Goal: Information Seeking & Learning: Check status

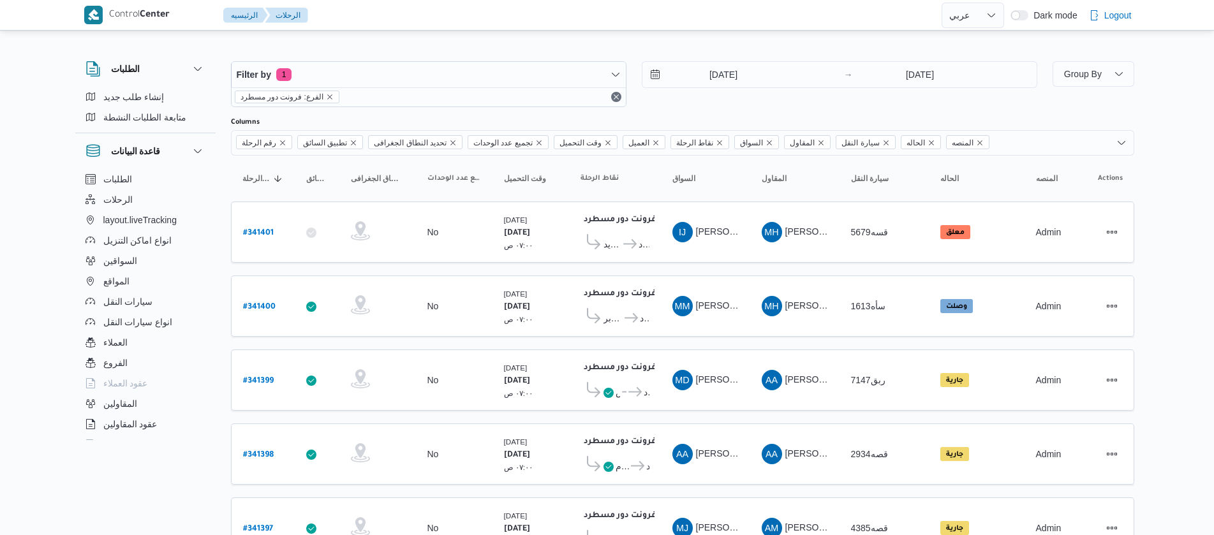
select select "ar"
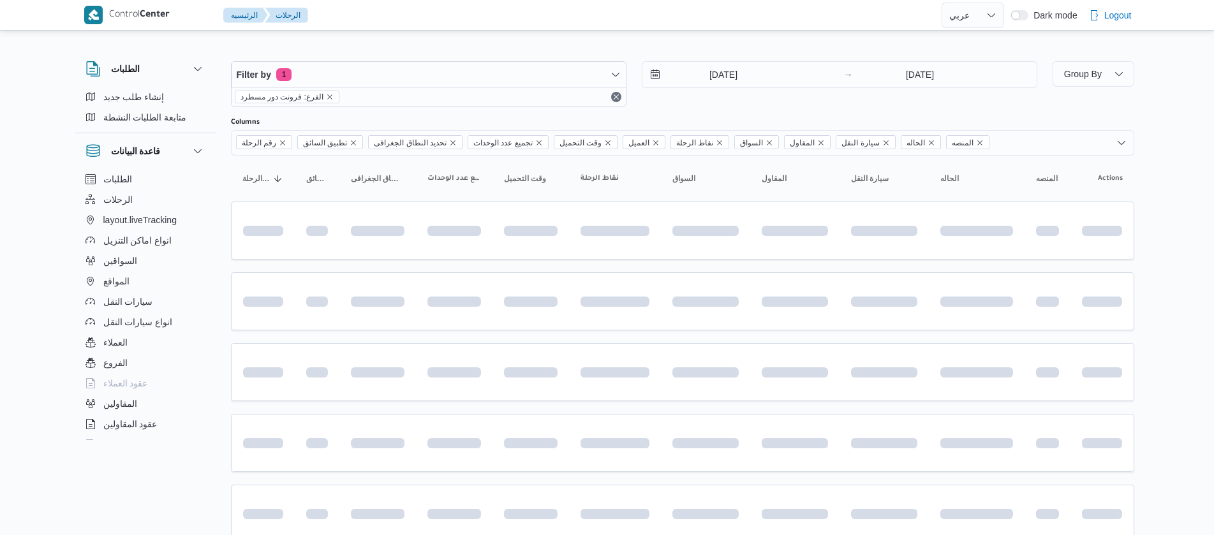
select select "ar"
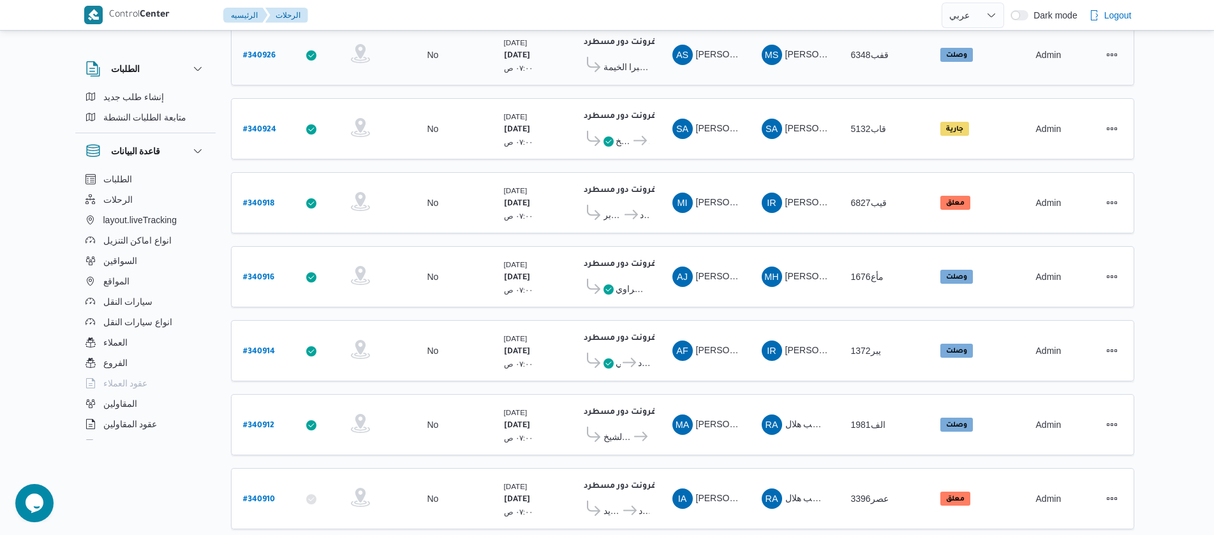
scroll to position [1152, 0]
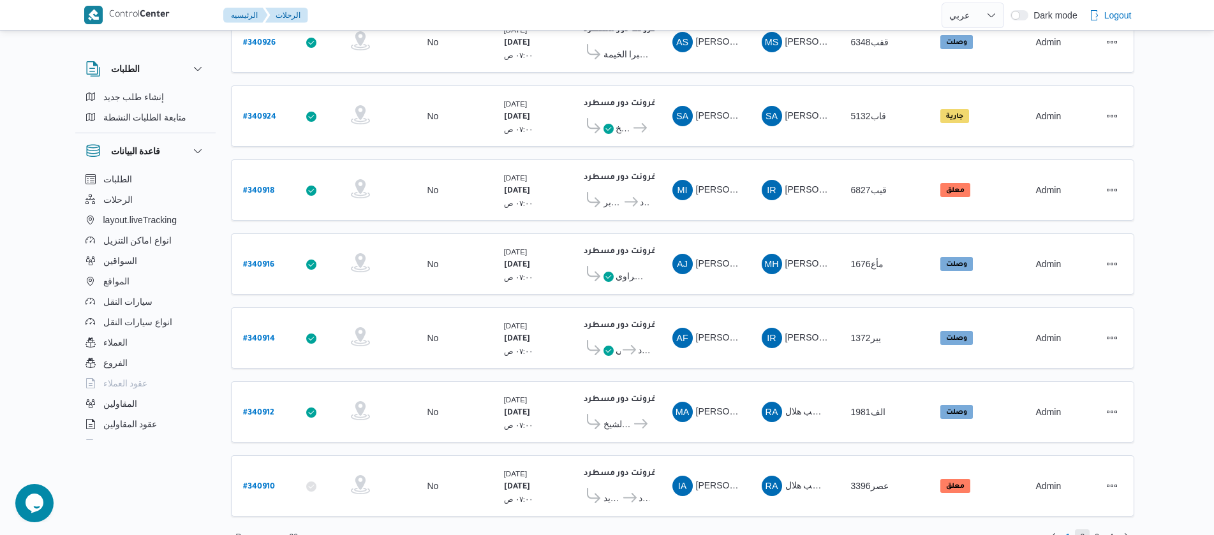
click at [1085, 529] on span "2" at bounding box center [1082, 536] width 15 height 15
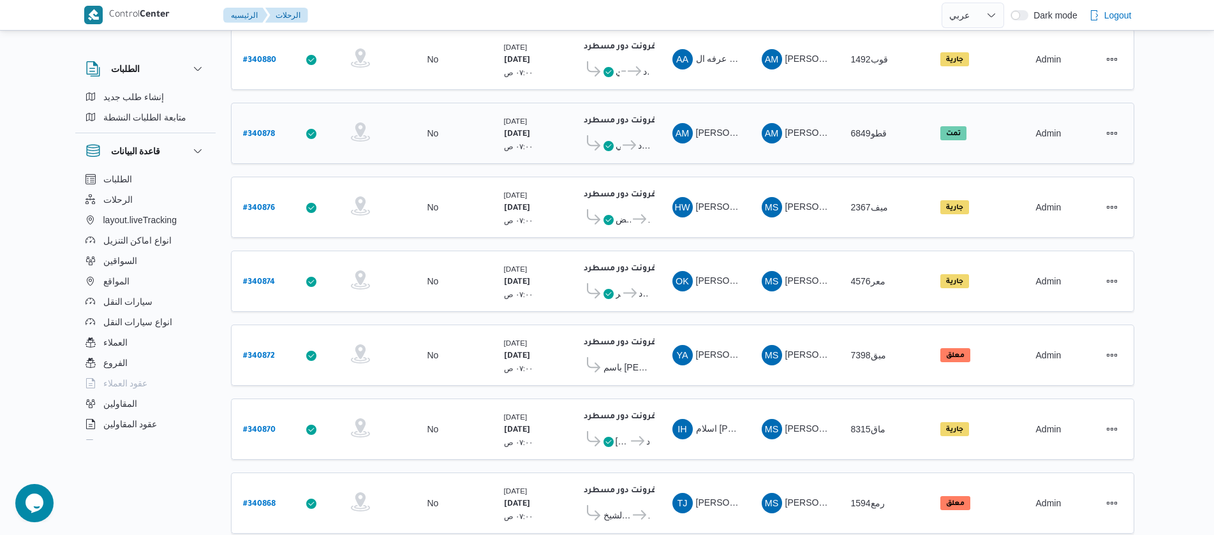
scroll to position [1152, 0]
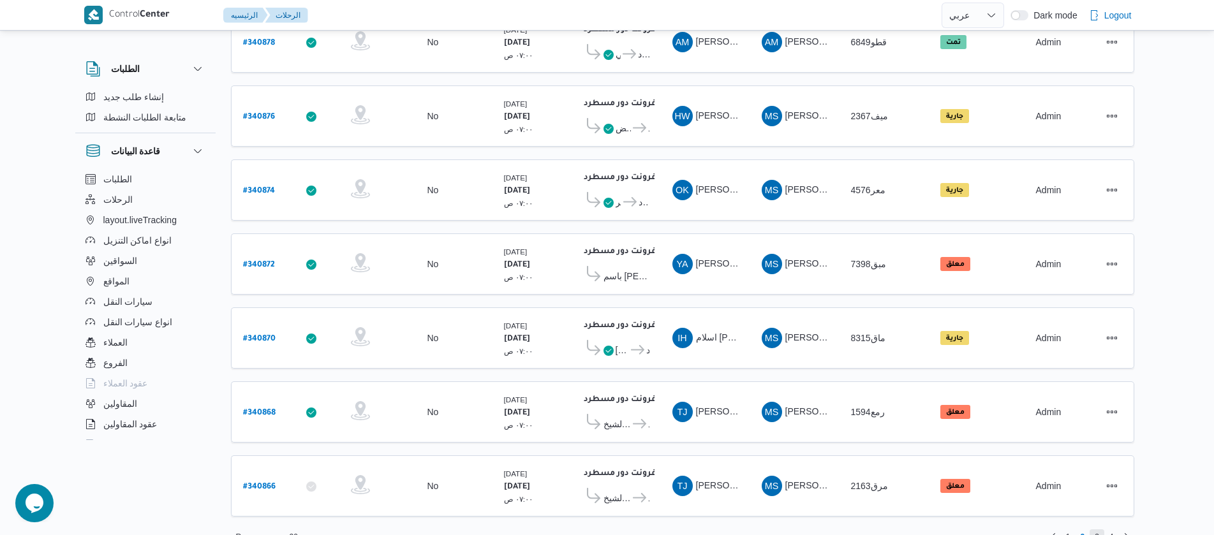
click at [1102, 529] on span "3" at bounding box center [1097, 536] width 15 height 15
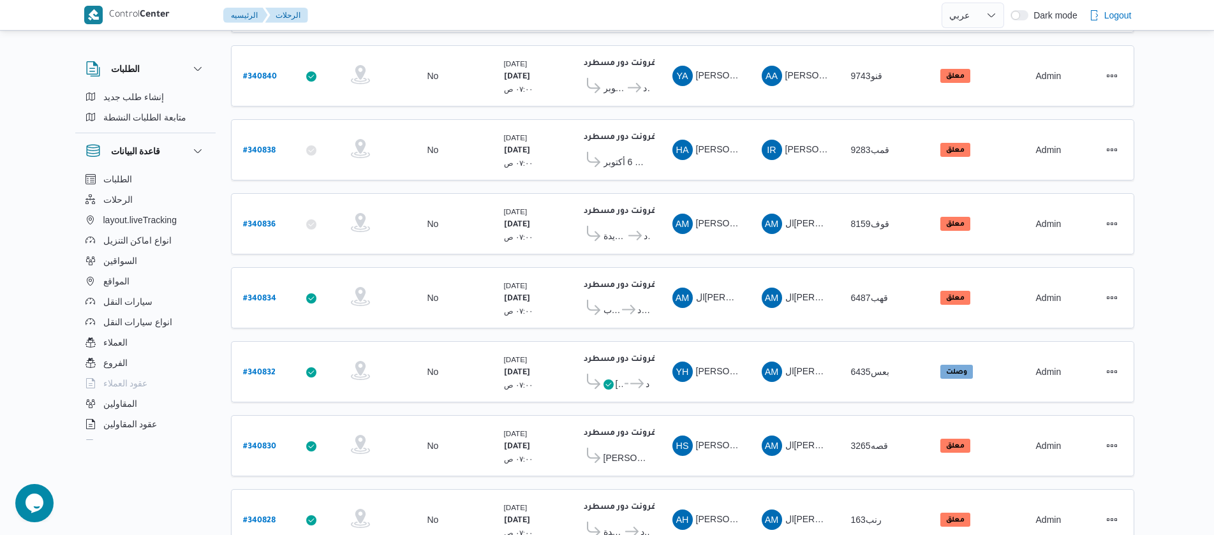
scroll to position [1148, 0]
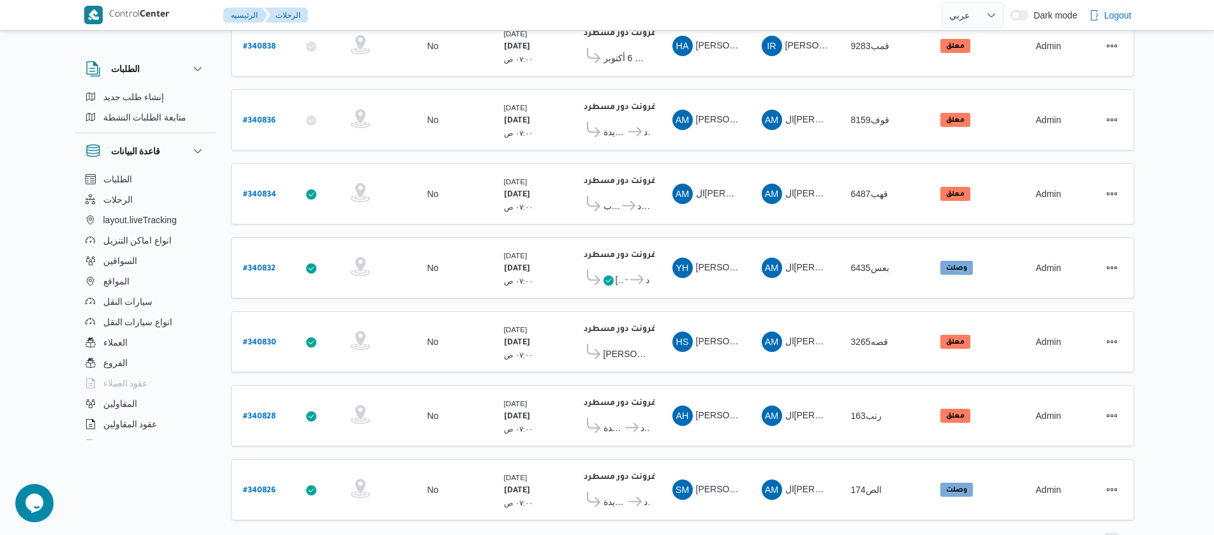
click at [1112, 533] on span "4" at bounding box center [1111, 540] width 4 height 15
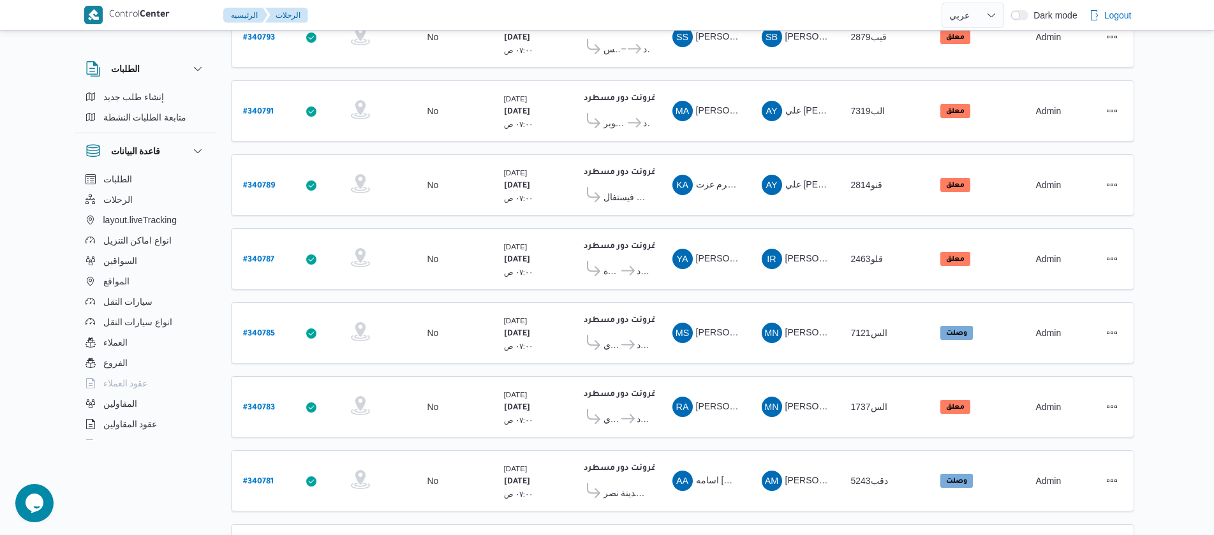
scroll to position [934, 0]
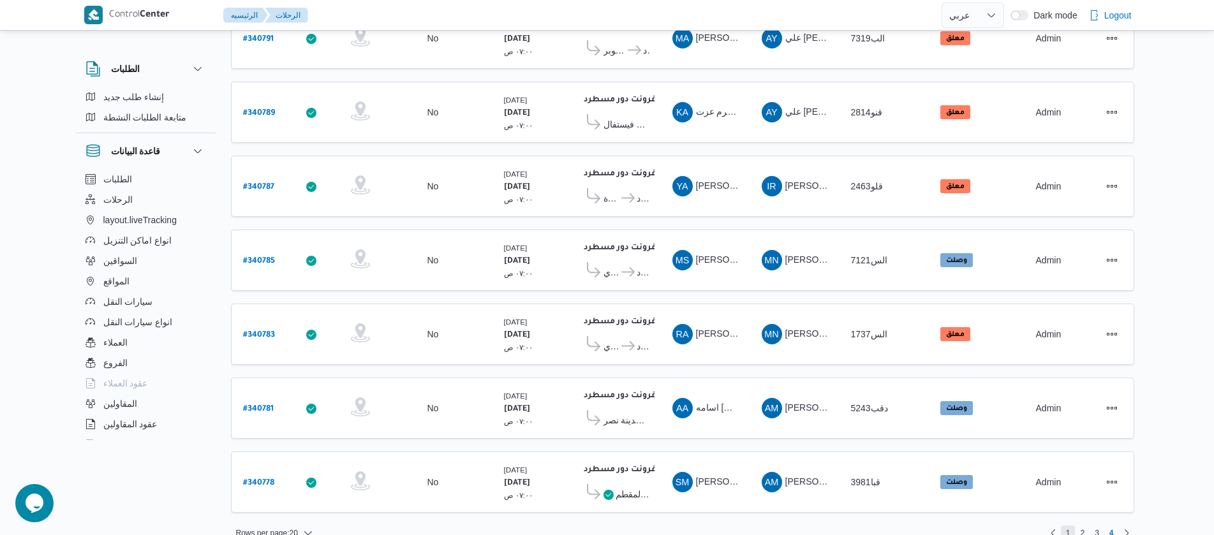
click at [1069, 526] on span "1" at bounding box center [1068, 533] width 4 height 15
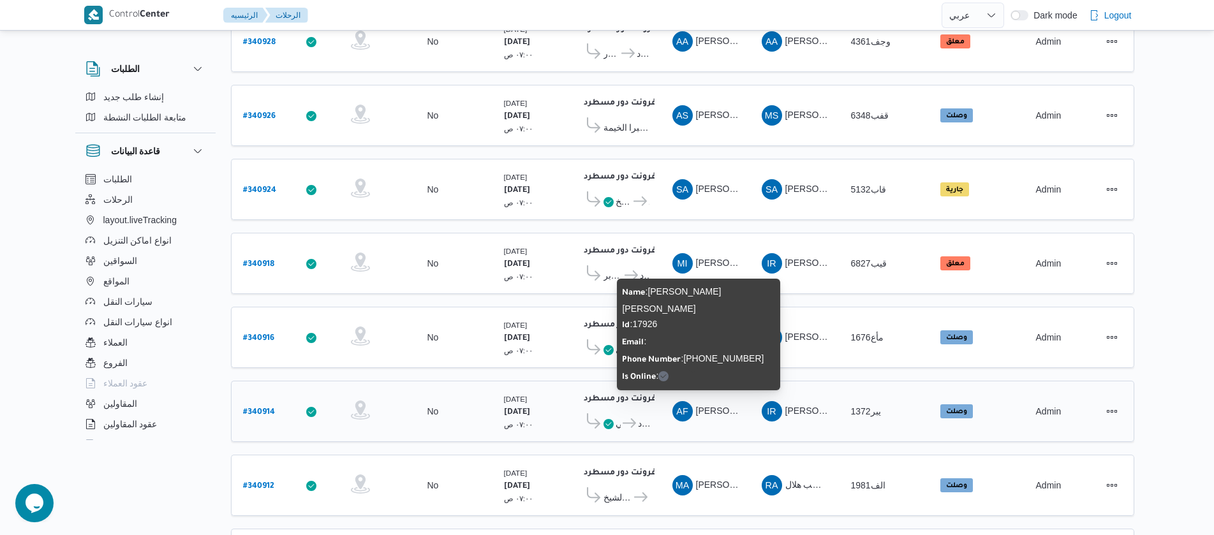
scroll to position [1152, 0]
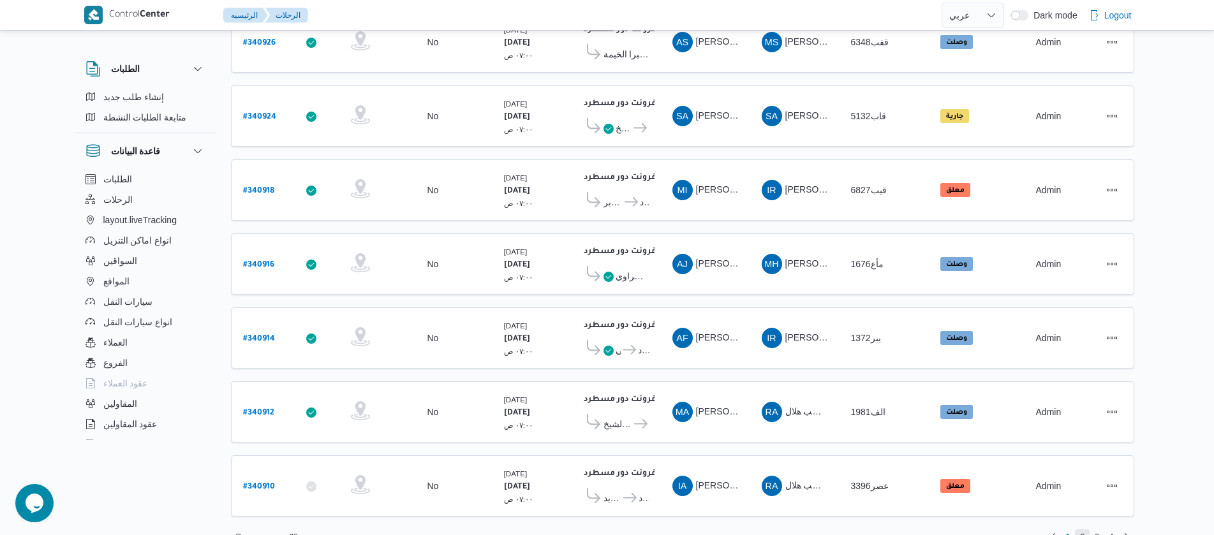
click at [1080, 529] on span "2" at bounding box center [1082, 536] width 4 height 15
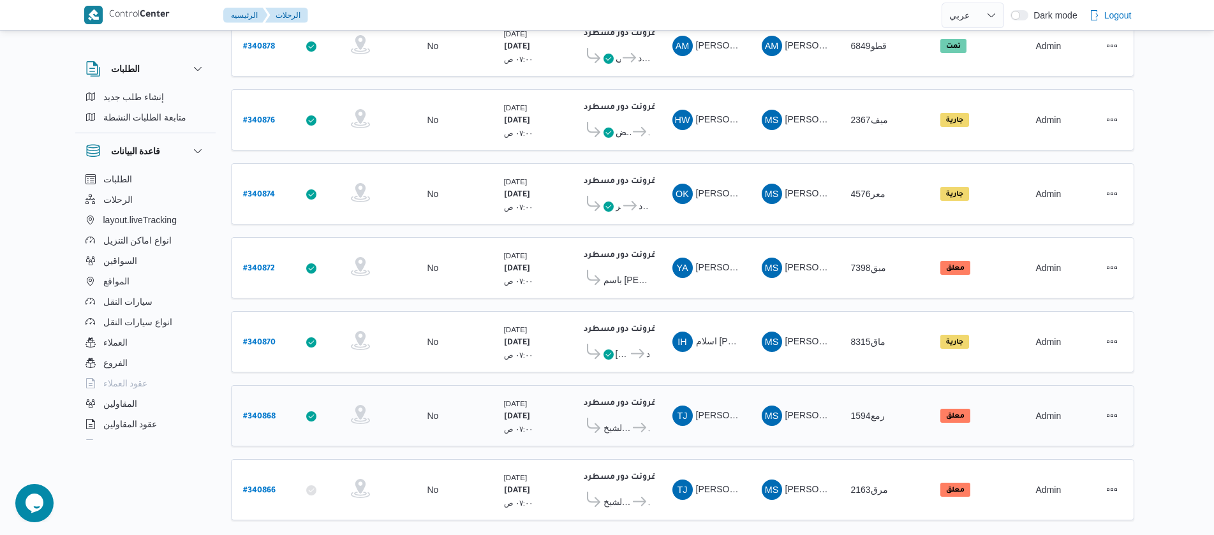
scroll to position [1152, 0]
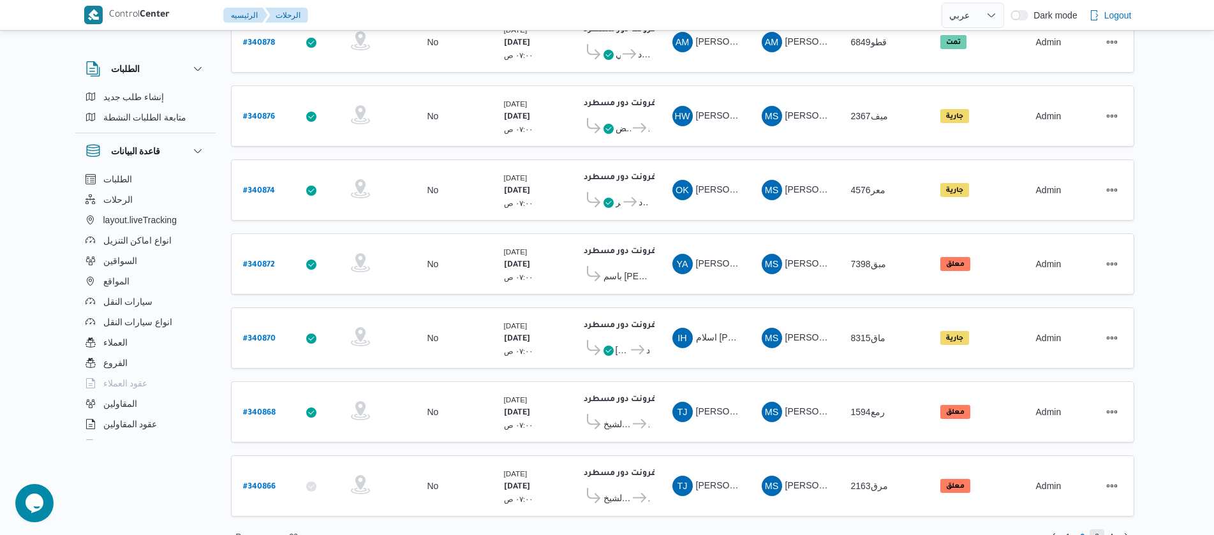
click at [1096, 529] on span "3" at bounding box center [1097, 536] width 4 height 15
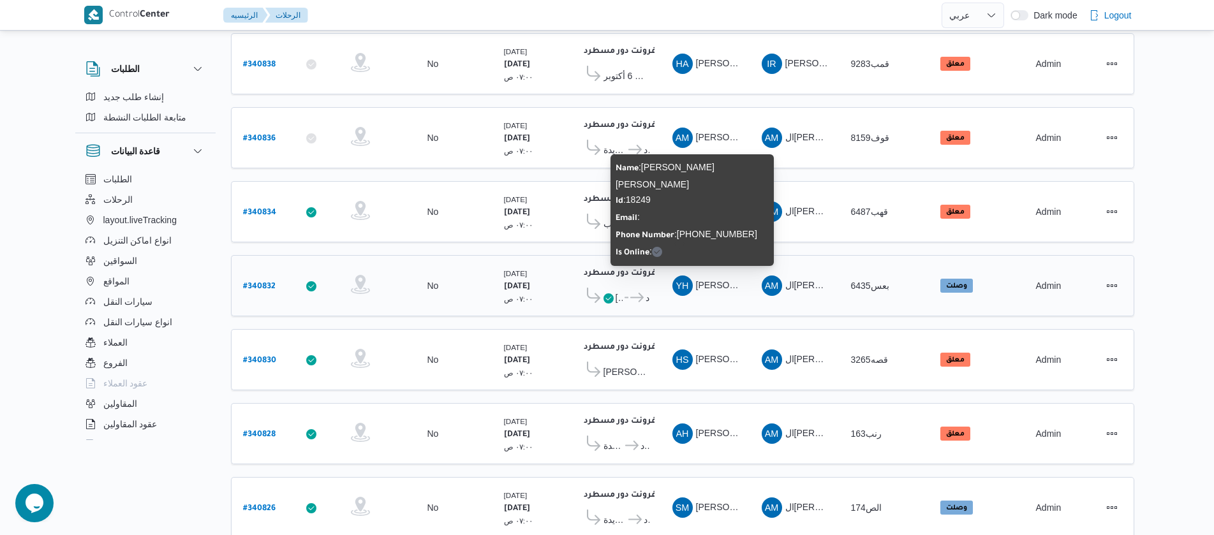
scroll to position [1152, 0]
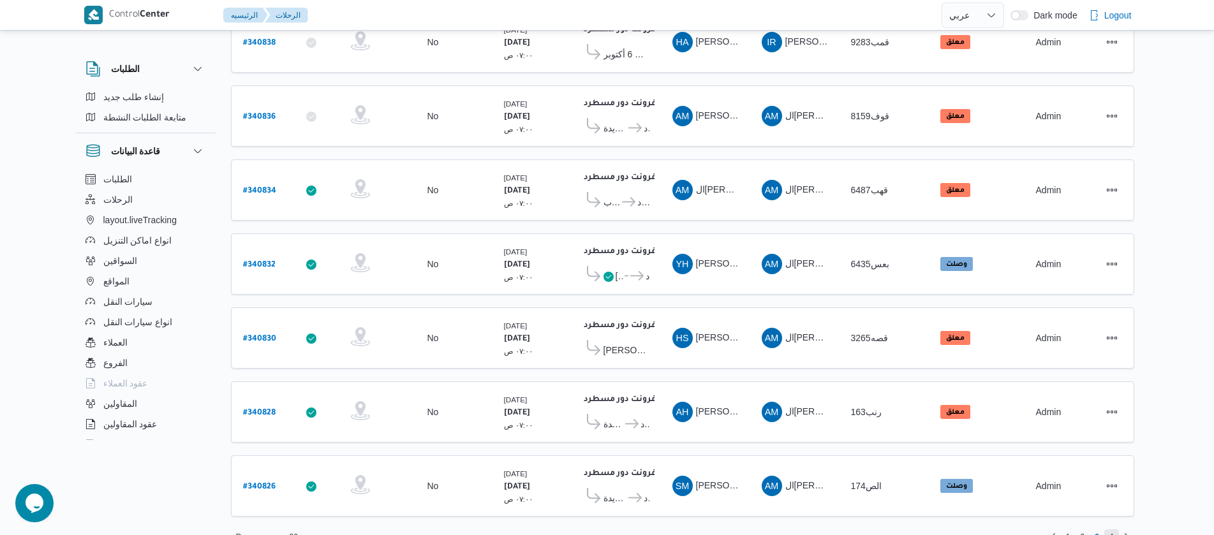
click at [1109, 529] on span "4" at bounding box center [1111, 536] width 4 height 15
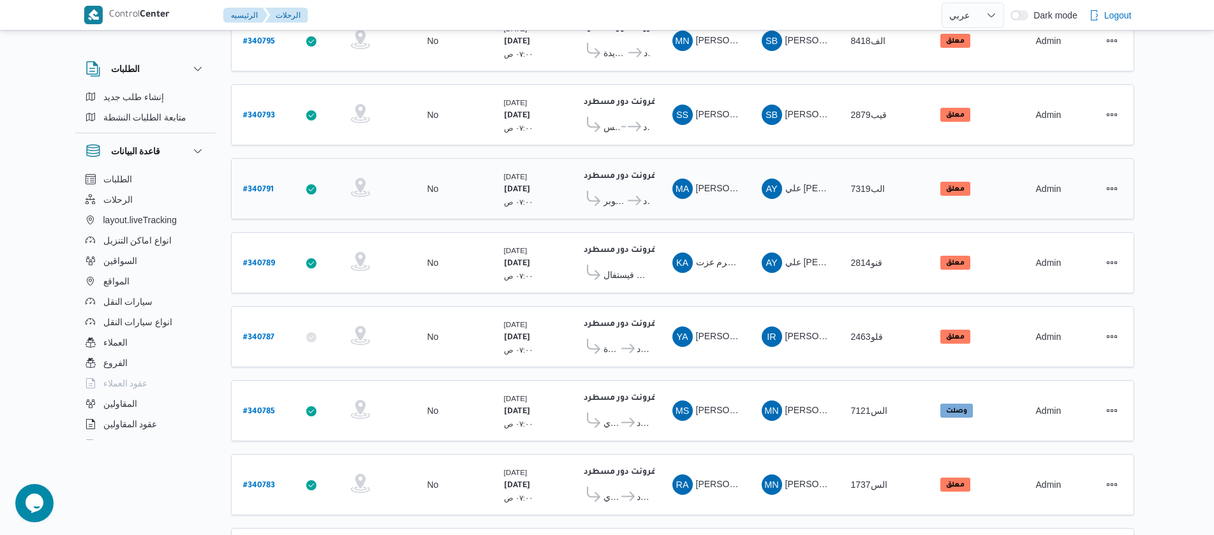
scroll to position [934, 0]
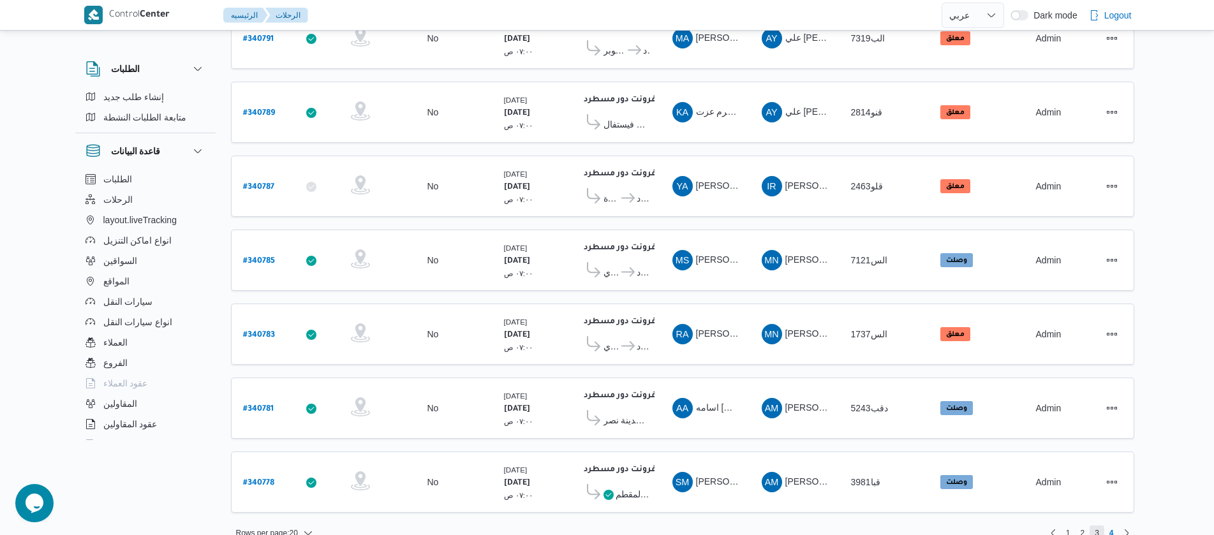
click at [1096, 526] on span "3" at bounding box center [1097, 533] width 4 height 15
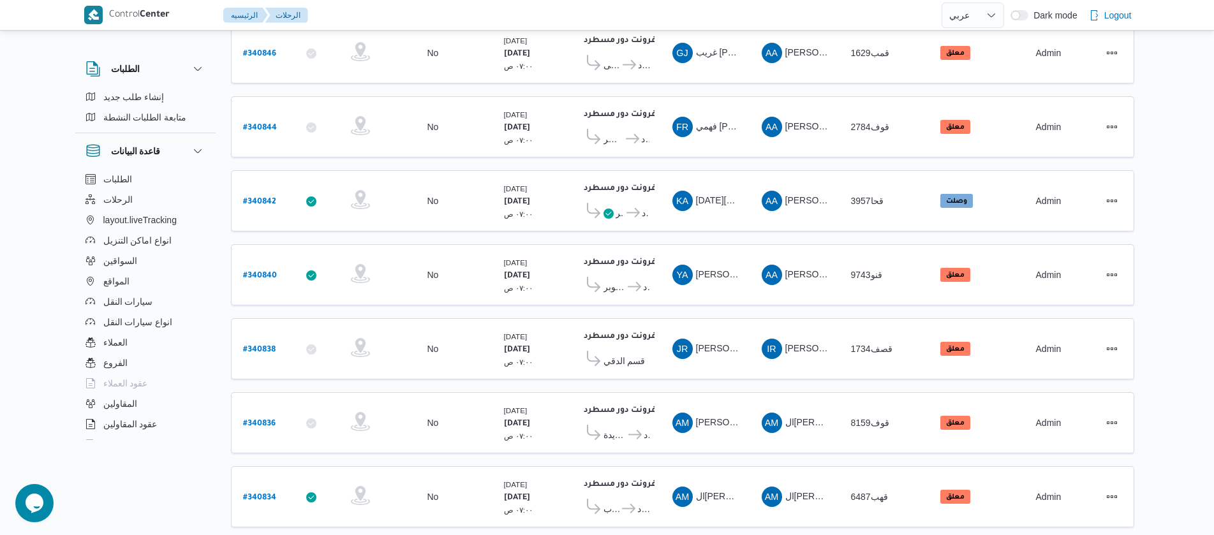
scroll to position [1152, 0]
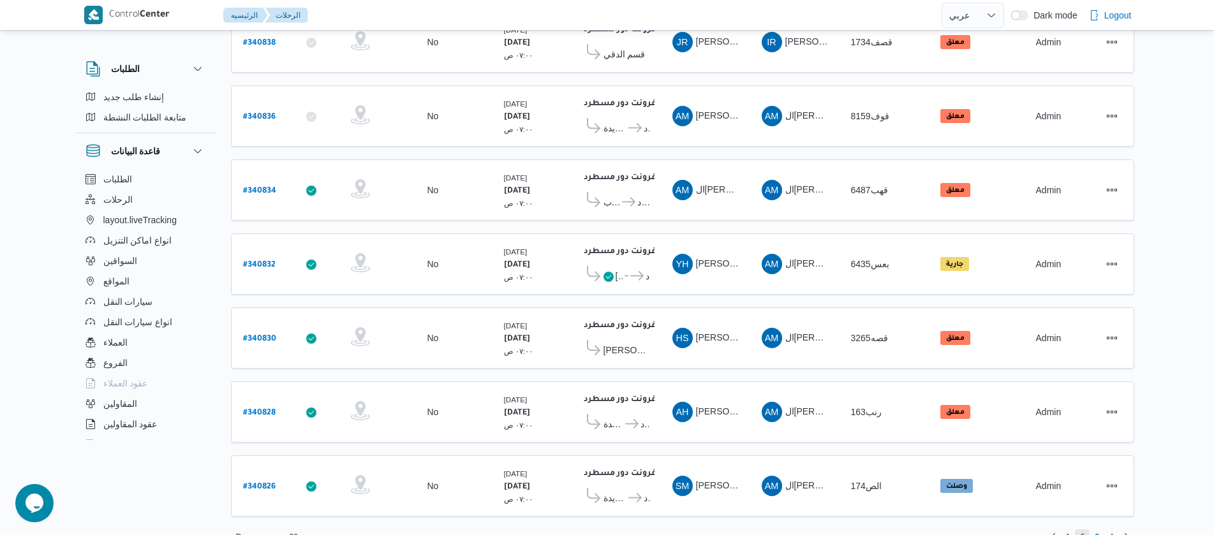
click at [1085, 529] on span "2" at bounding box center [1082, 536] width 15 height 15
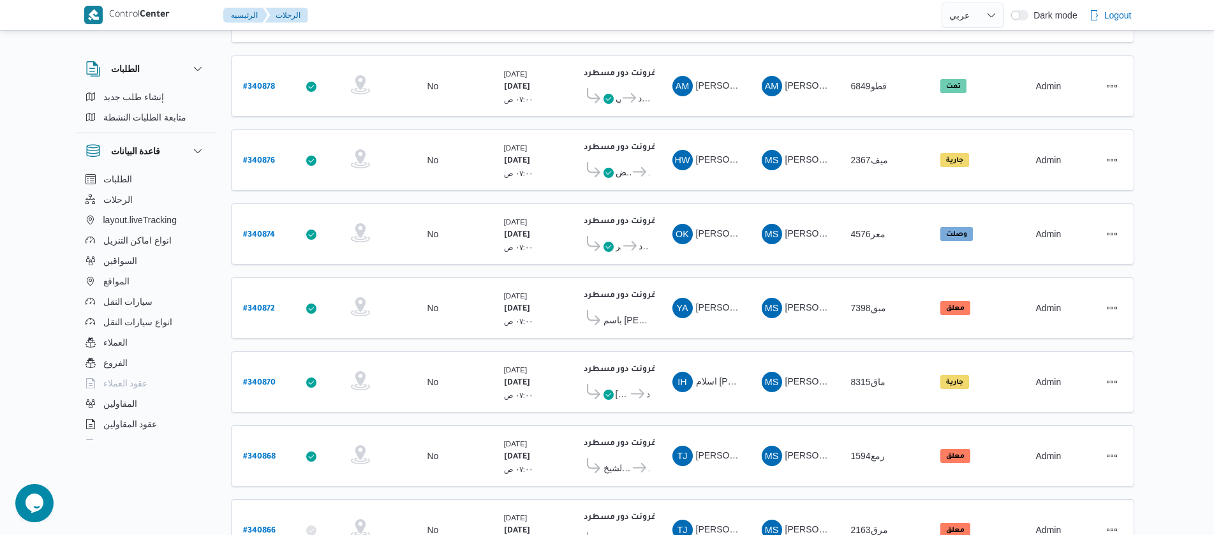
scroll to position [1152, 0]
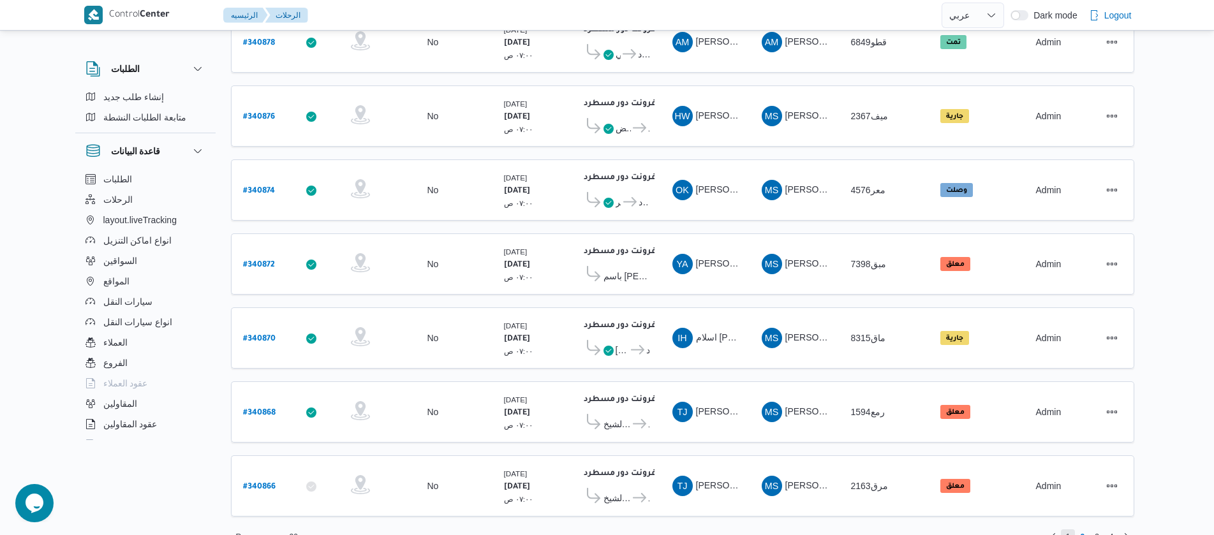
click at [1070, 529] on span "1" at bounding box center [1068, 536] width 15 height 15
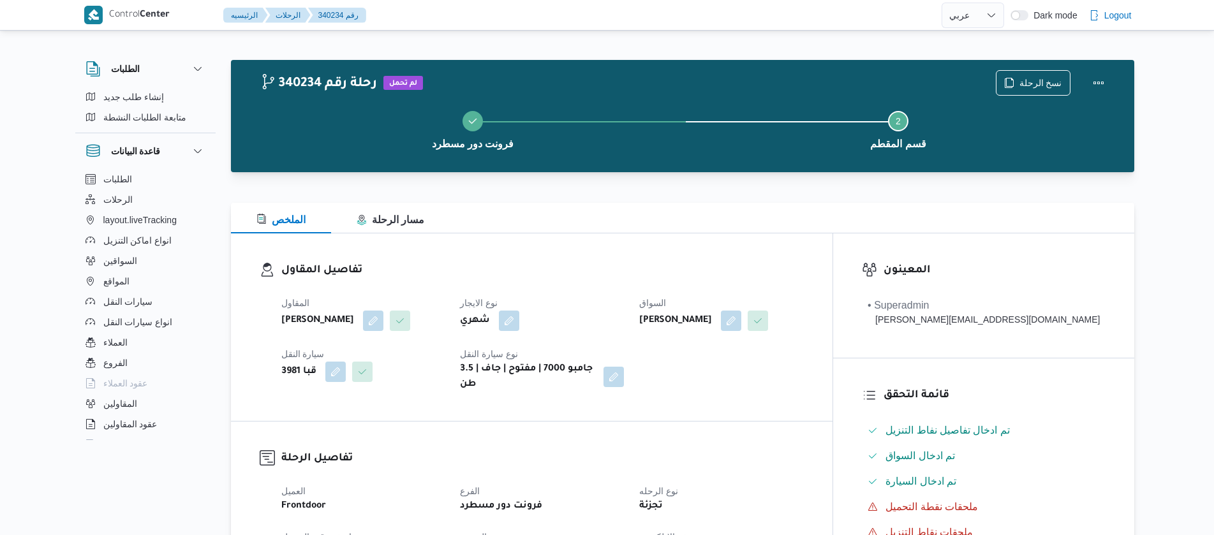
select select "ar"
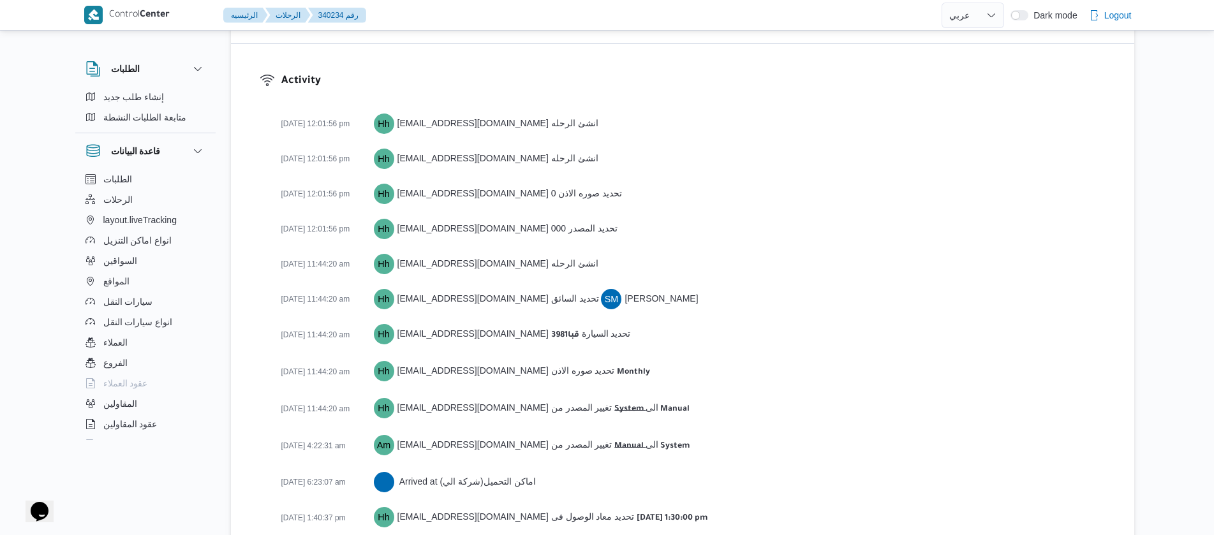
scroll to position [1771, 0]
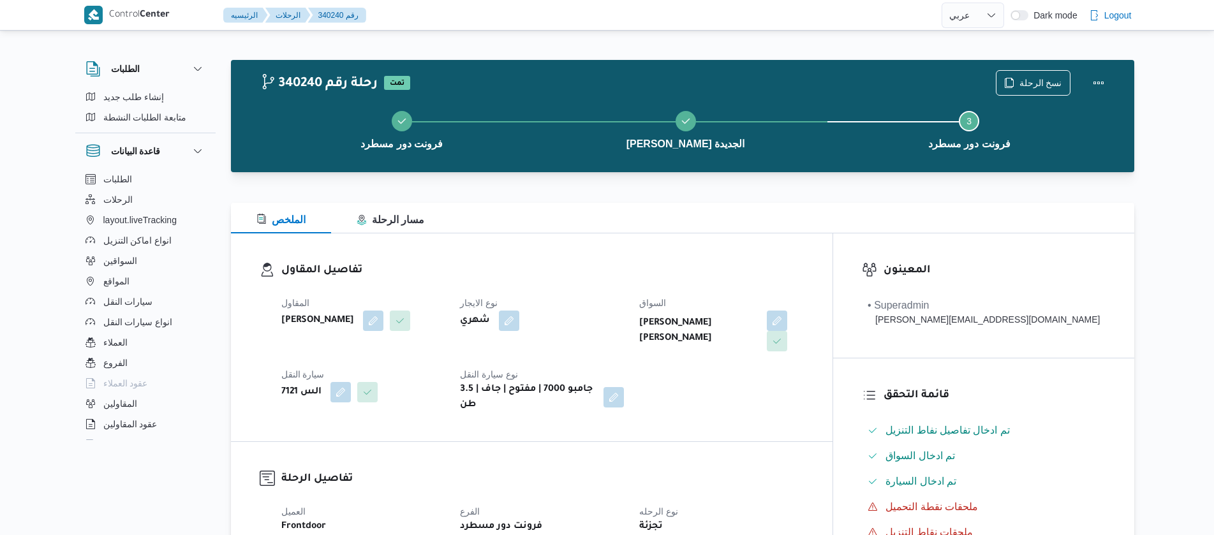
select select "ar"
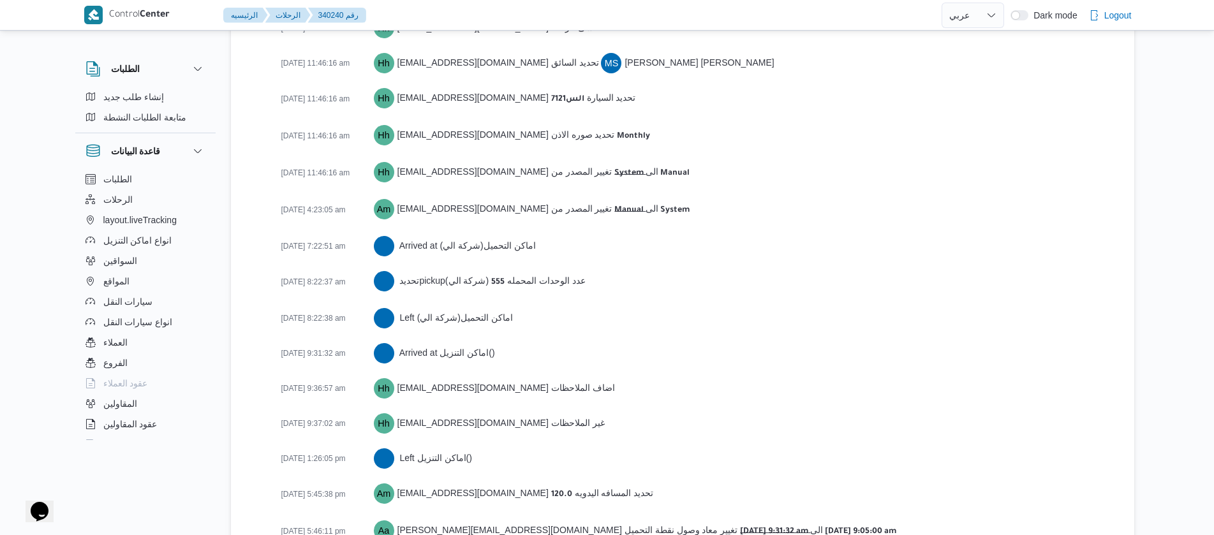
scroll to position [2145, 0]
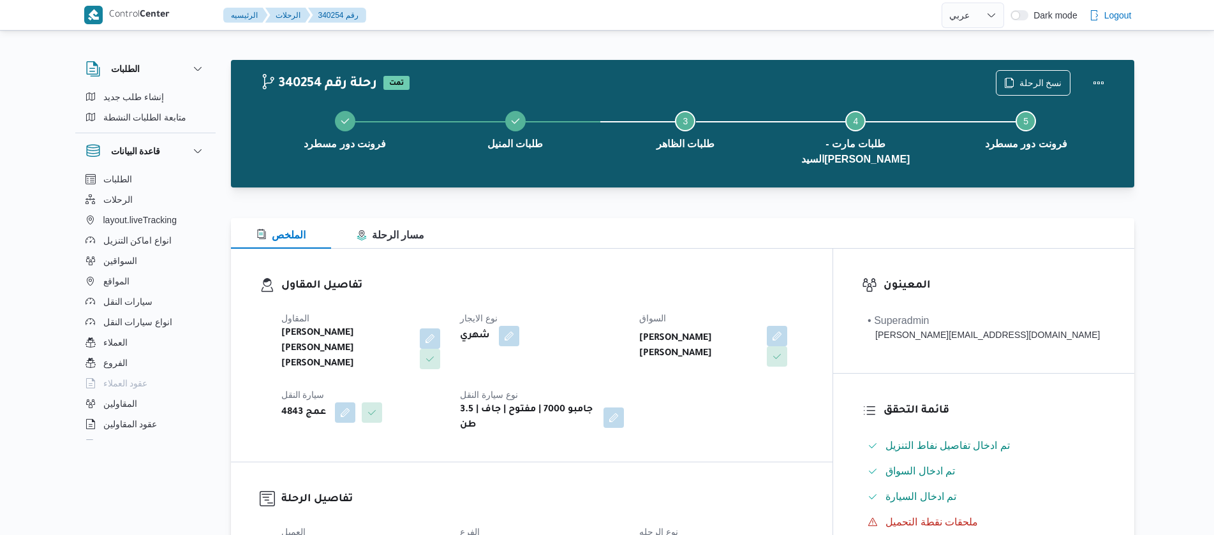
select select "ar"
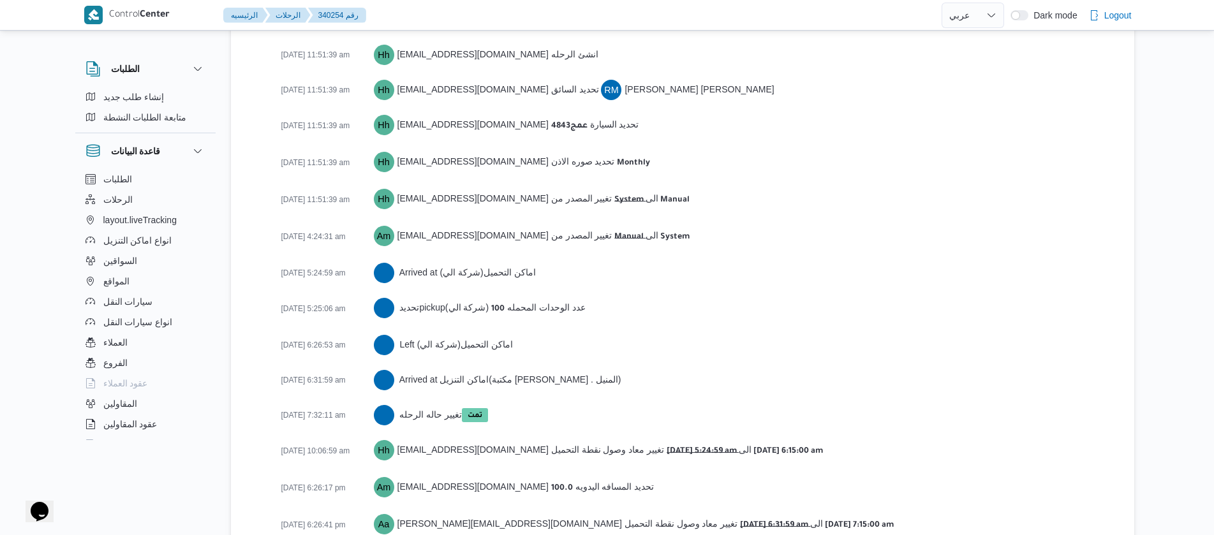
scroll to position [2143, 0]
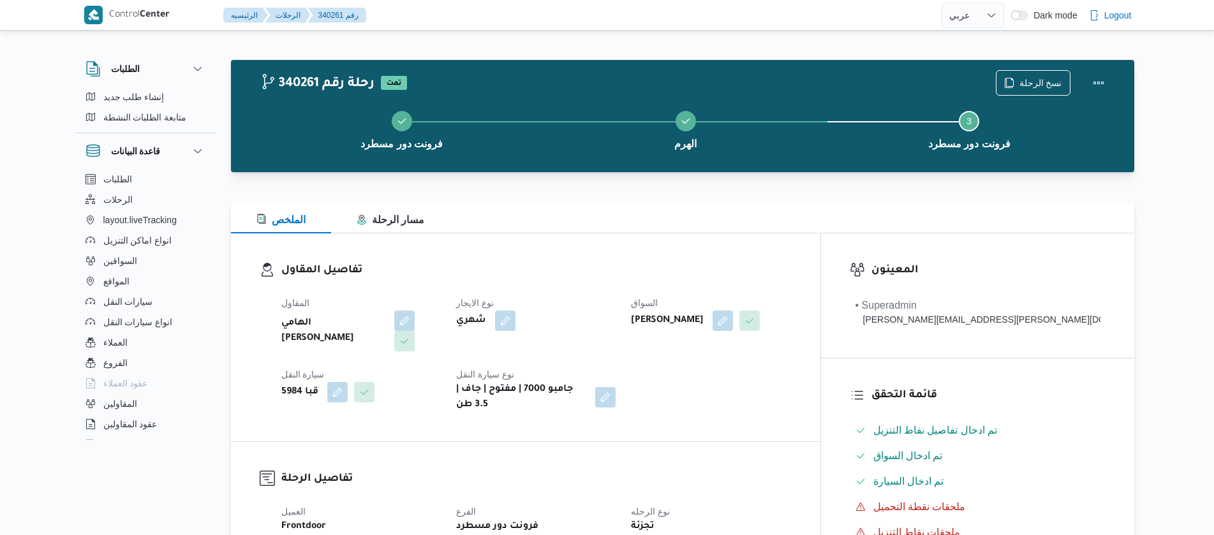
select select "ar"
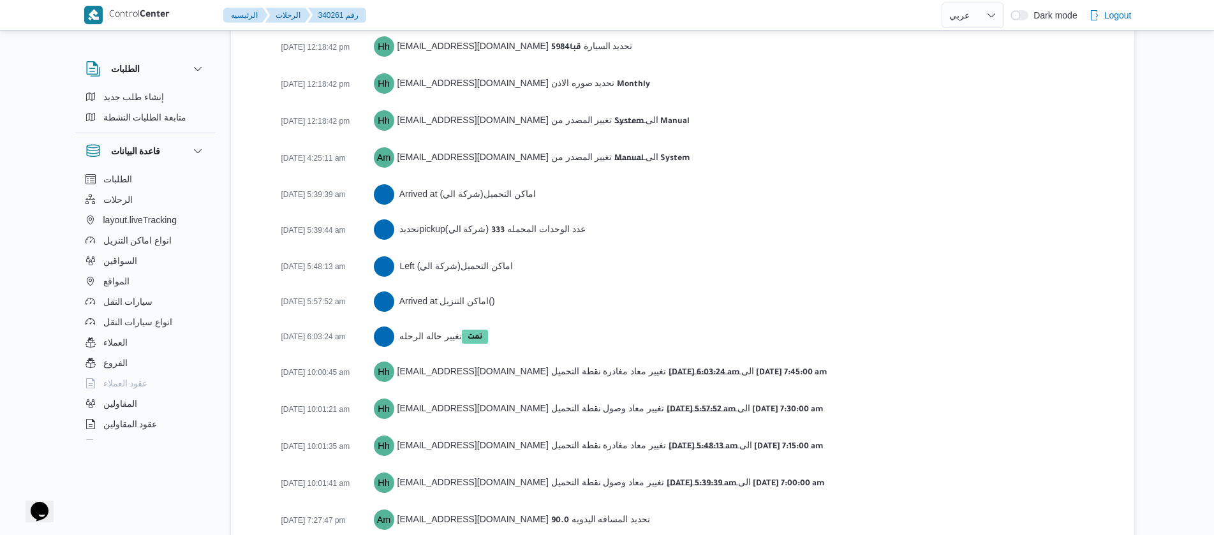
scroll to position [1875, 0]
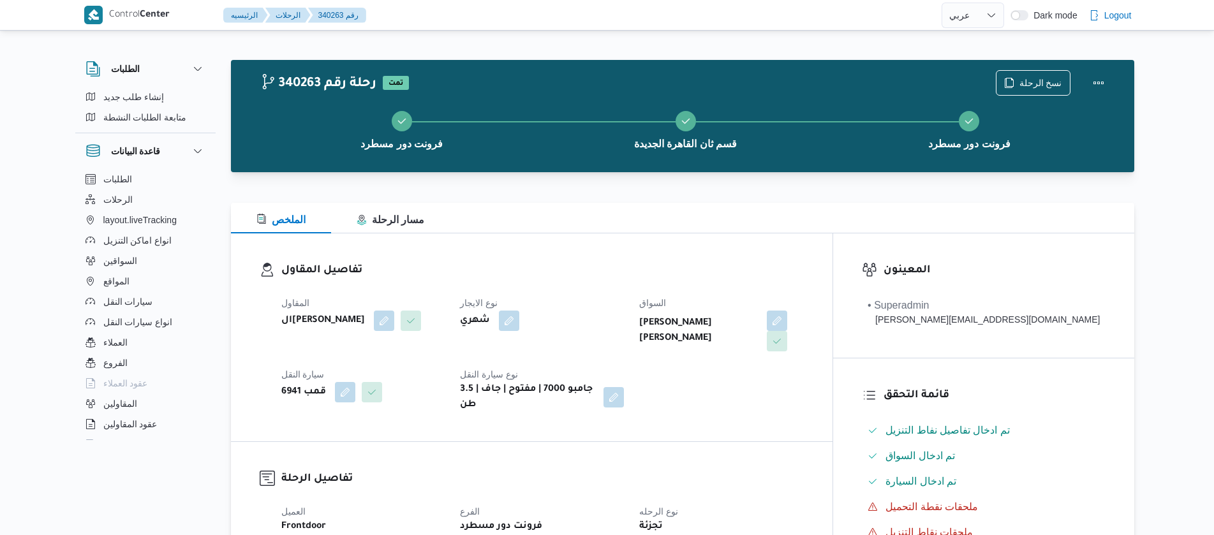
select select "ar"
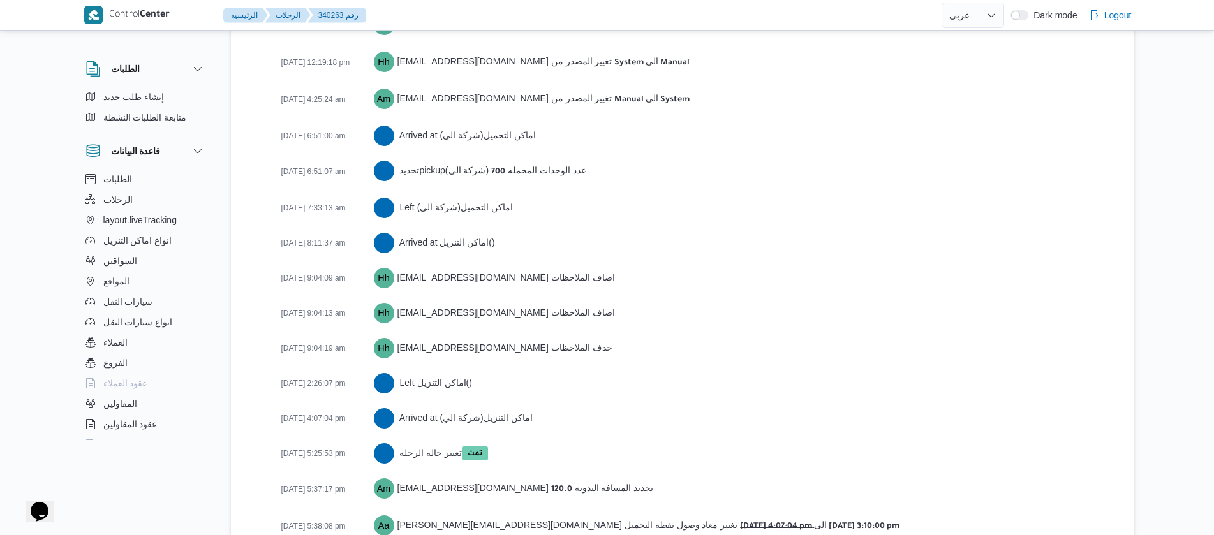
scroll to position [2124, 0]
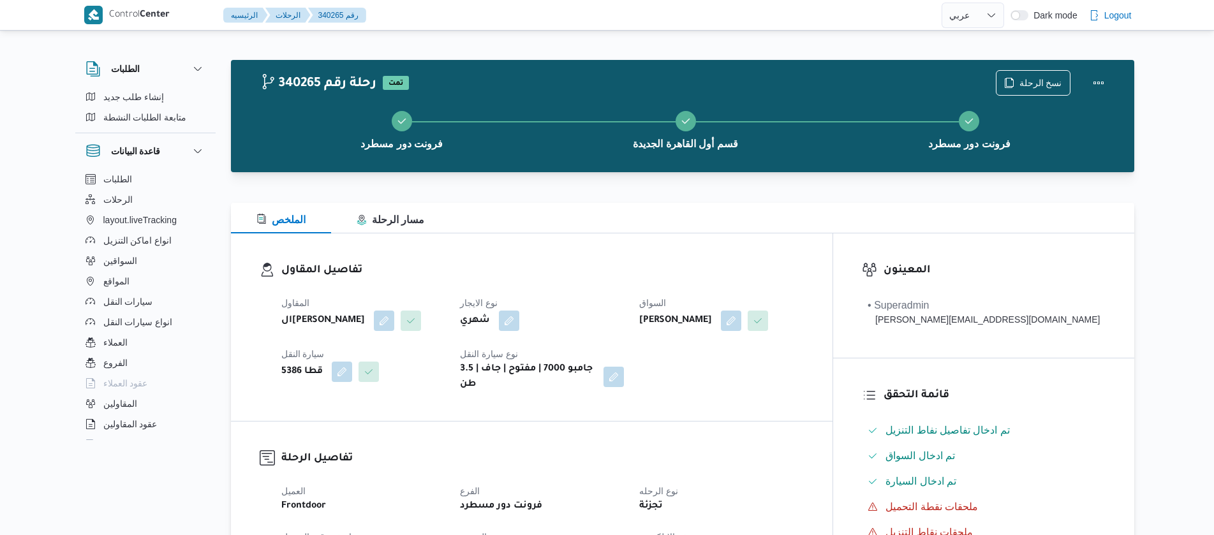
select select "ar"
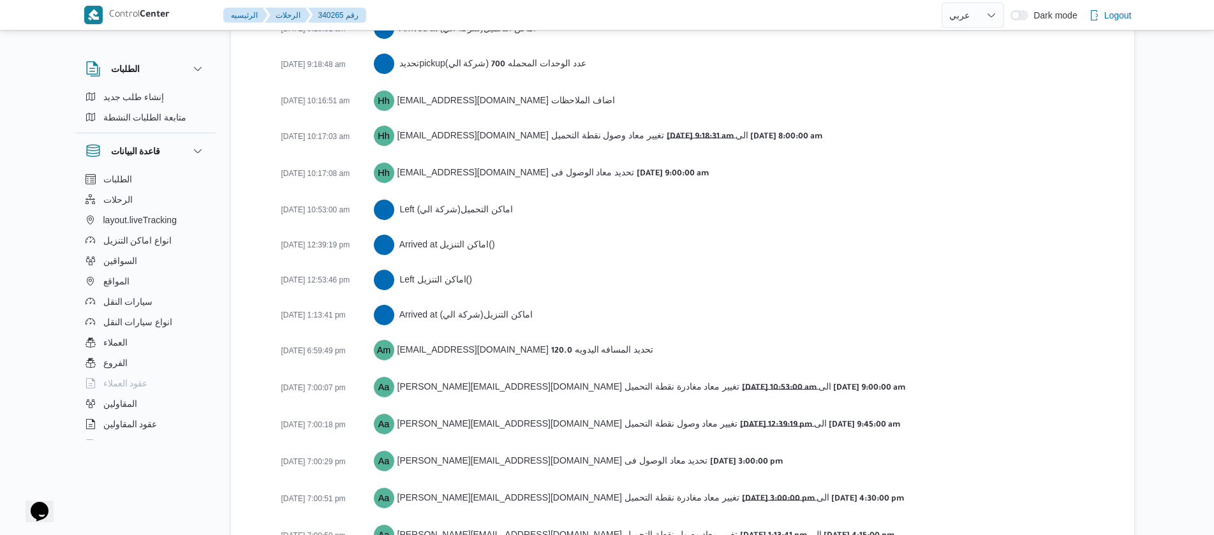
scroll to position [2268, 0]
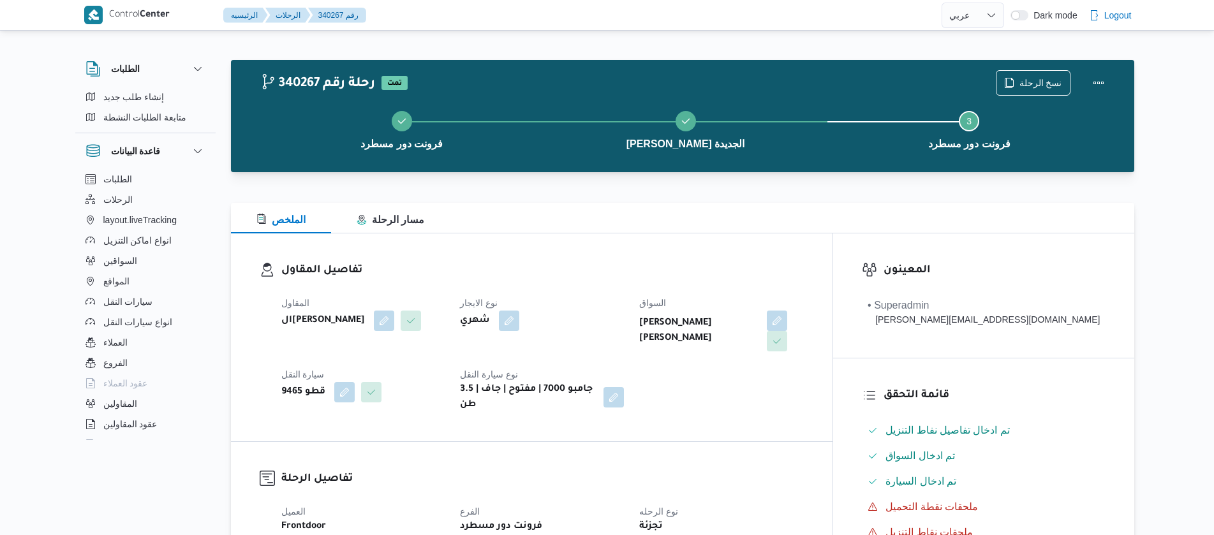
select select "ar"
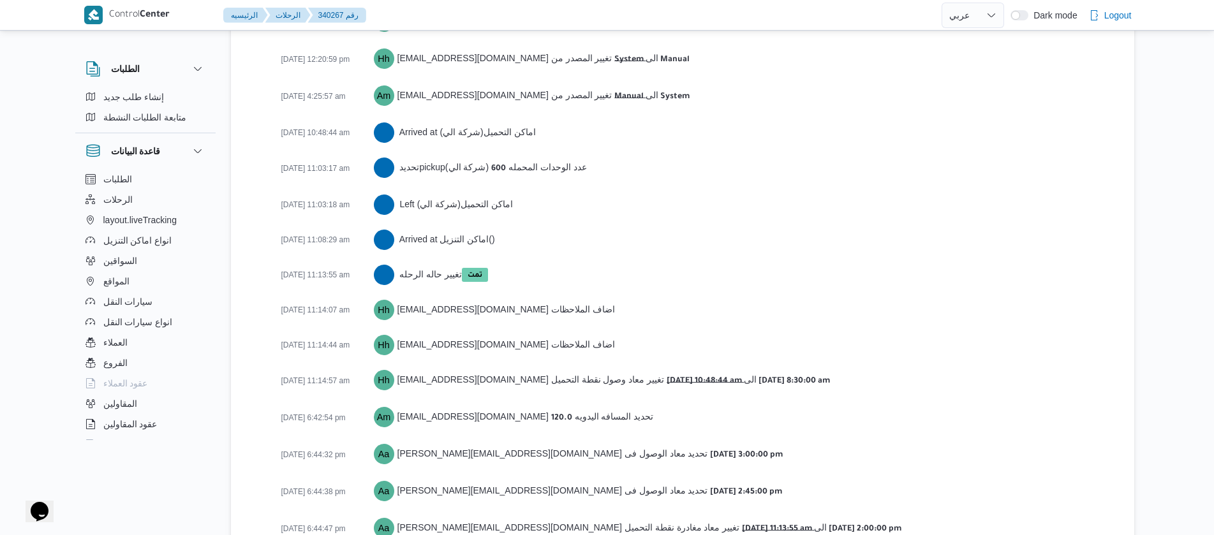
scroll to position [2030, 0]
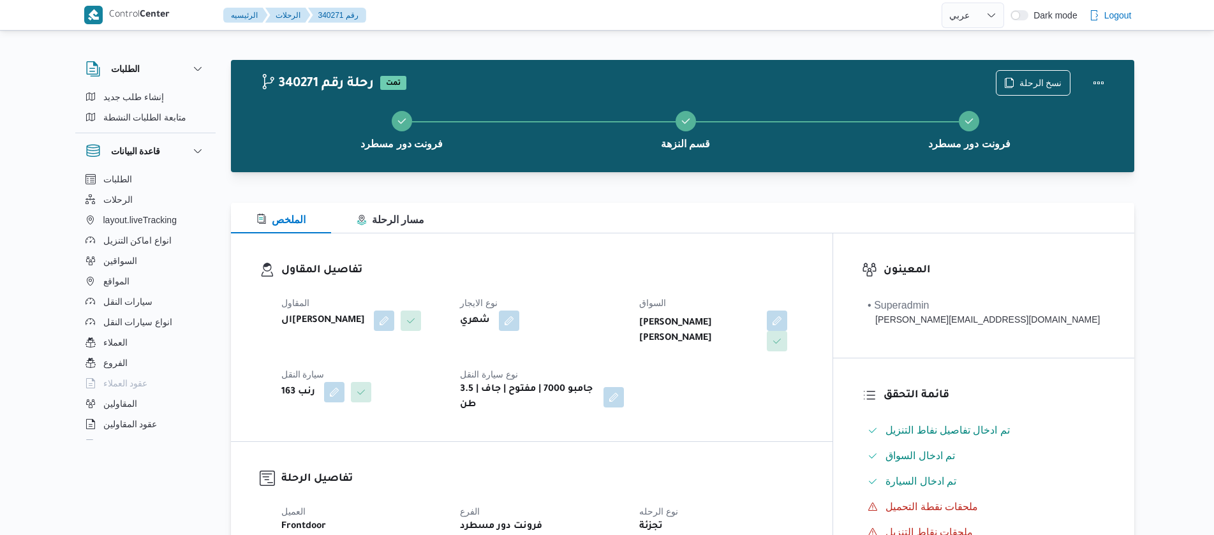
select select "ar"
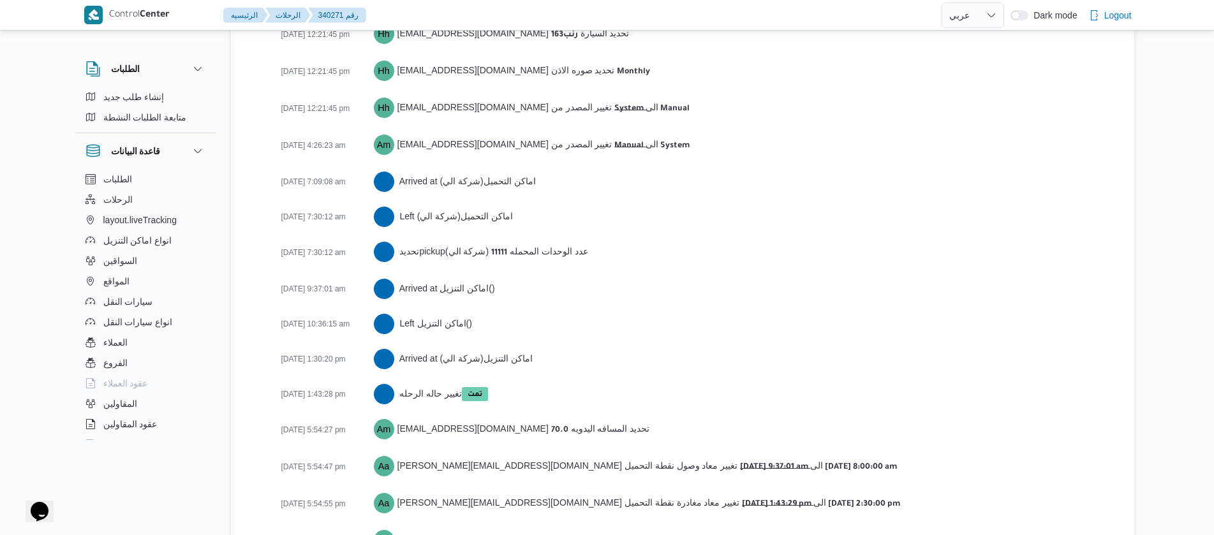
scroll to position [2110, 0]
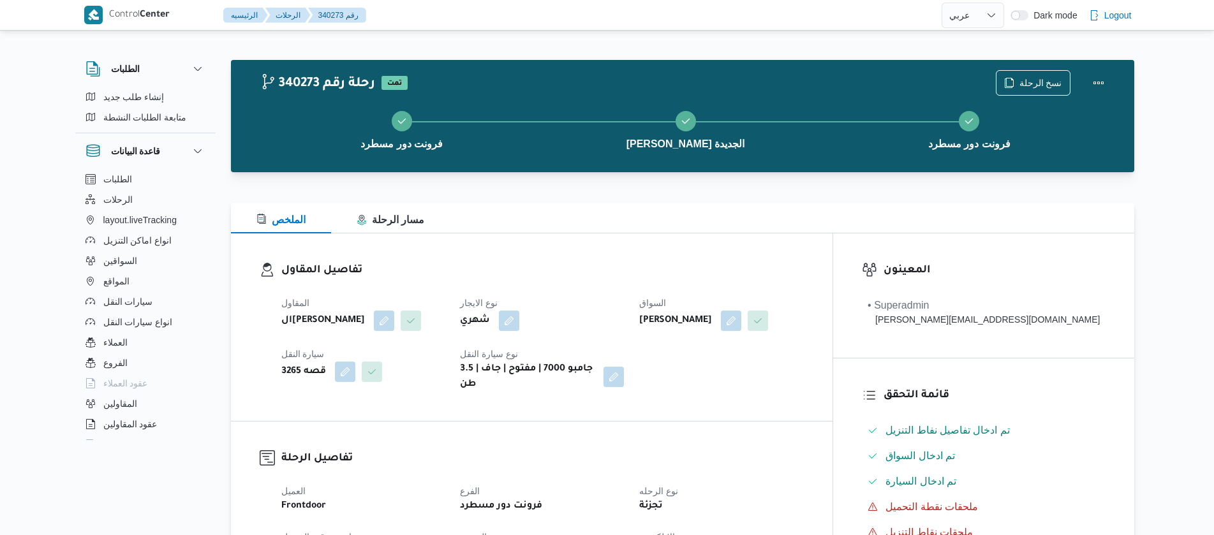
select select "ar"
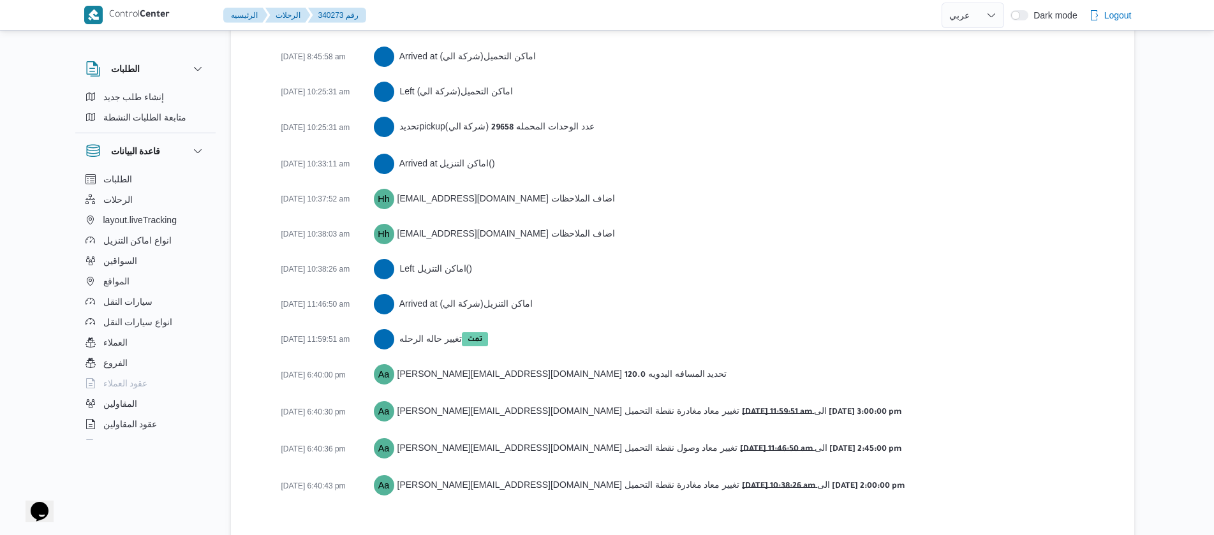
scroll to position [2145, 0]
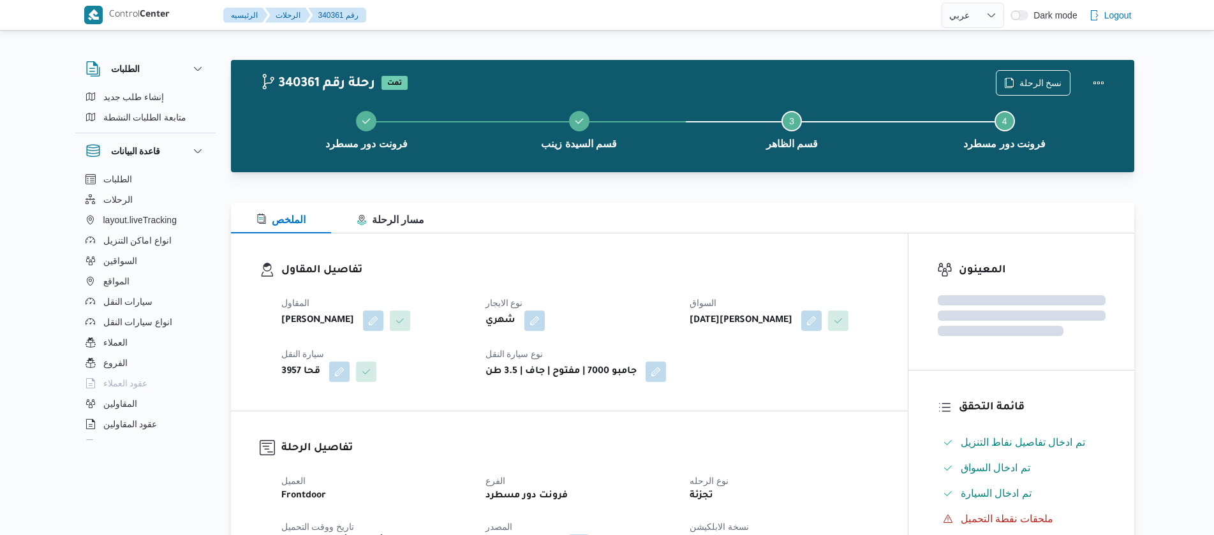
select select "ar"
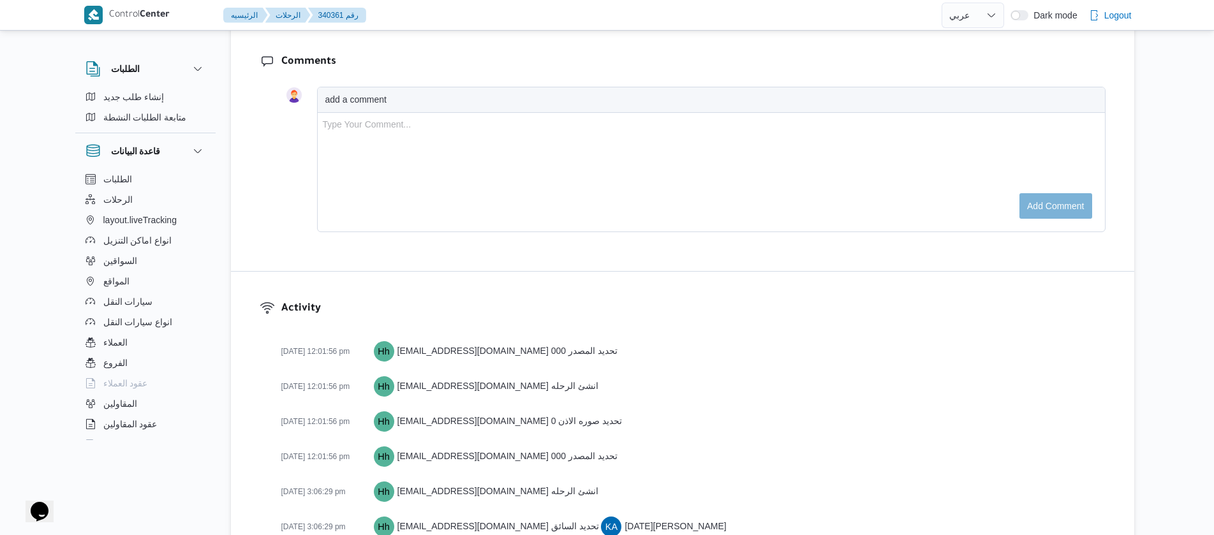
scroll to position [2230, 0]
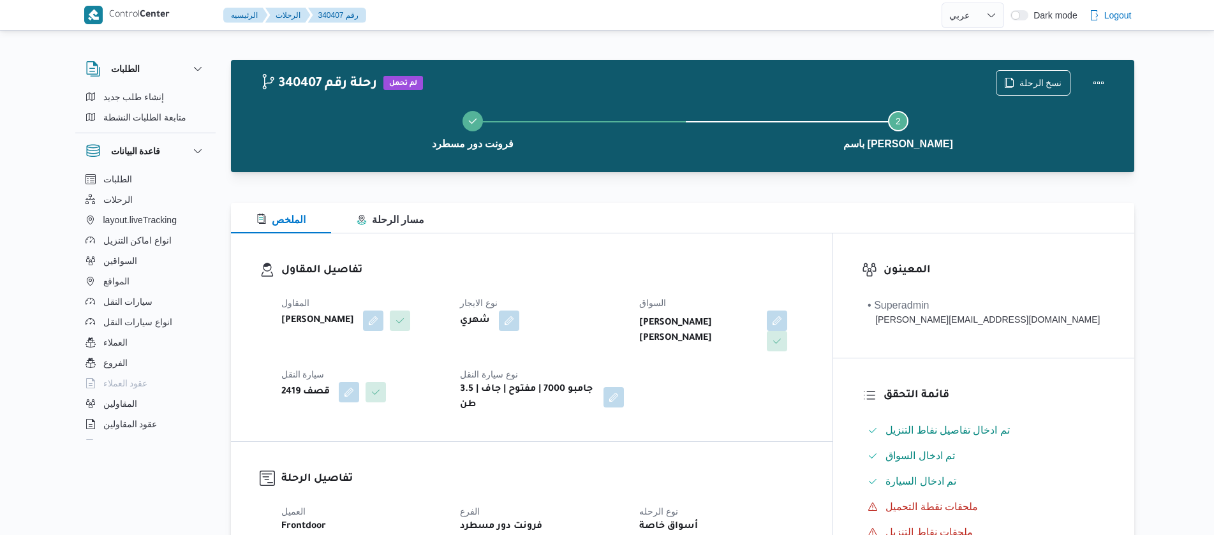
select select "ar"
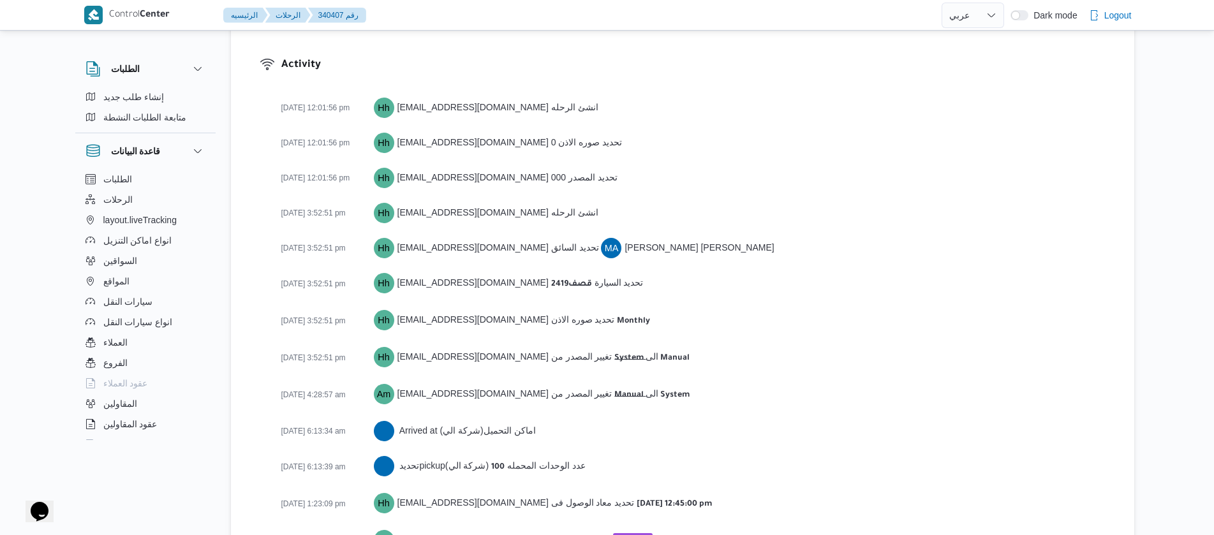
scroll to position [1792, 0]
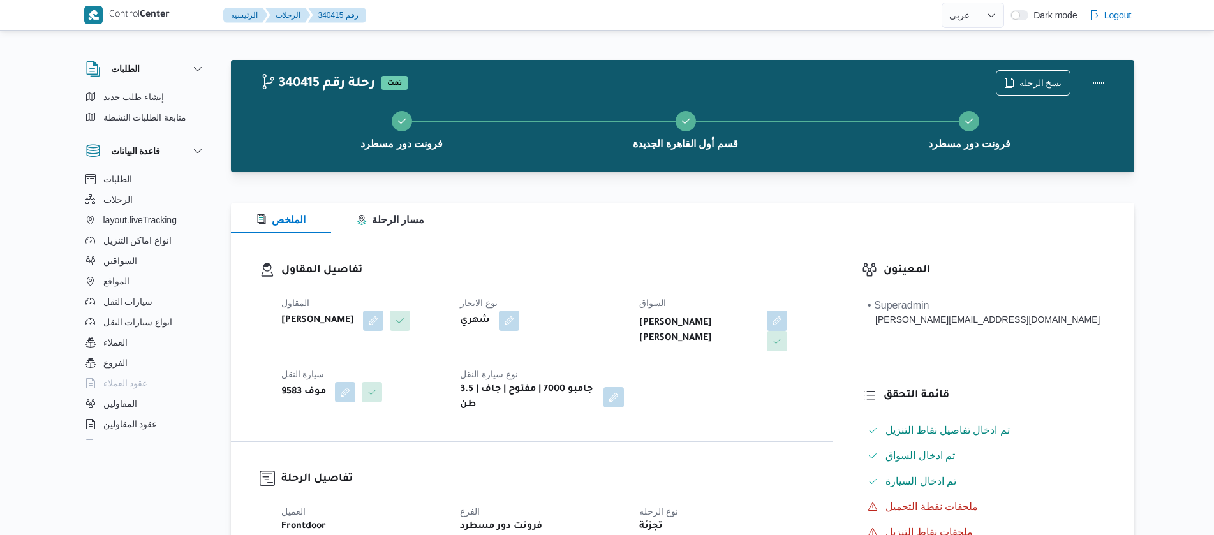
select select "ar"
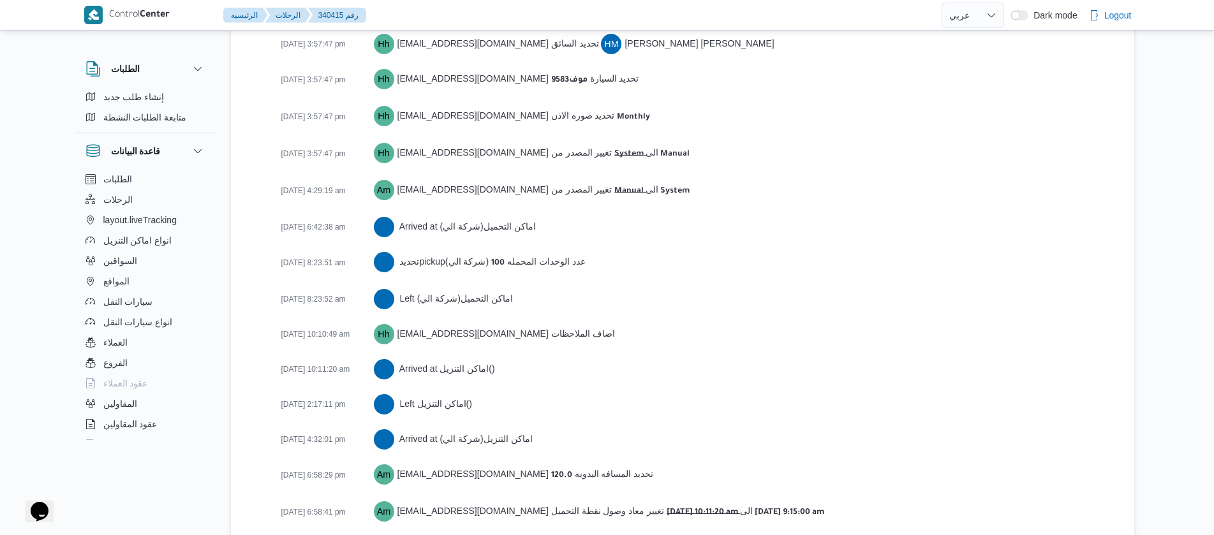
scroll to position [2110, 0]
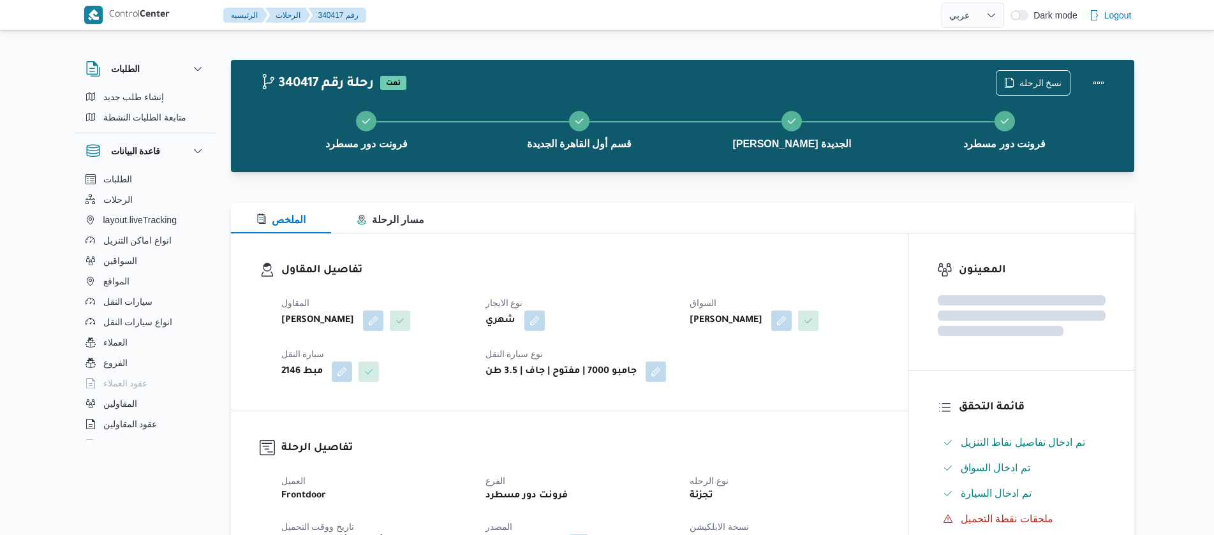
select select "ar"
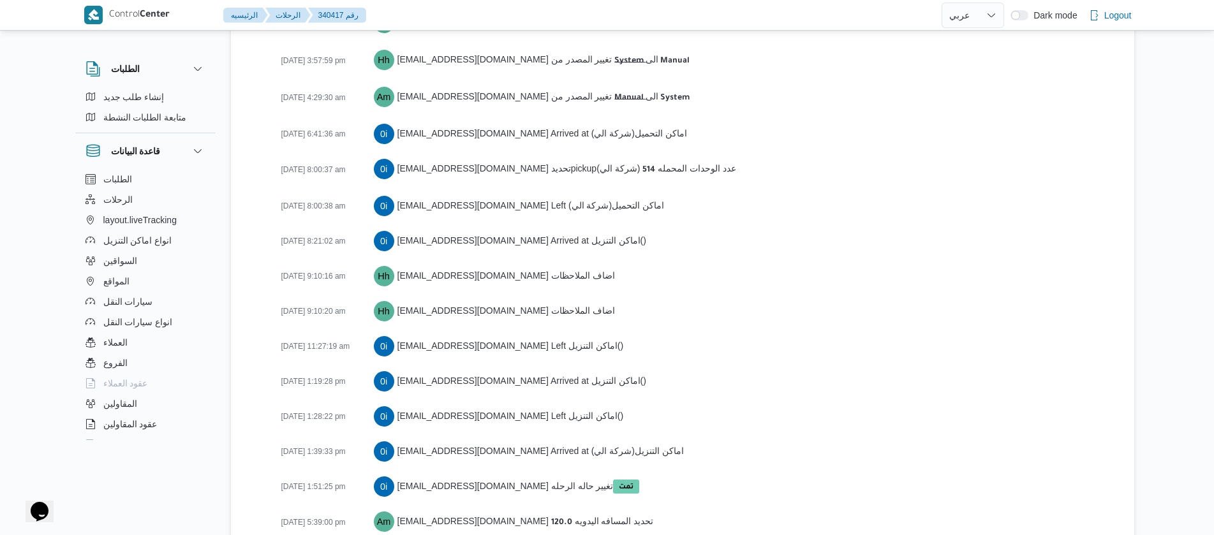
scroll to position [2296, 0]
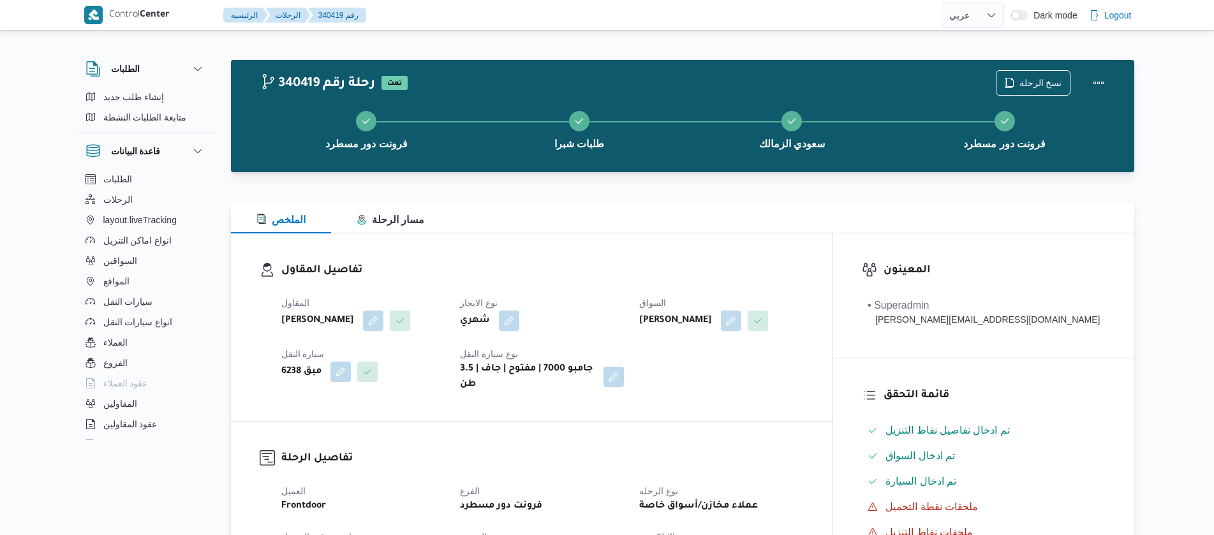
select select "ar"
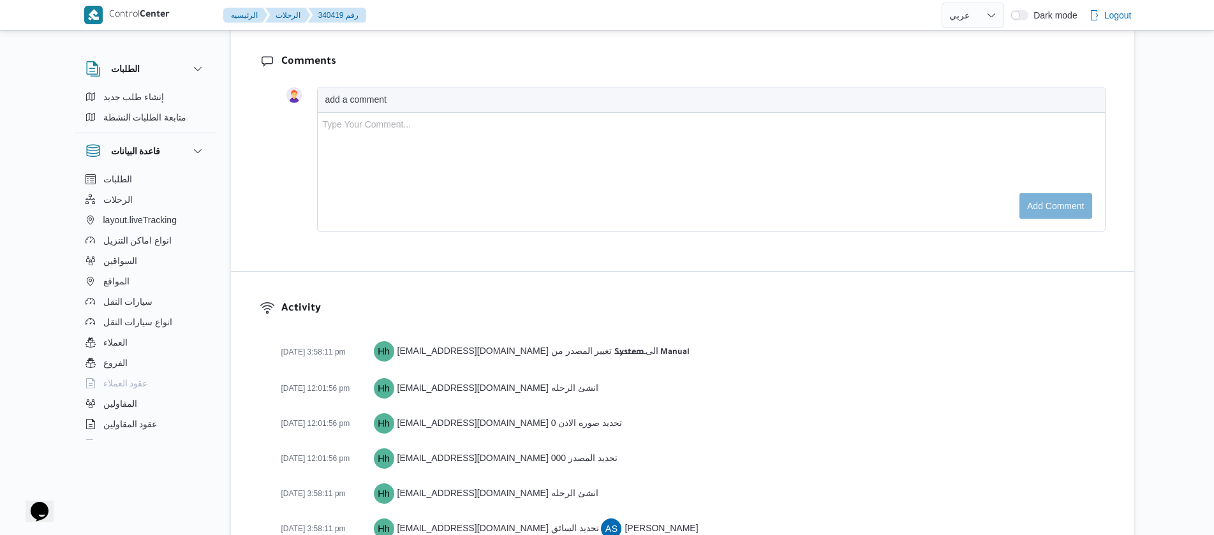
scroll to position [2201, 0]
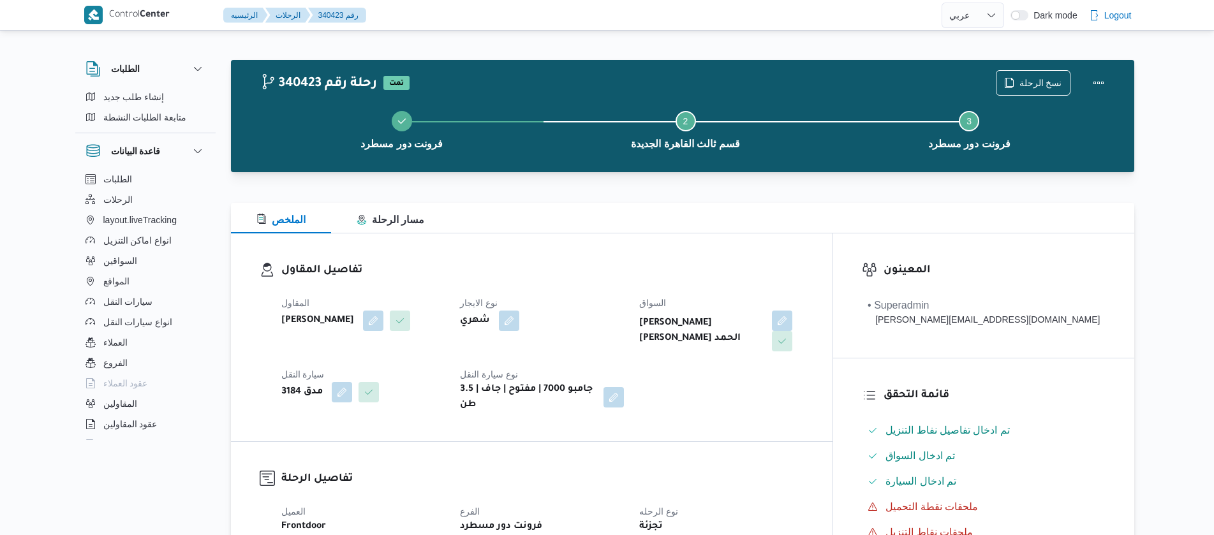
select select "ar"
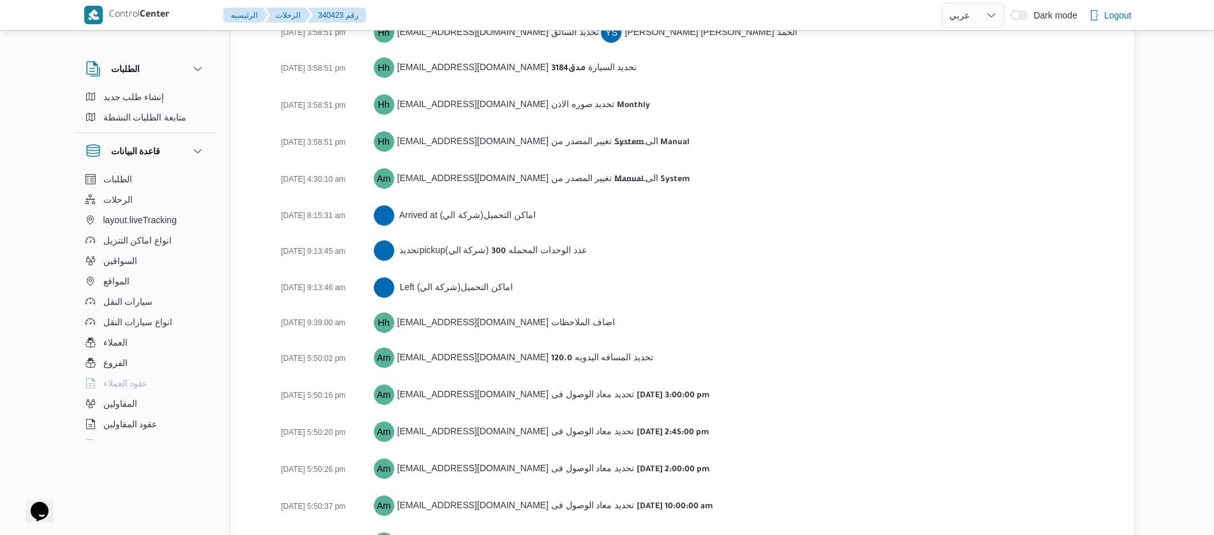
scroll to position [2039, 0]
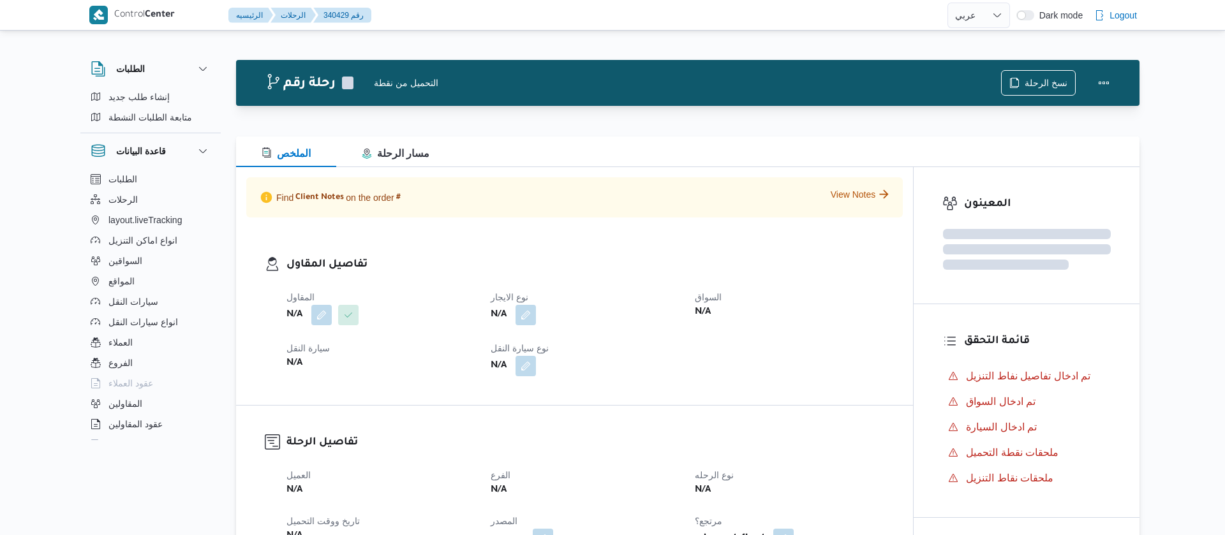
select select "ar"
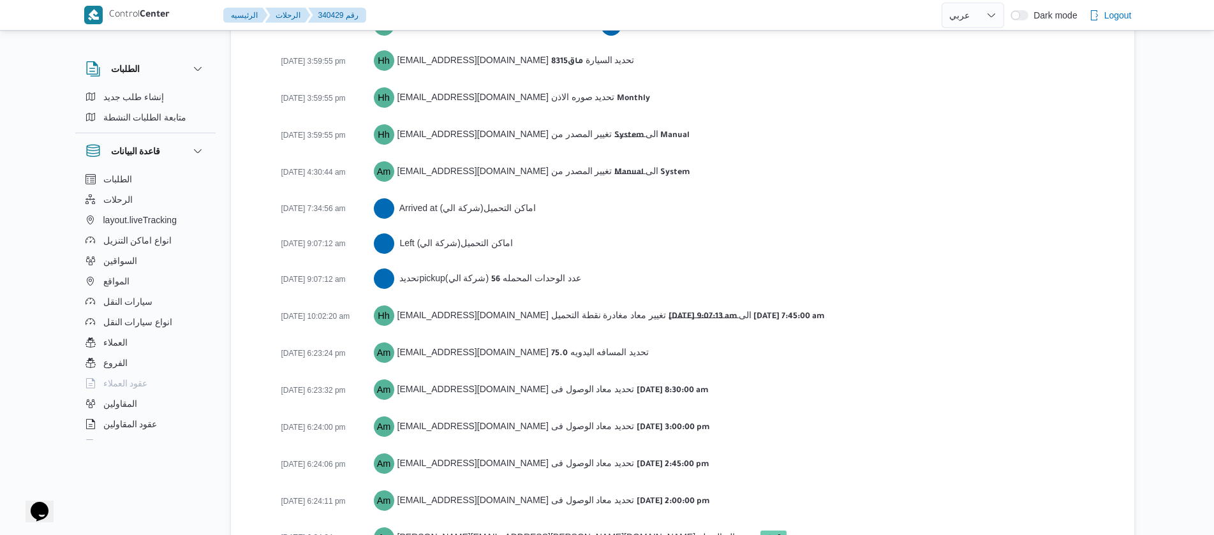
scroll to position [1944, 0]
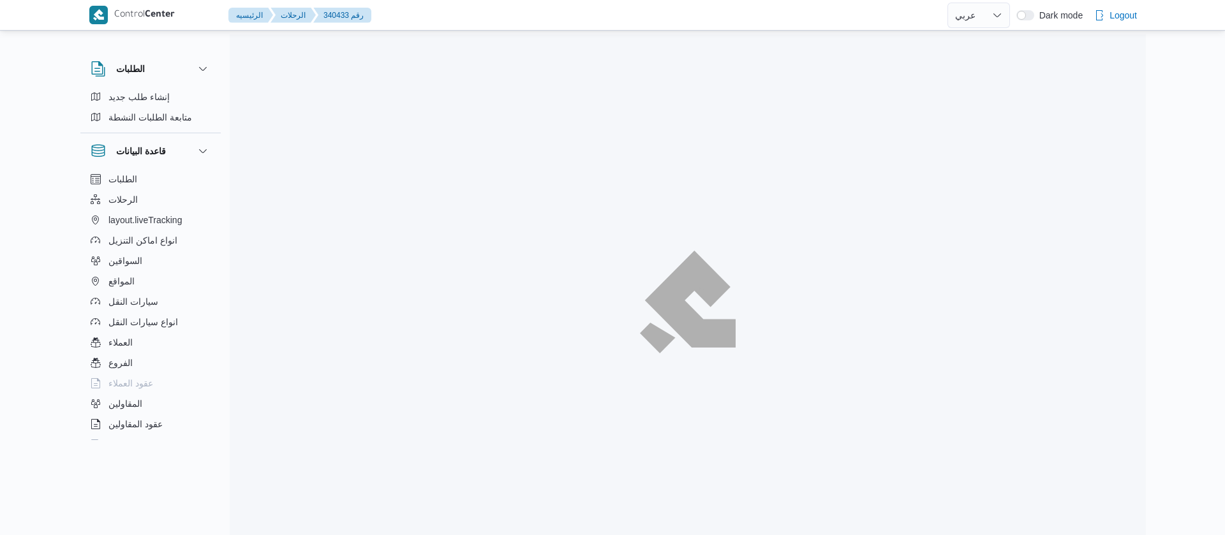
select select "ar"
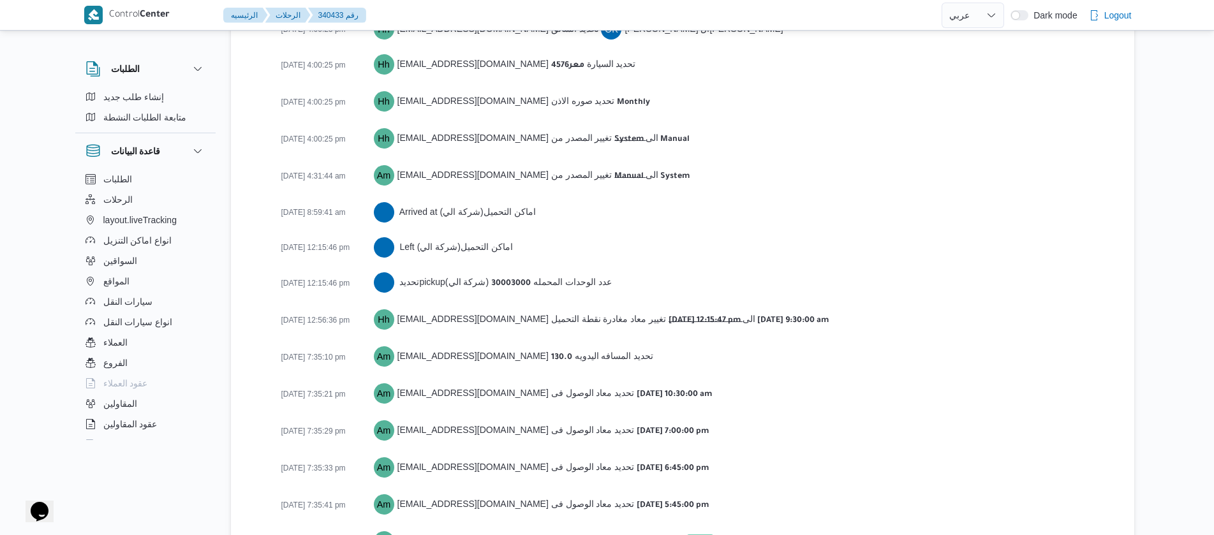
scroll to position [2039, 0]
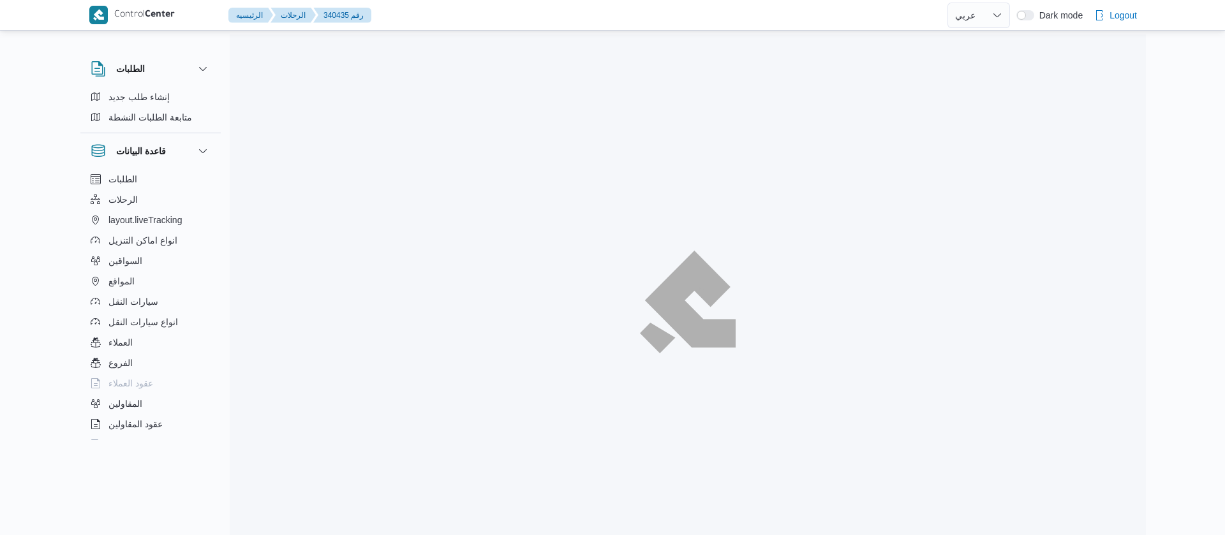
select select "ar"
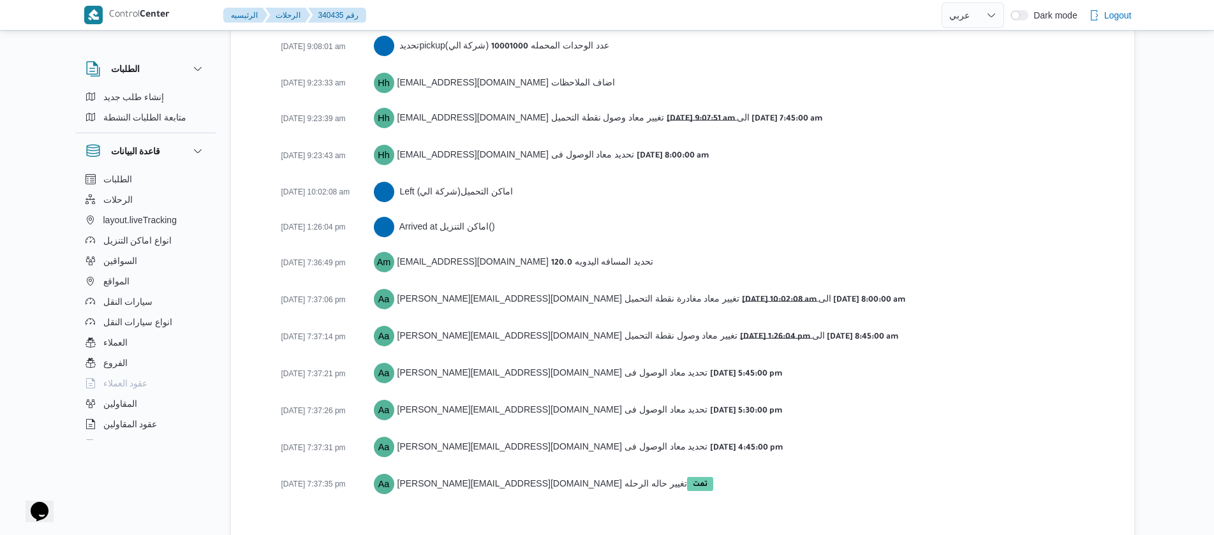
scroll to position [2086, 0]
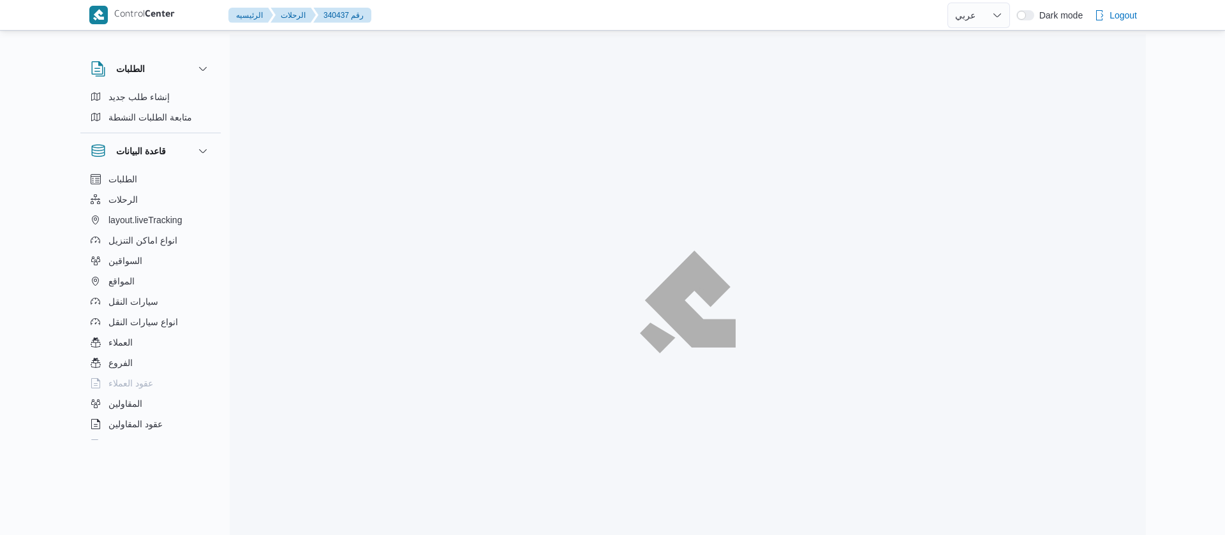
select select "ar"
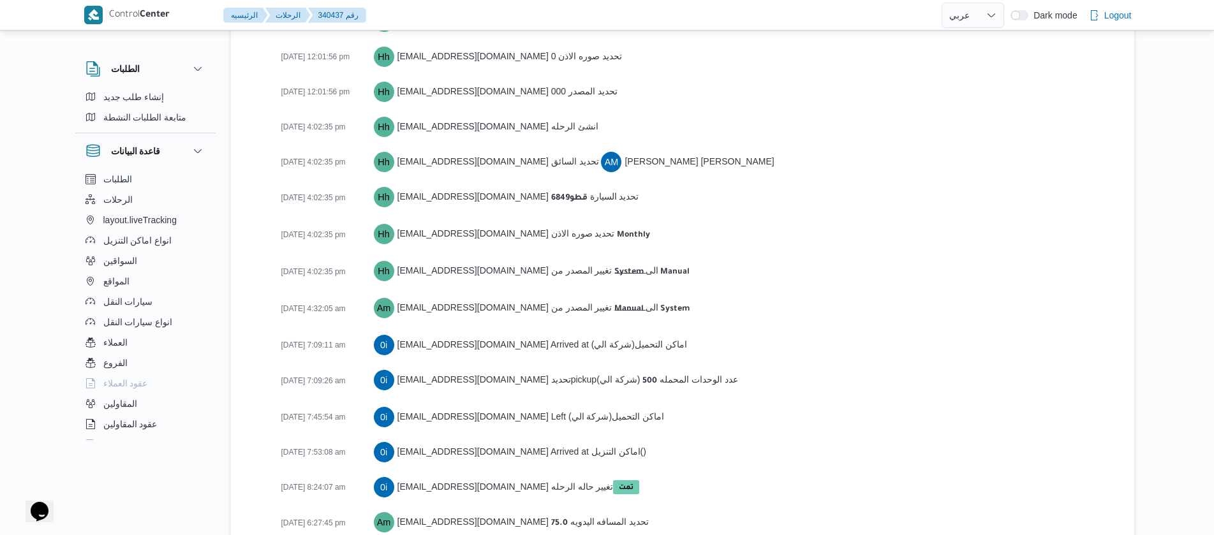
scroll to position [2019, 0]
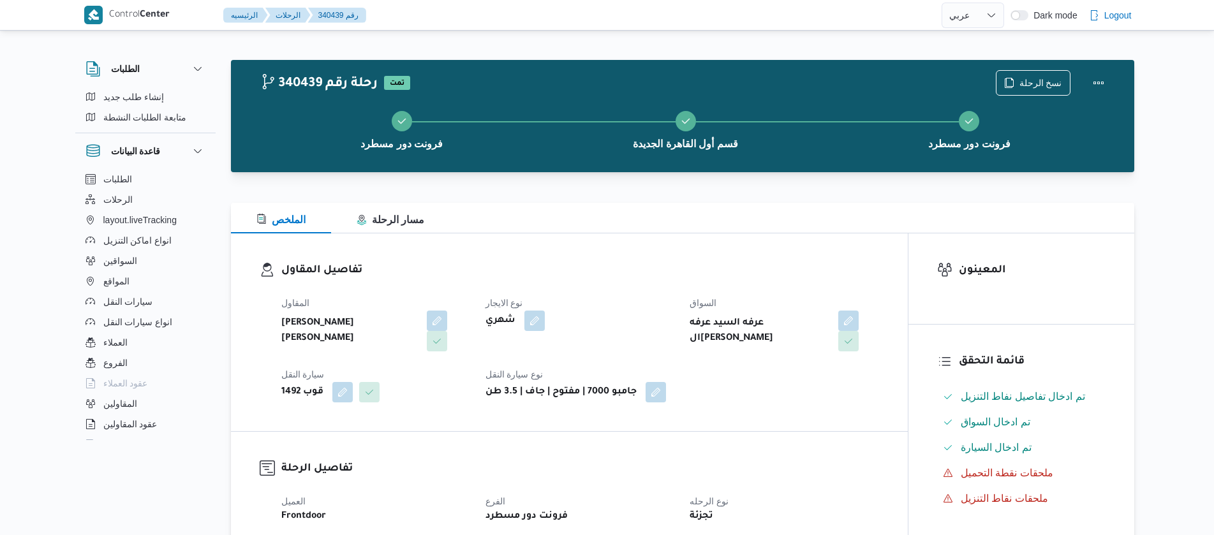
select select "ar"
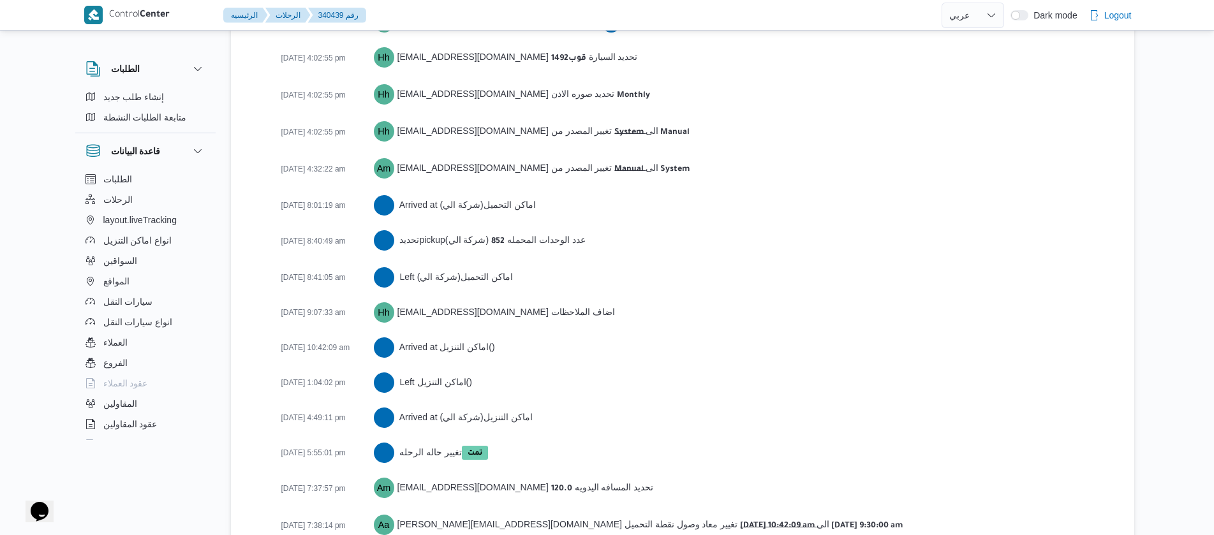
scroll to position [1983, 0]
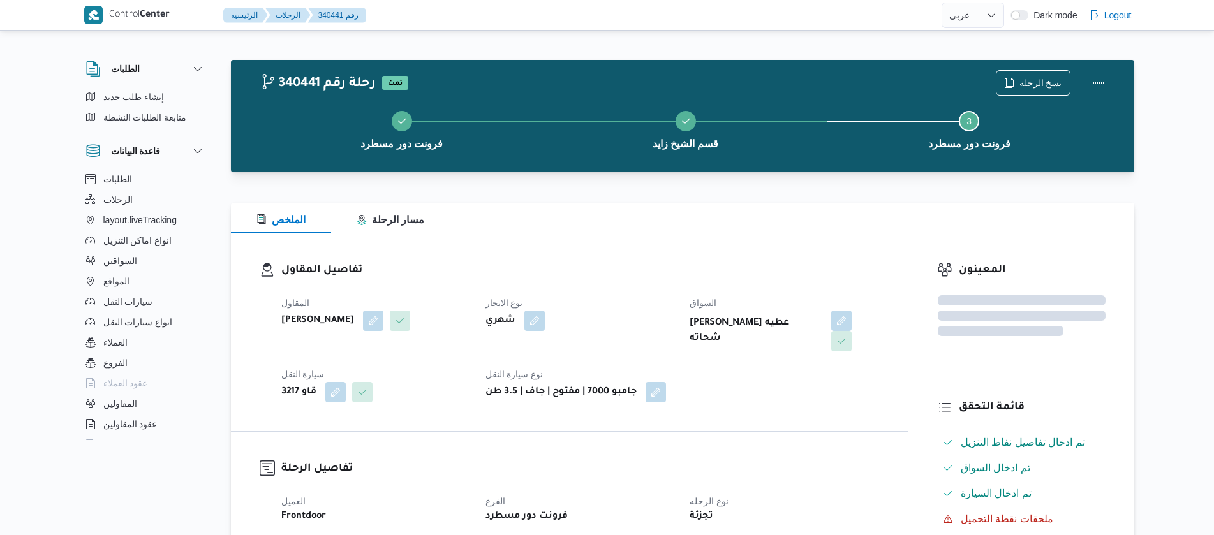
select select "ar"
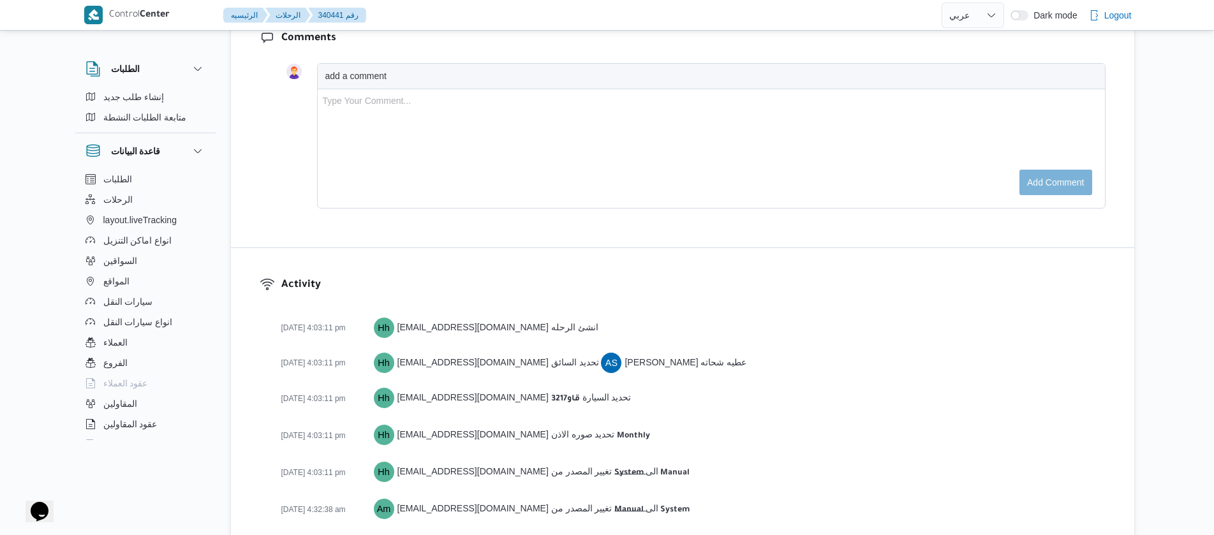
scroll to position [2020, 0]
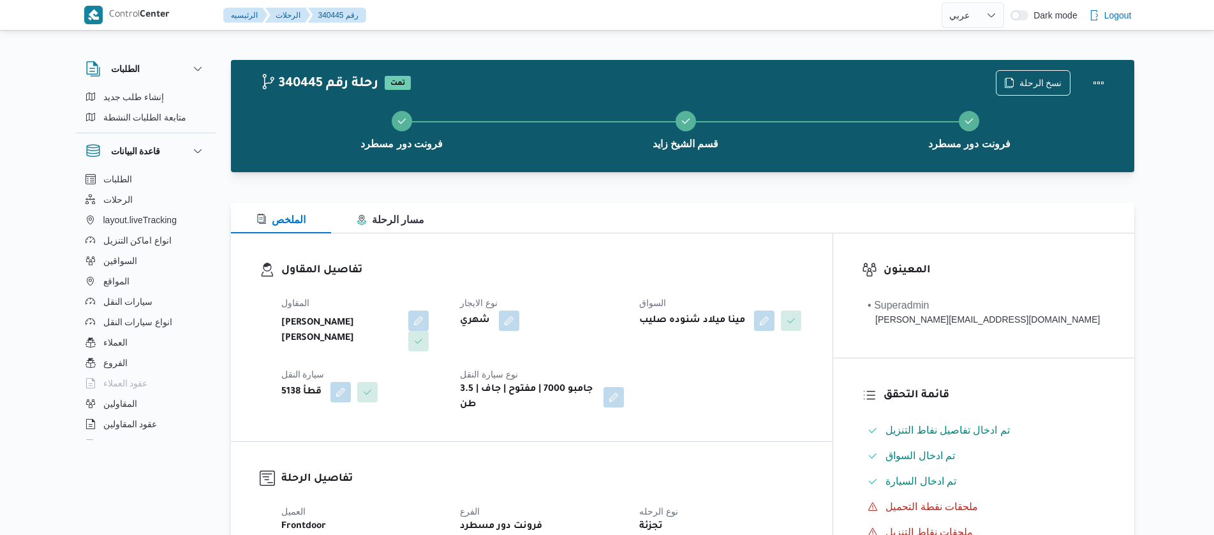
select select "ar"
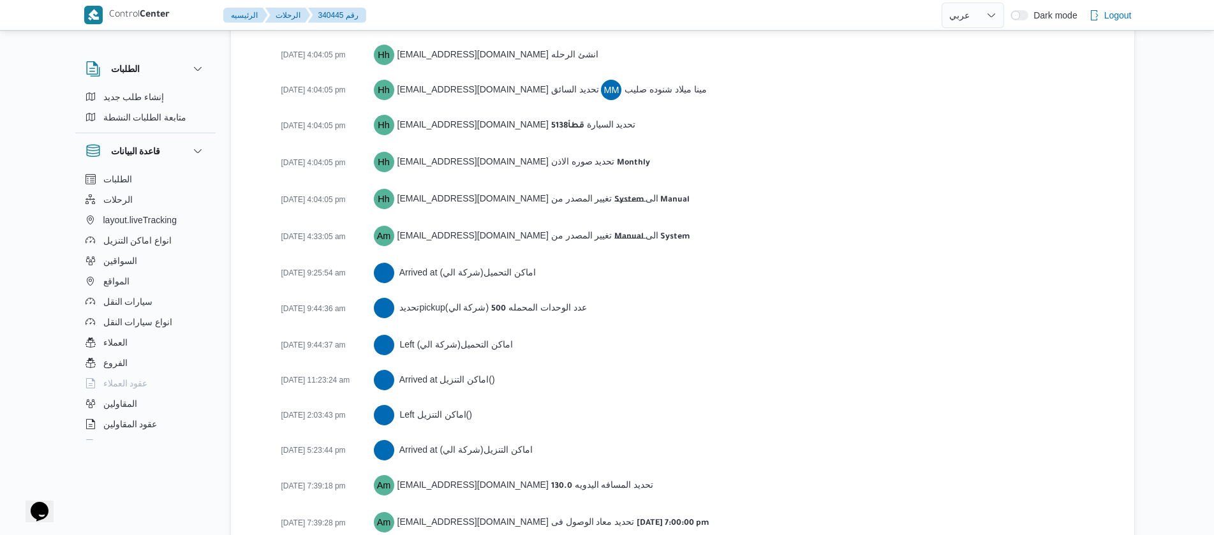
scroll to position [2090, 0]
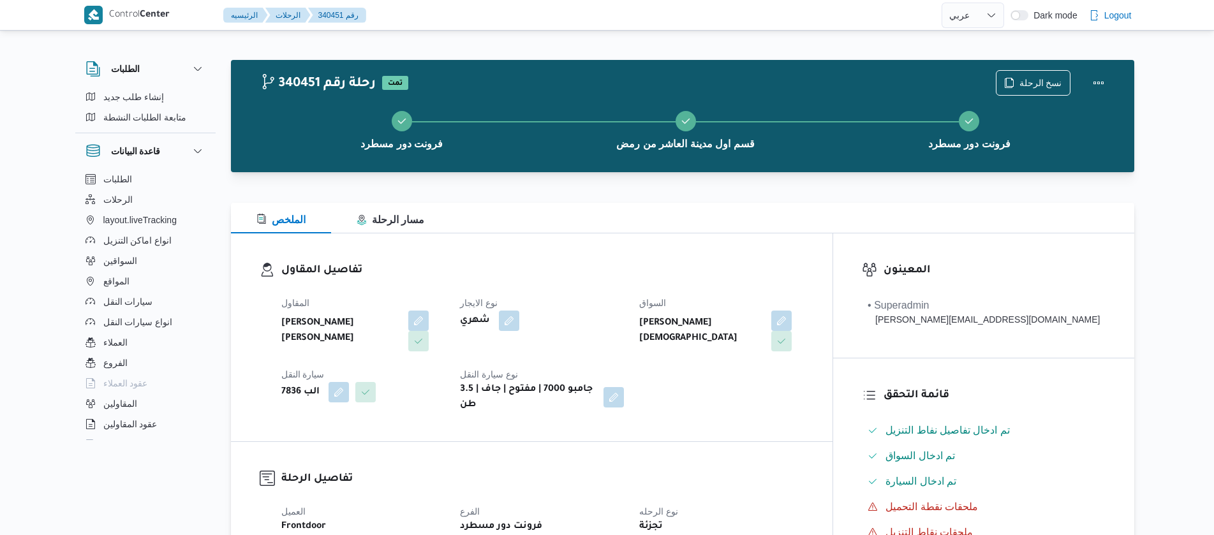
select select "ar"
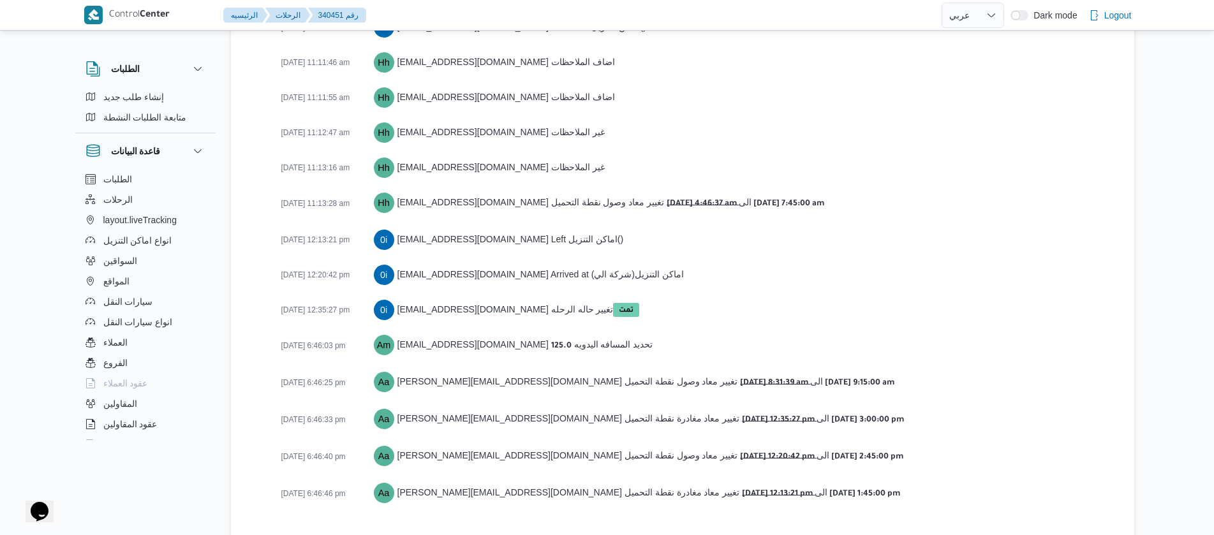
scroll to position [2430, 0]
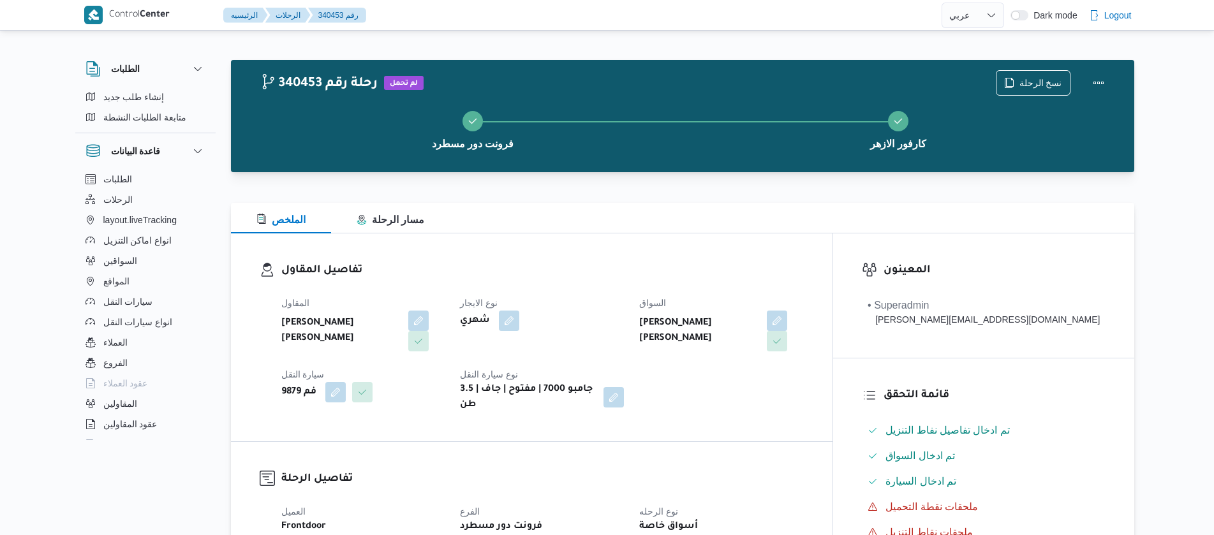
select select "ar"
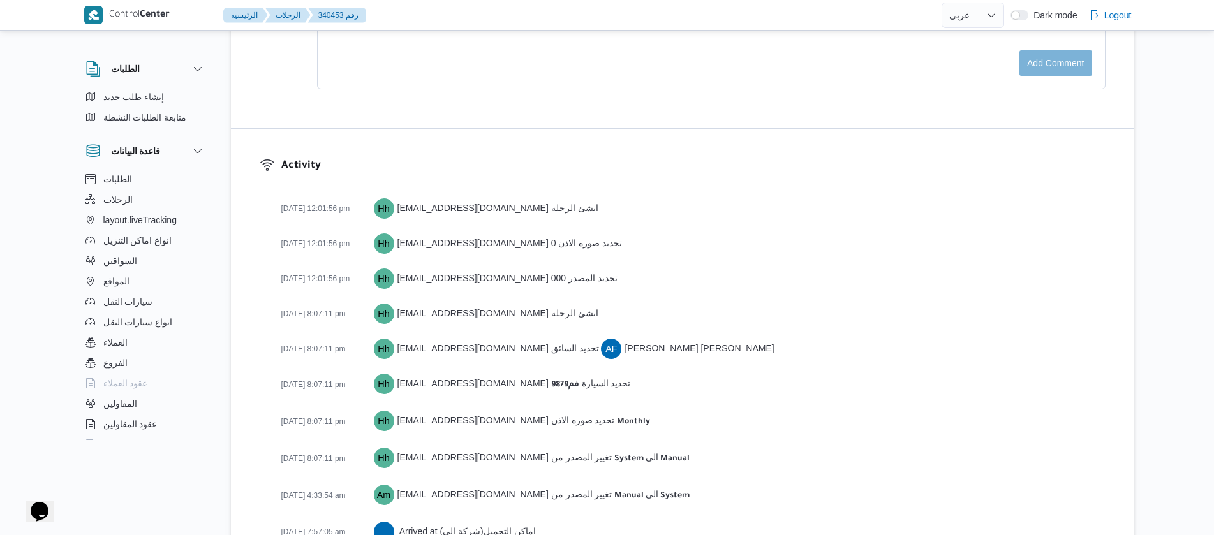
scroll to position [2005, 0]
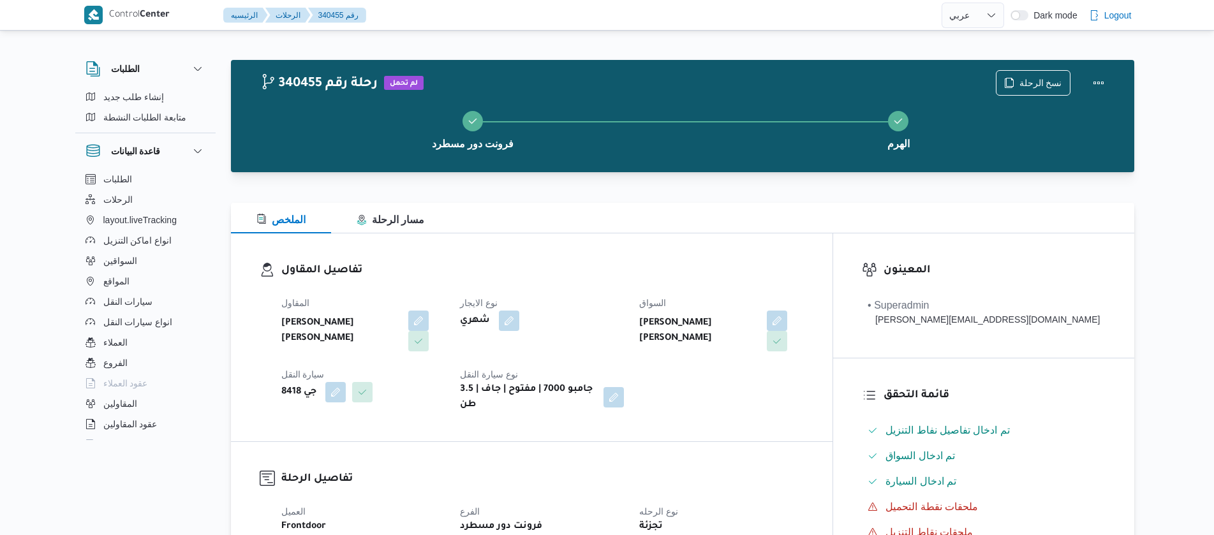
select select "ar"
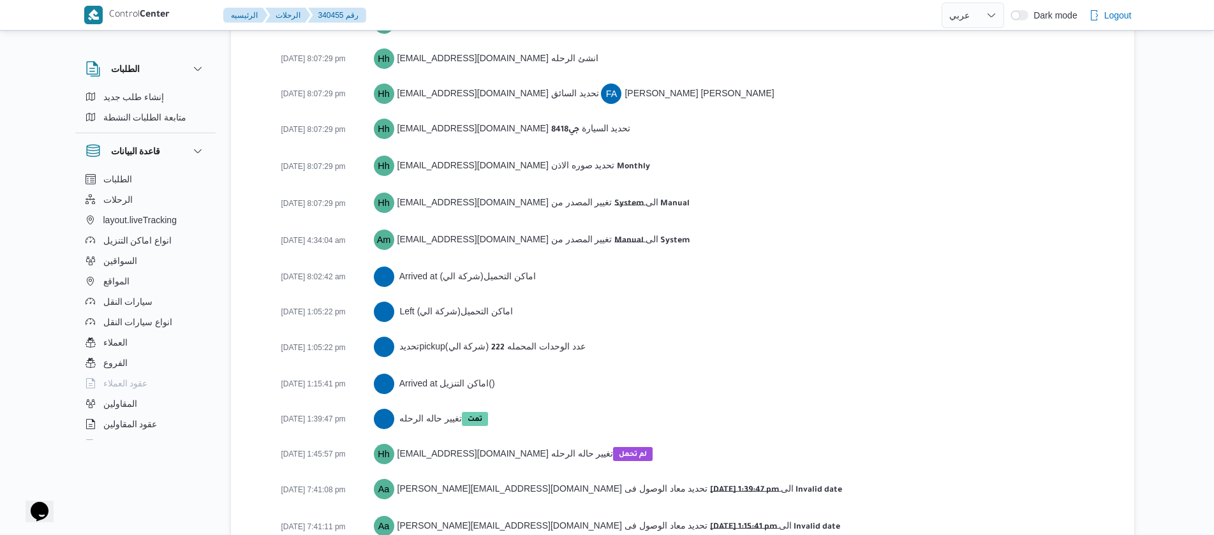
scroll to position [1933, 0]
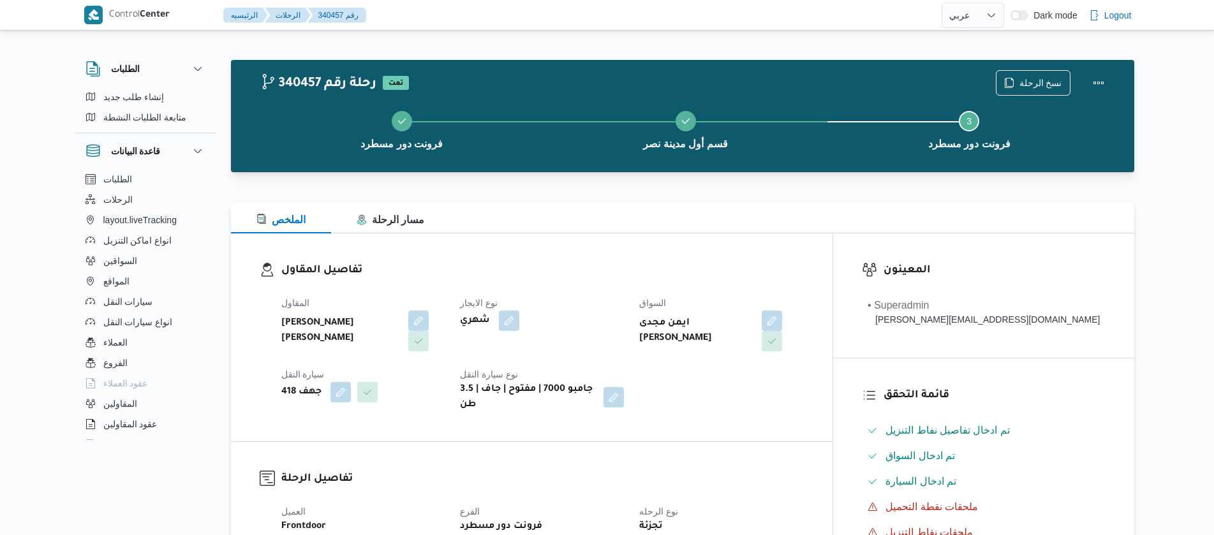
select select "ar"
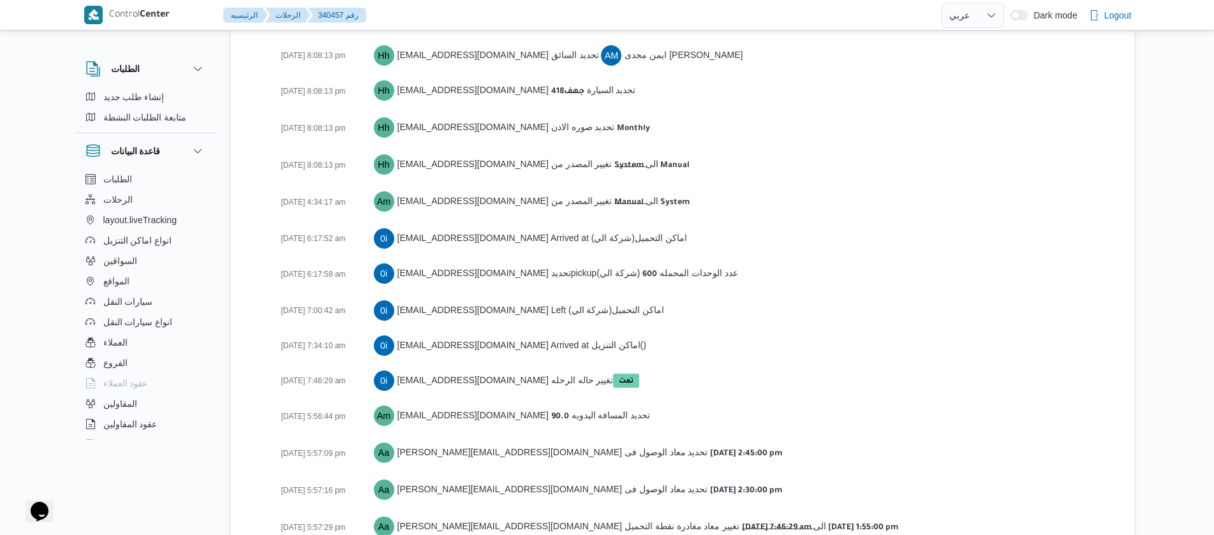
scroll to position [2004, 0]
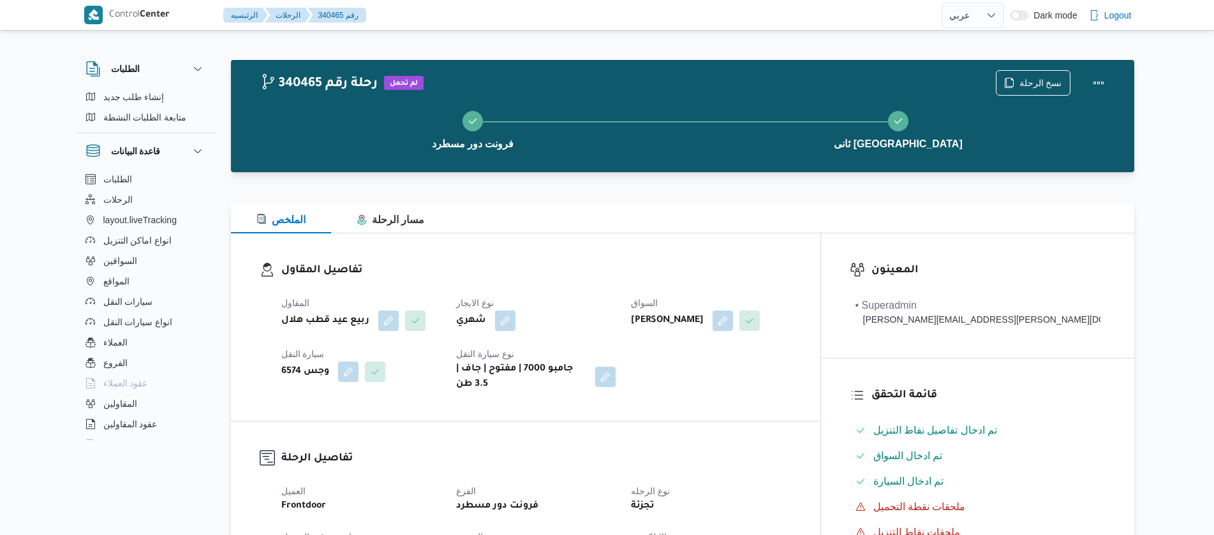
select select "ar"
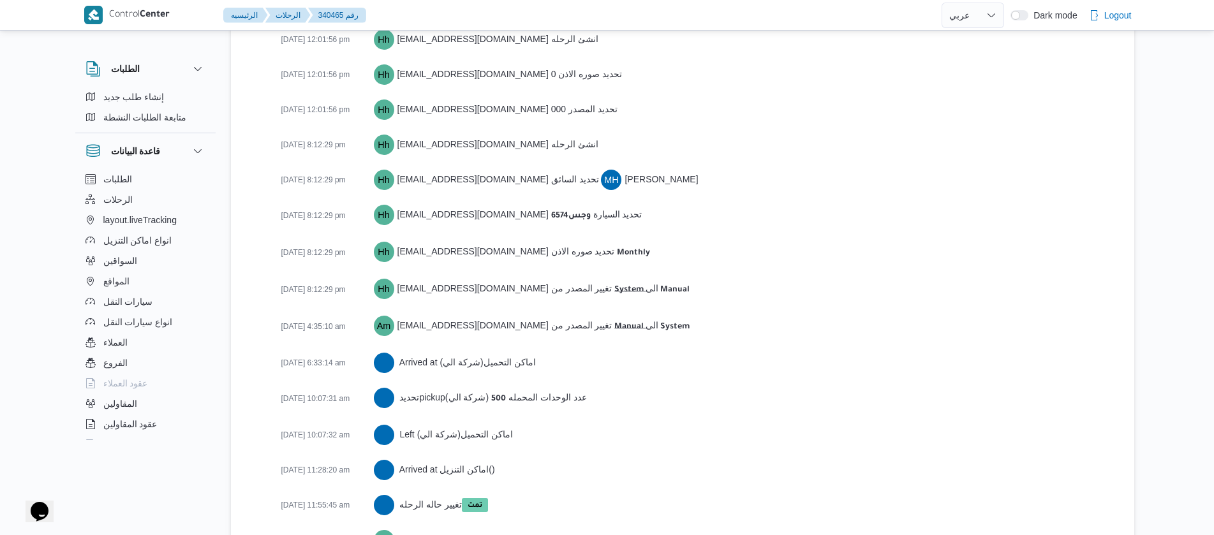
scroll to position [1969, 0]
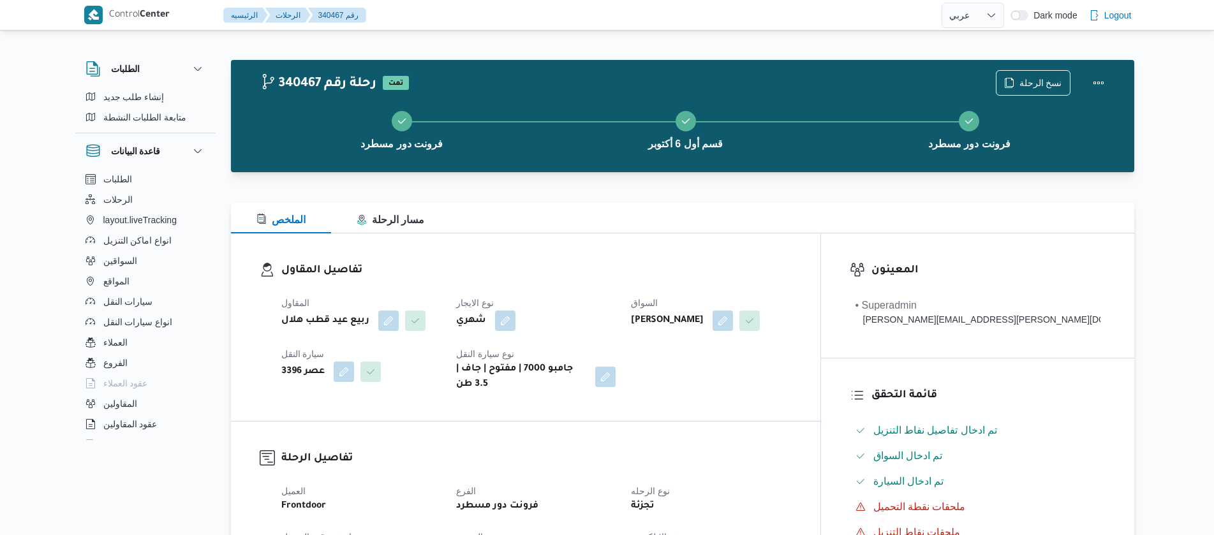
select select "ar"
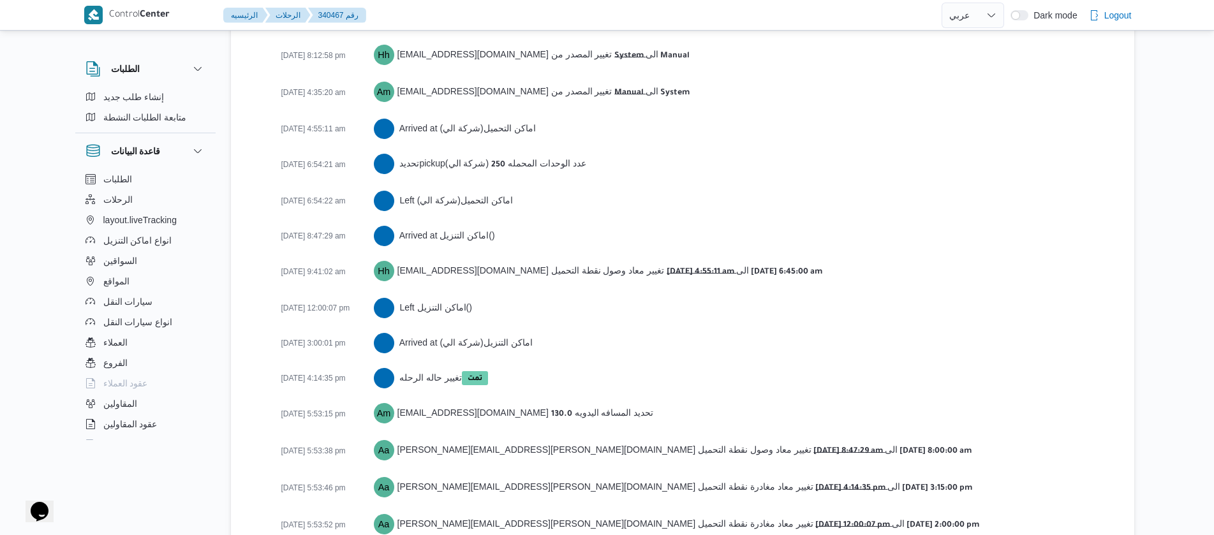
scroll to position [2090, 0]
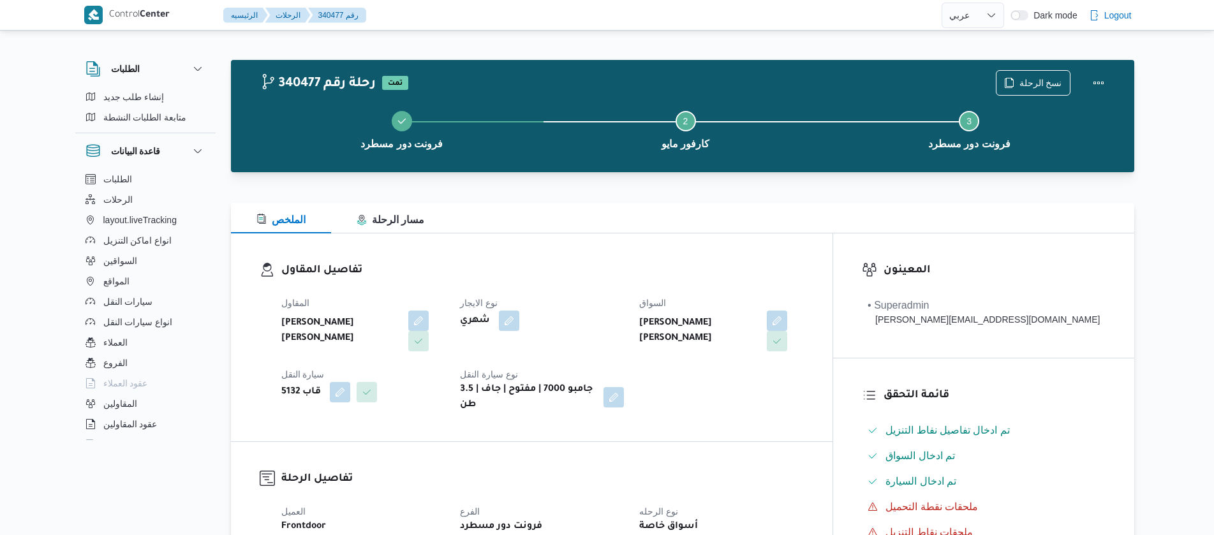
select select "ar"
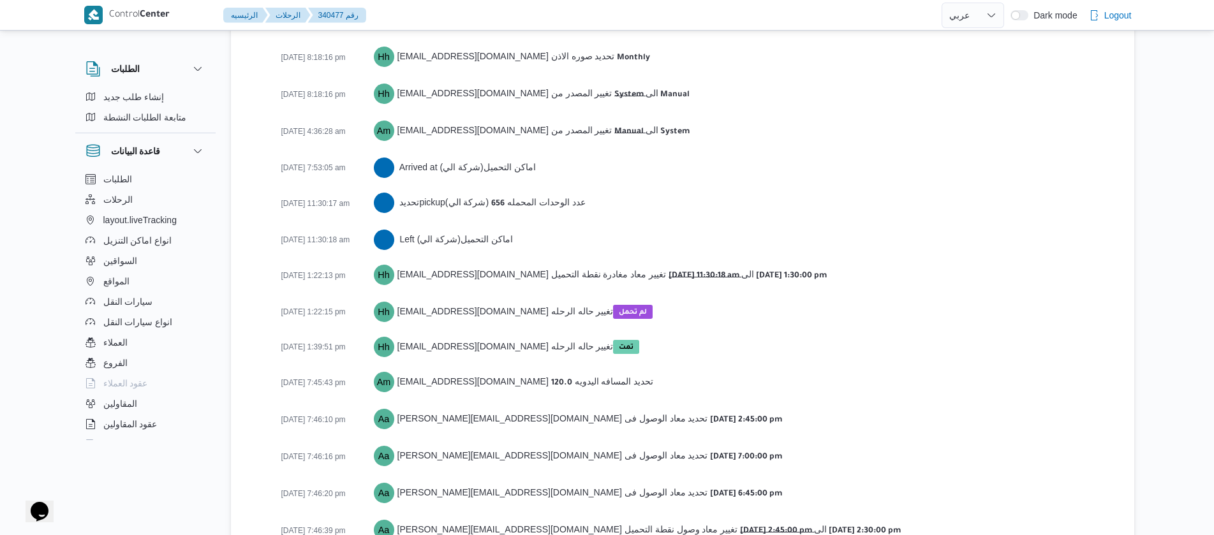
scroll to position [1995, 0]
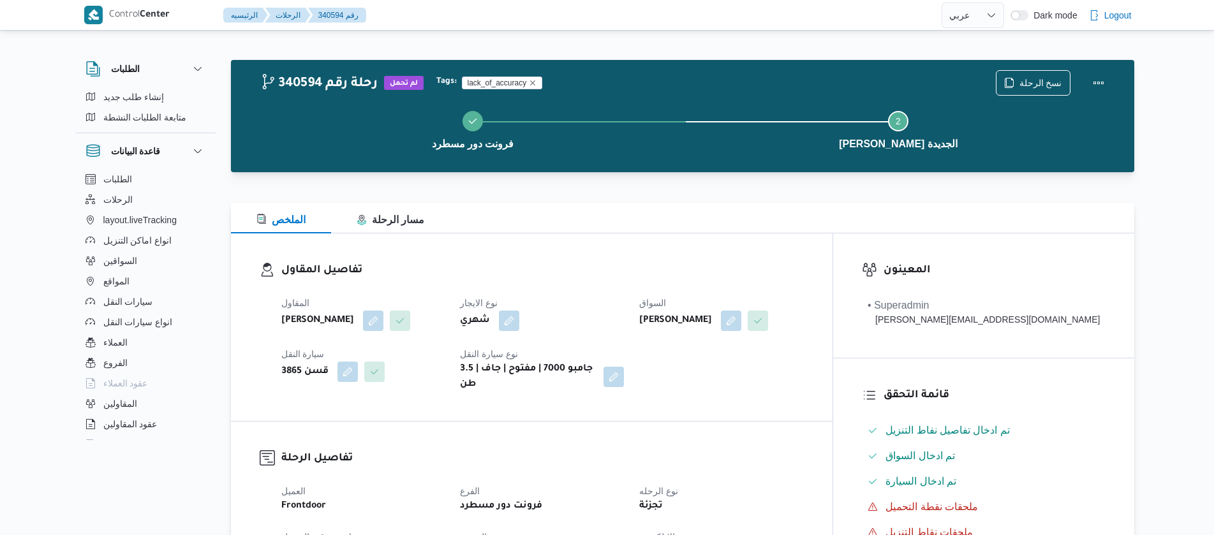
select select "ar"
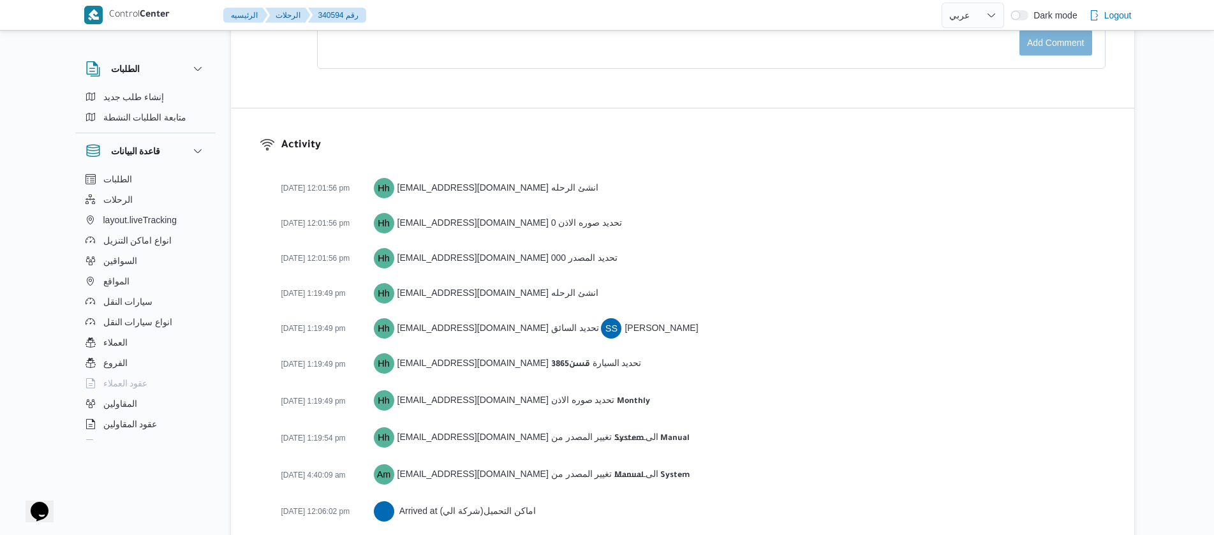
scroll to position [1807, 0]
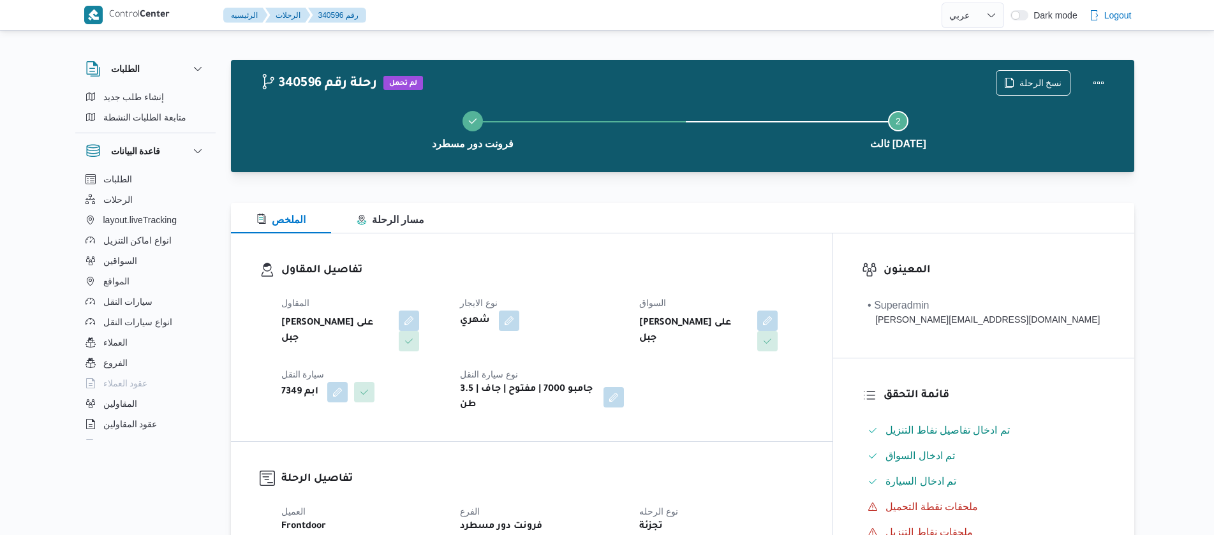
select select "ar"
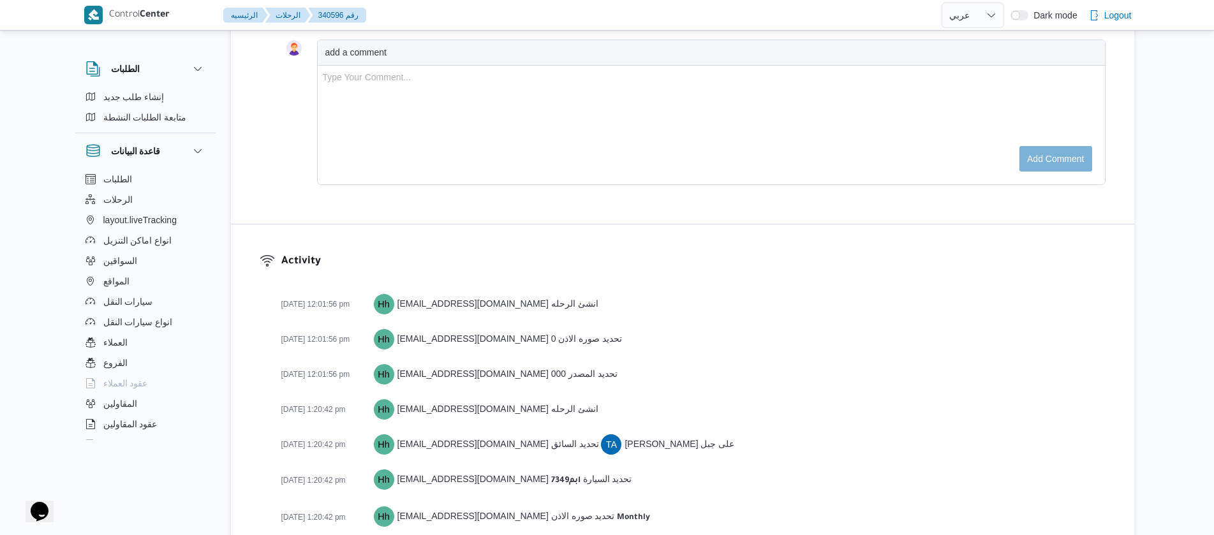
scroll to position [1842, 0]
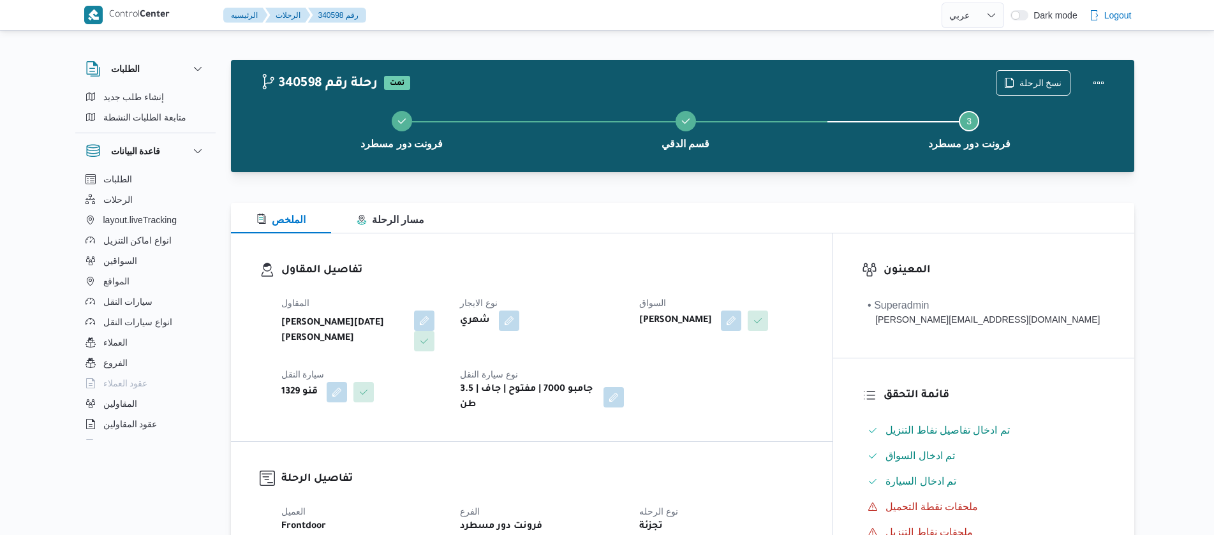
select select "ar"
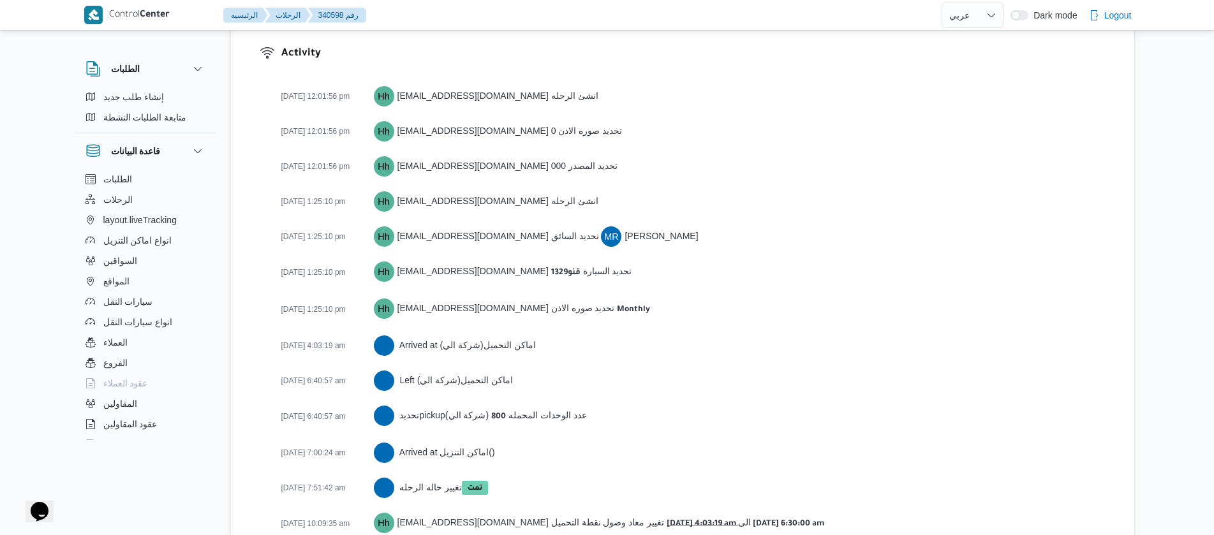
scroll to position [2004, 0]
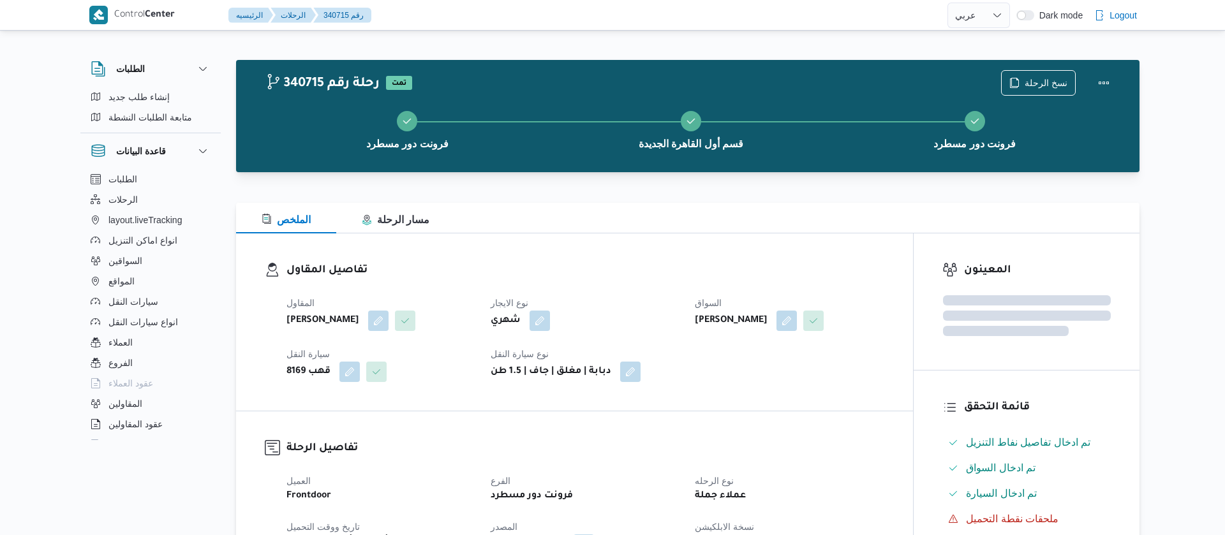
select select "ar"
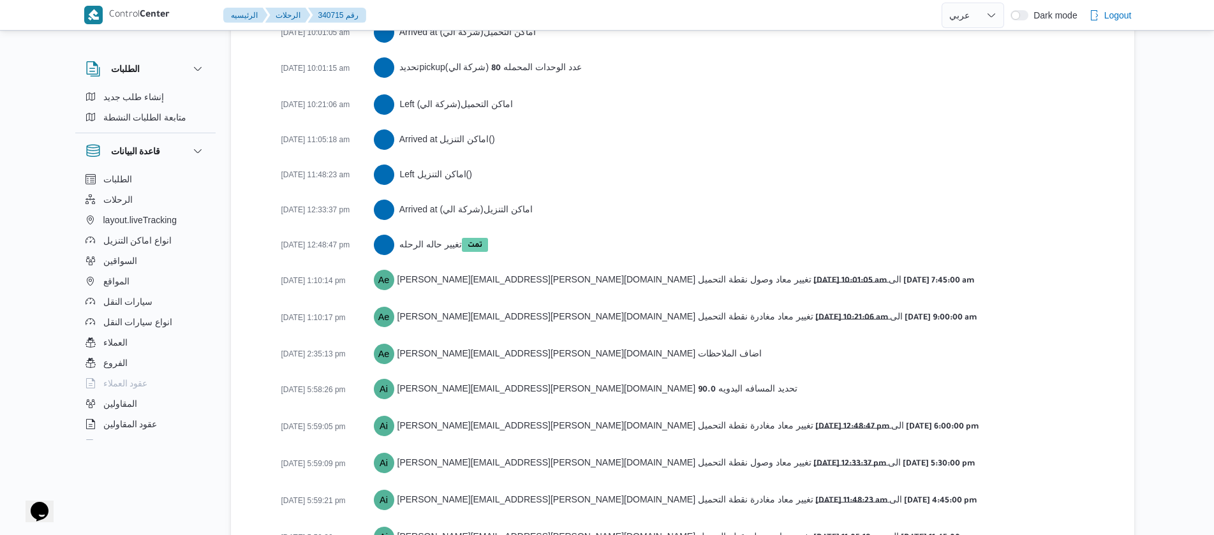
scroll to position [2181, 0]
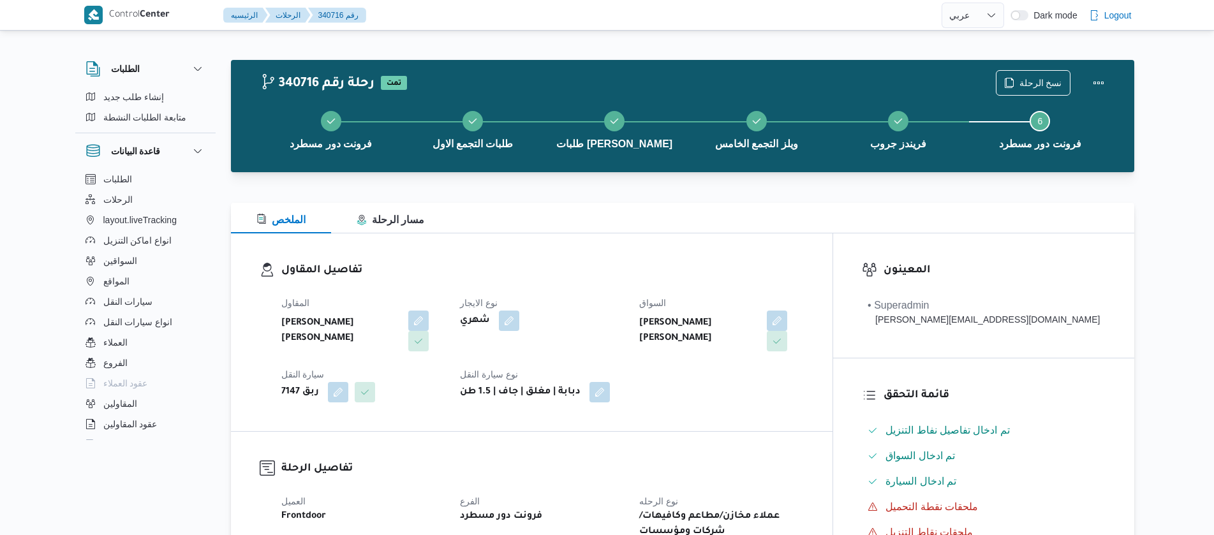
select select "ar"
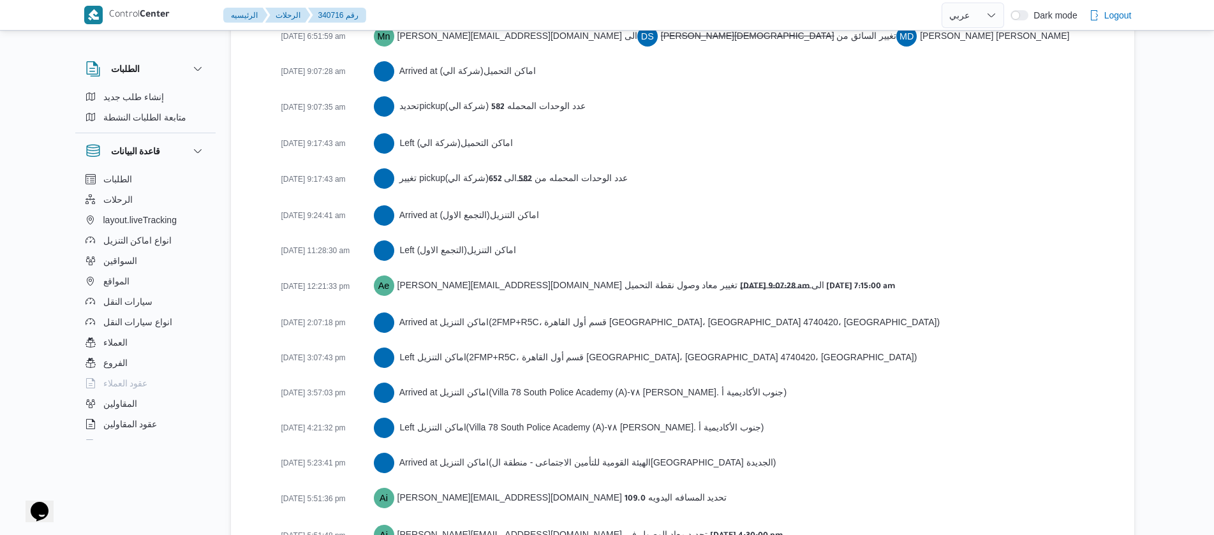
scroll to position [2332, 0]
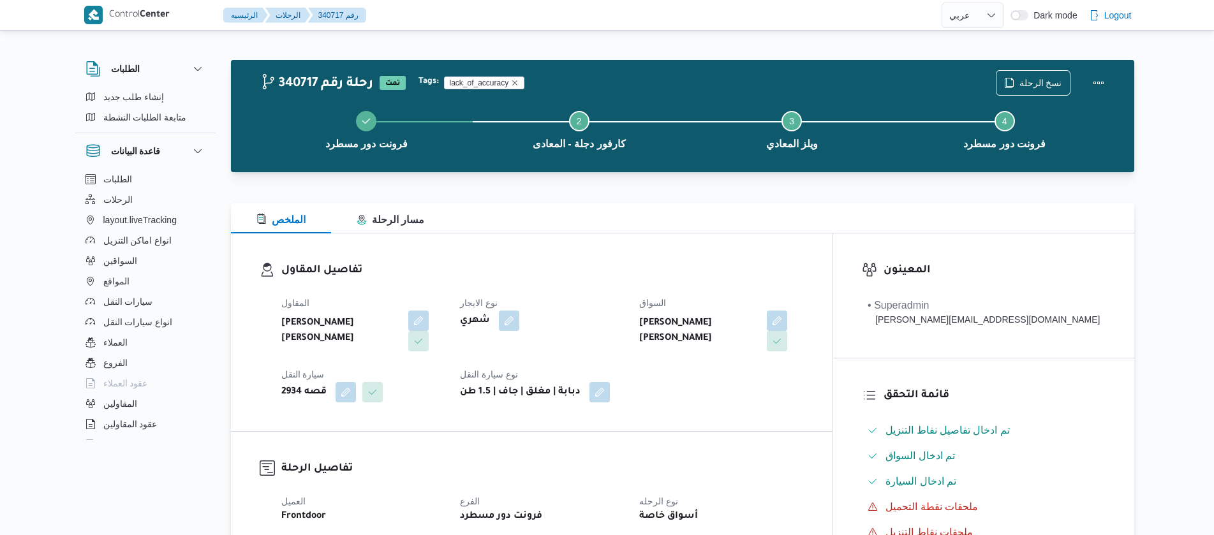
select select "ar"
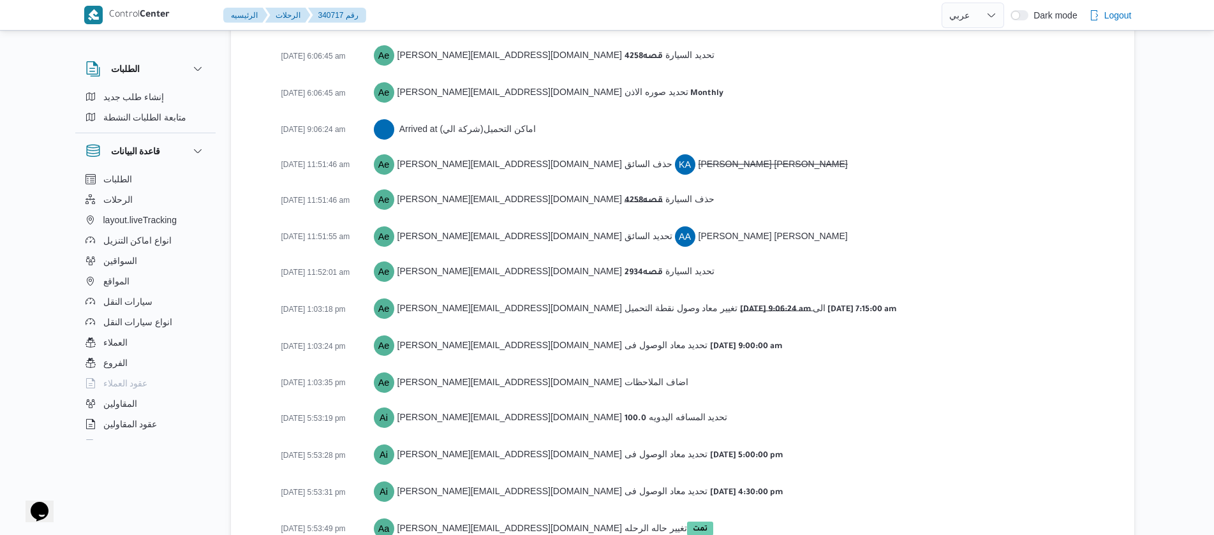
scroll to position [2073, 0]
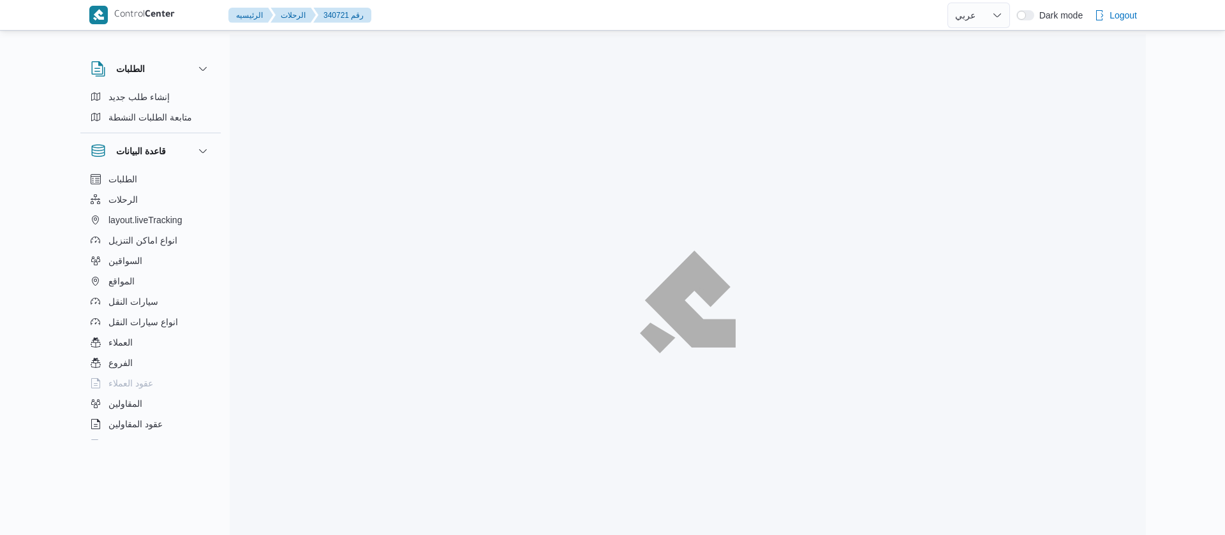
select select "ar"
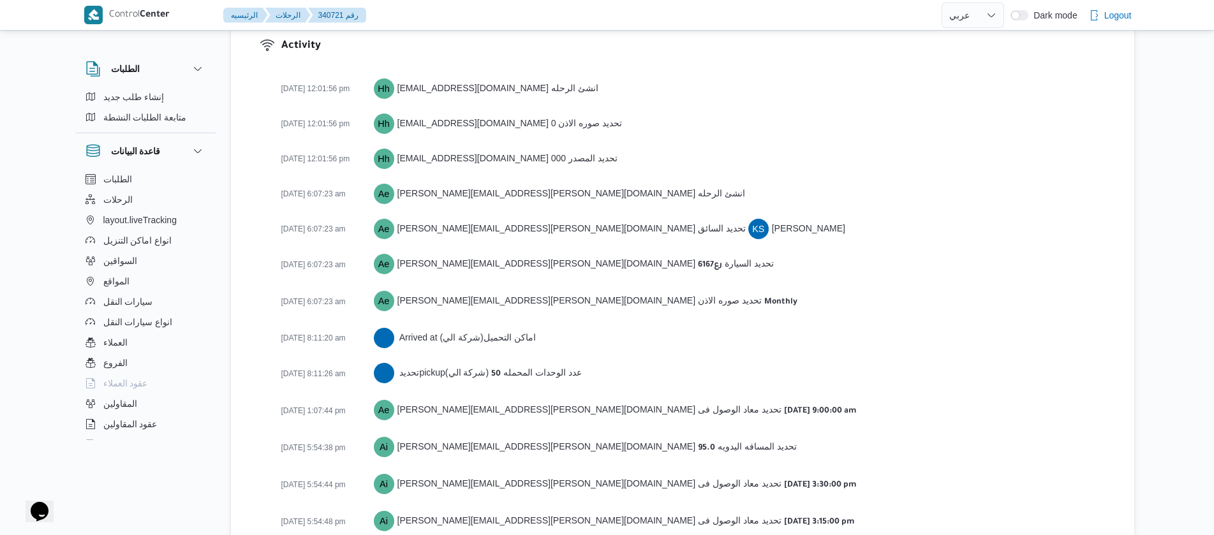
scroll to position [1875, 0]
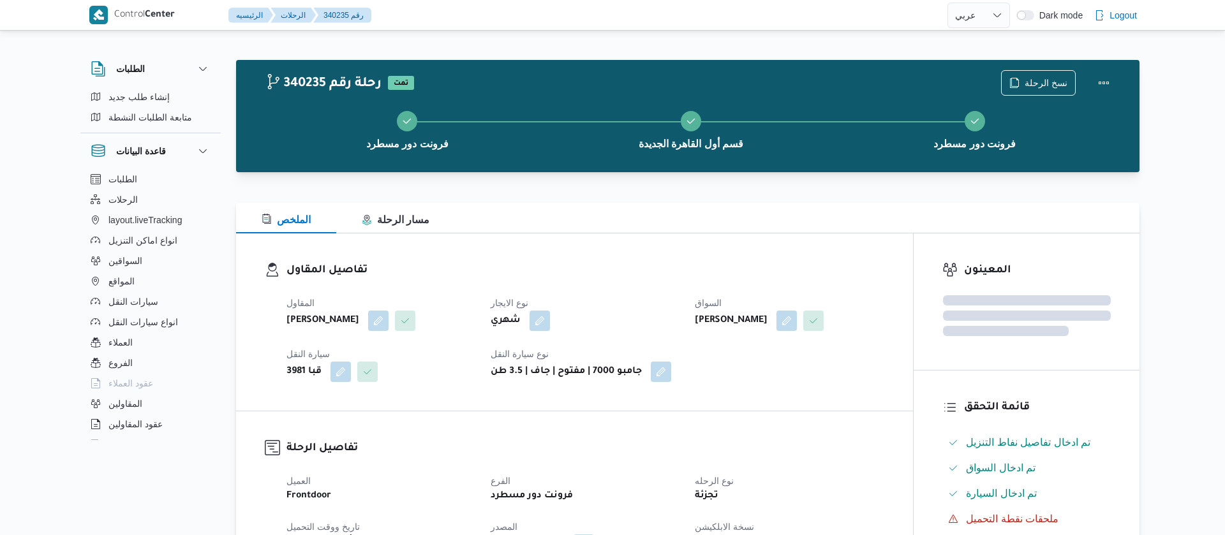
select select "ar"
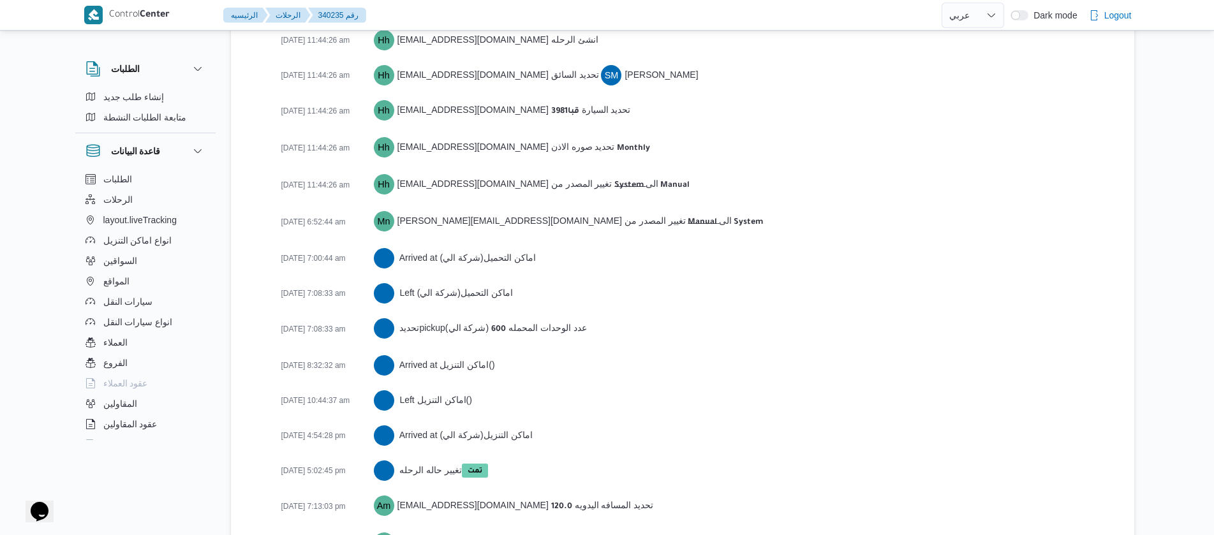
scroll to position [1983, 0]
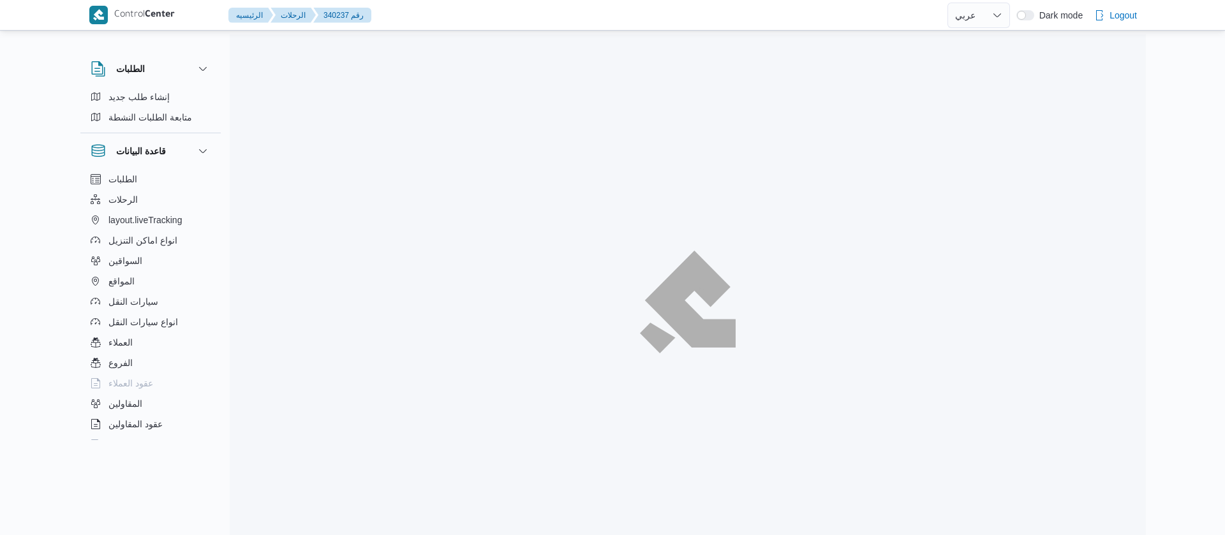
select select "ar"
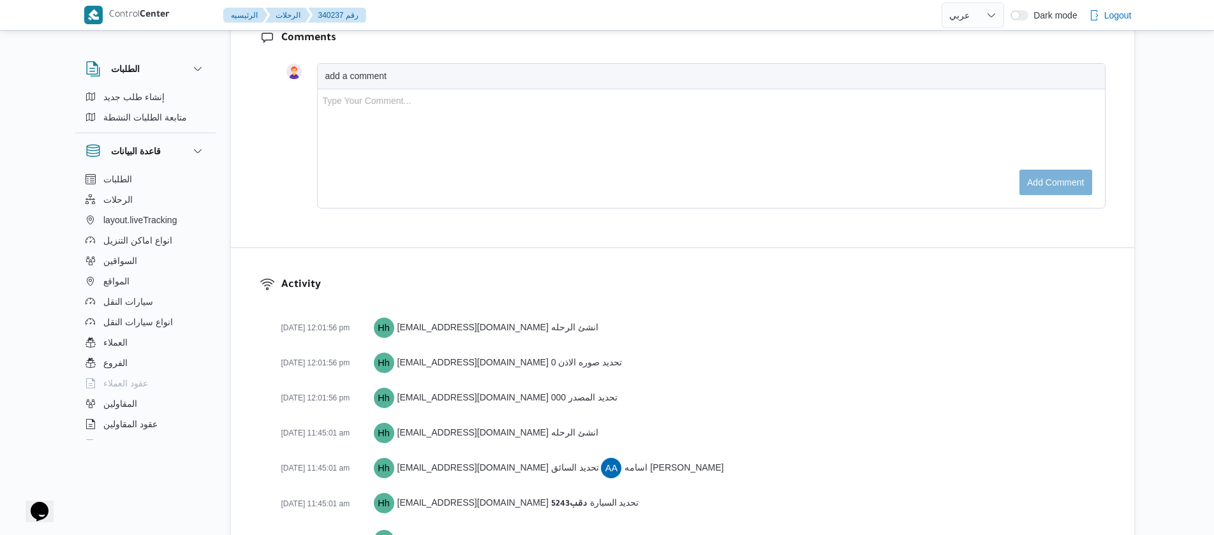
scroll to position [2054, 0]
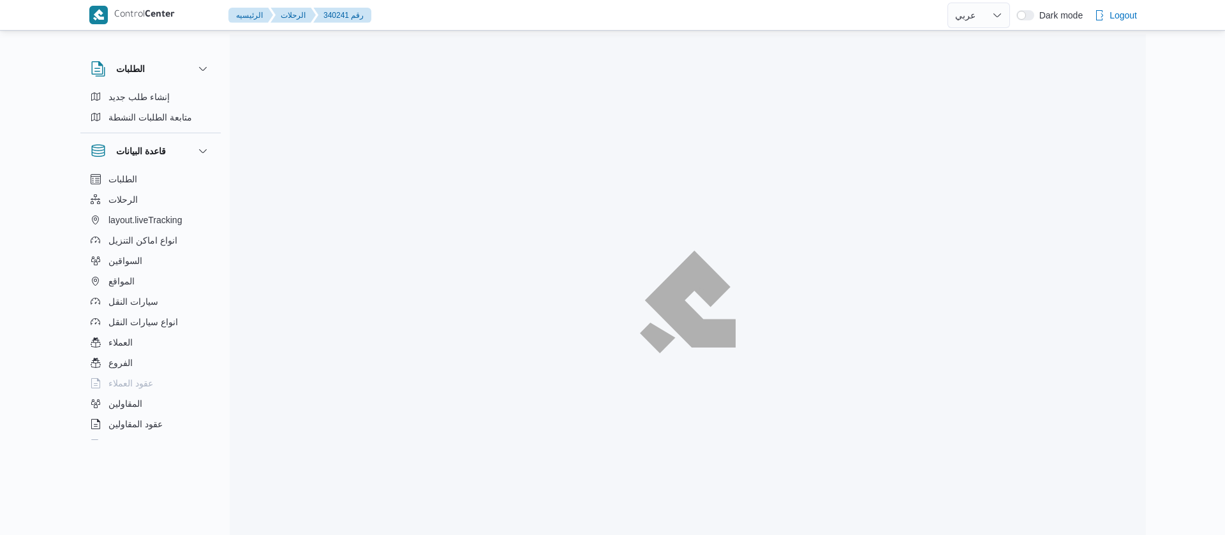
select select "ar"
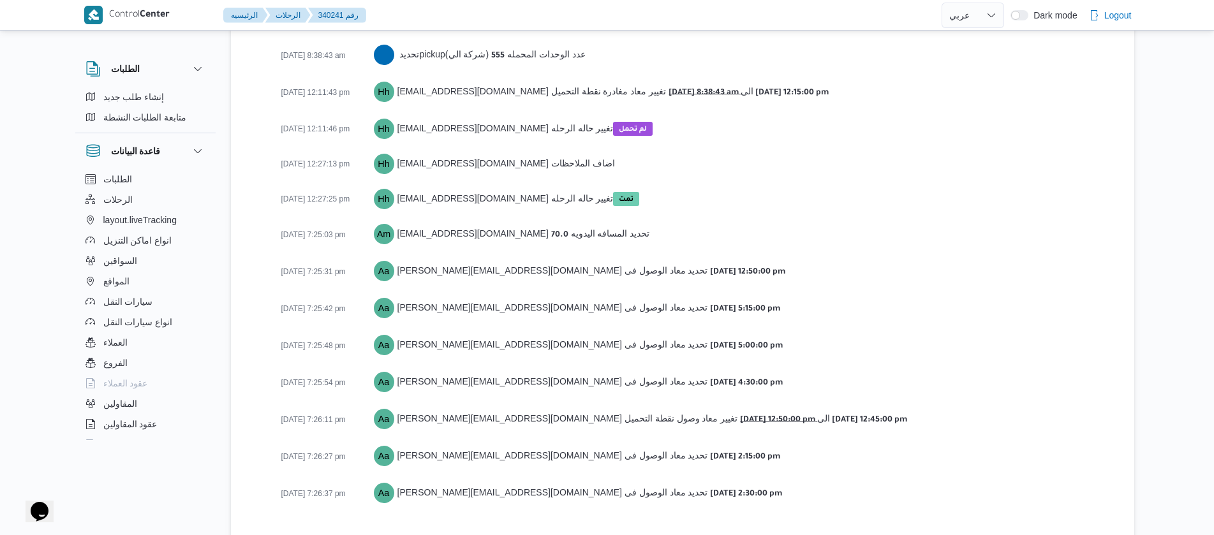
scroll to position [2096, 0]
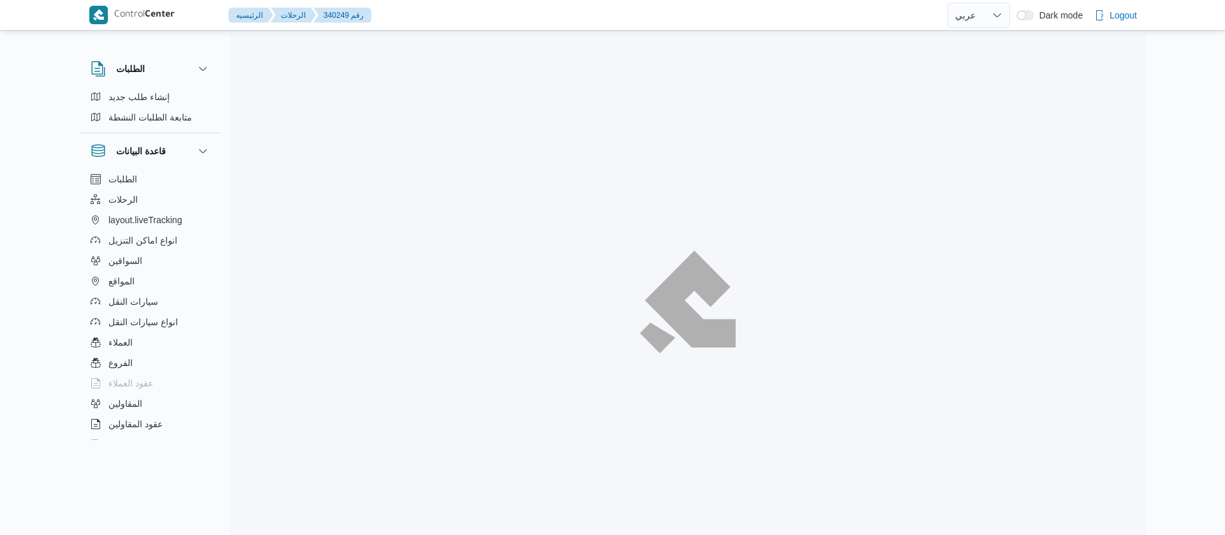
select select "ar"
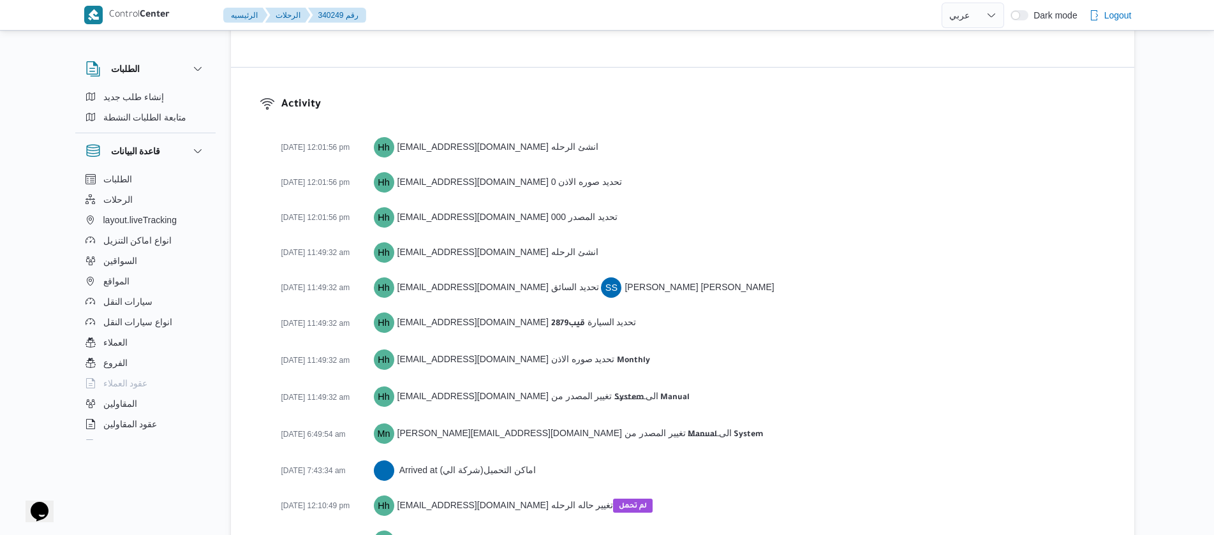
scroll to position [1756, 0]
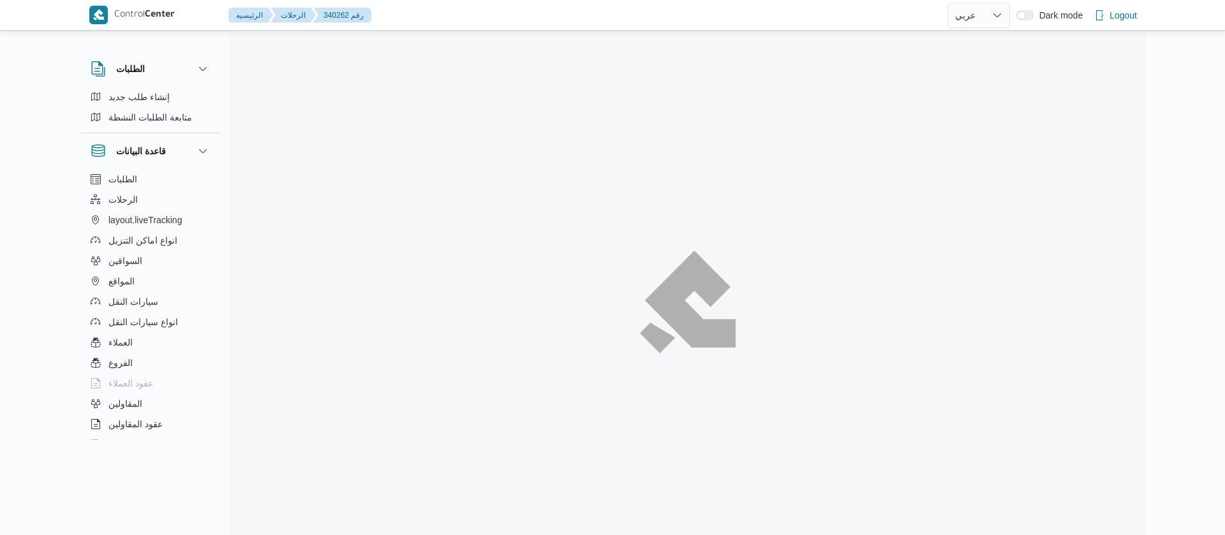
select select "ar"
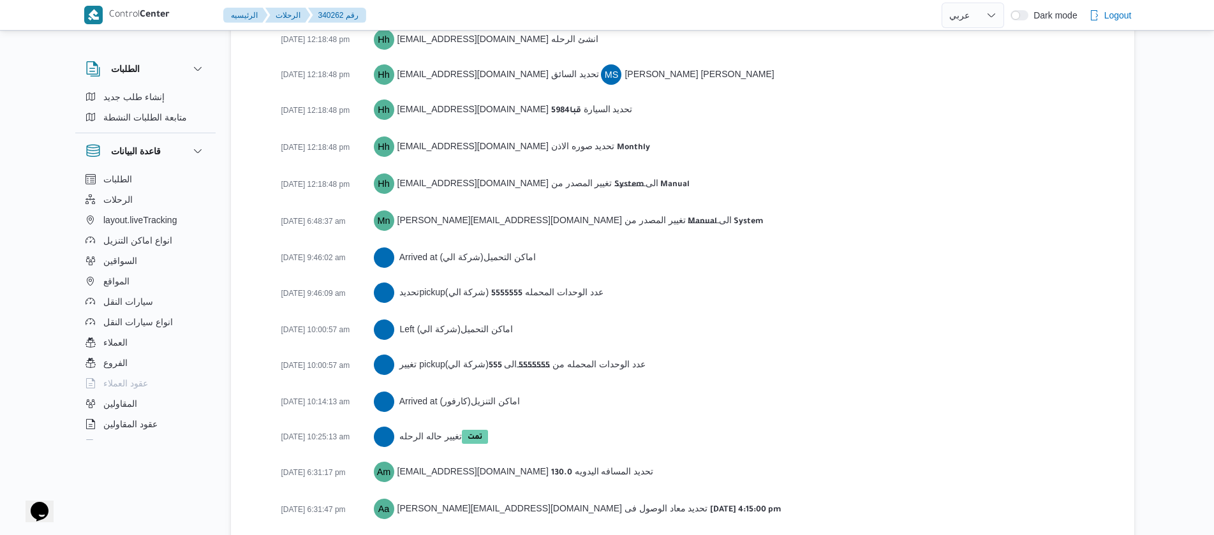
scroll to position [2055, 0]
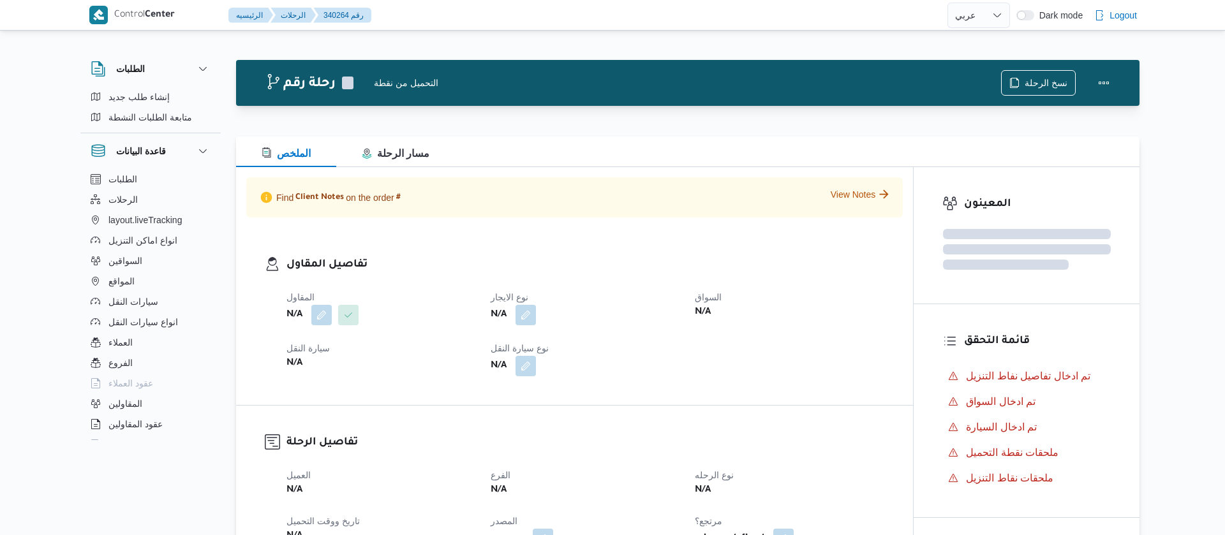
select select "ar"
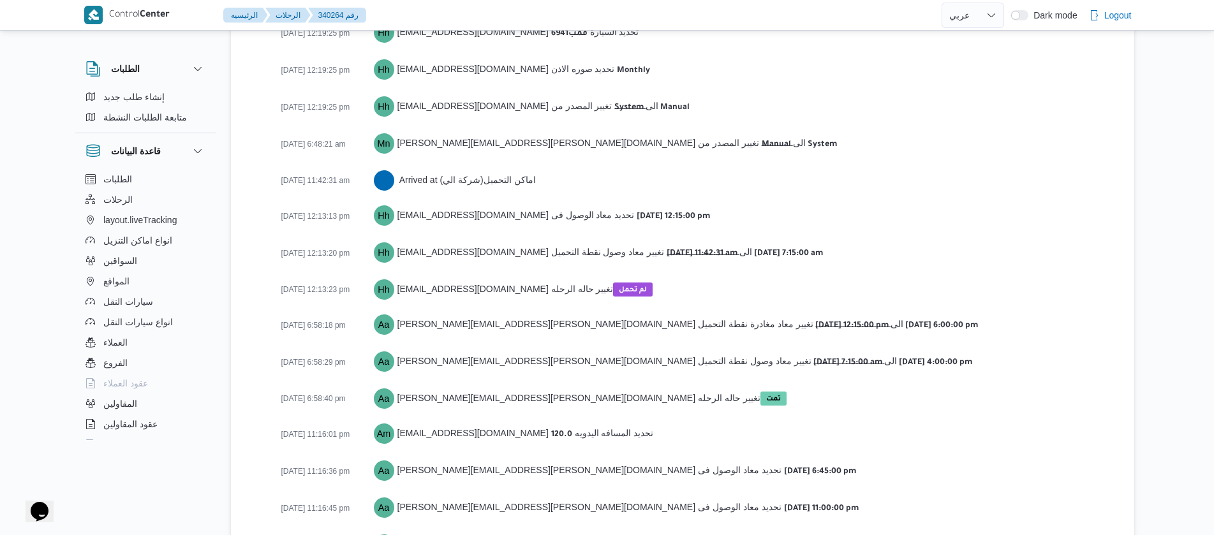
scroll to position [2090, 0]
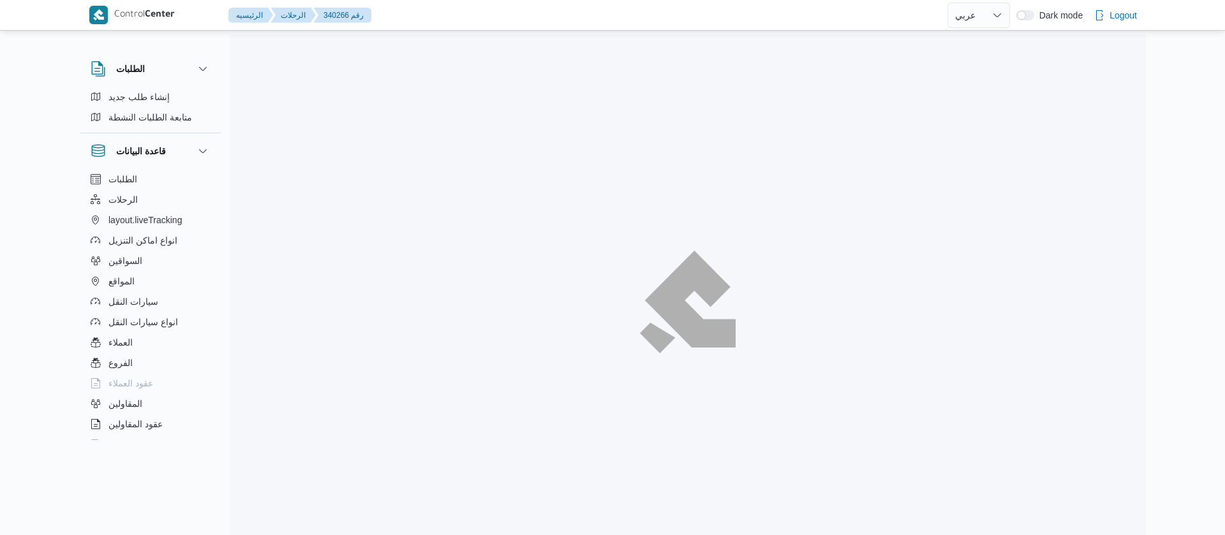
select select "ar"
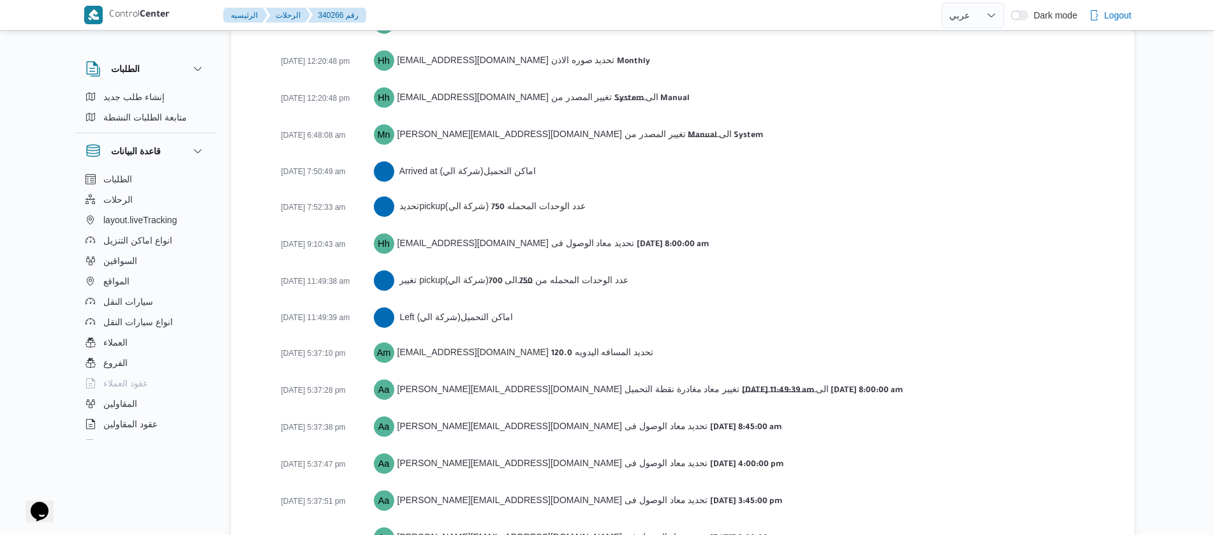
scroll to position [2090, 0]
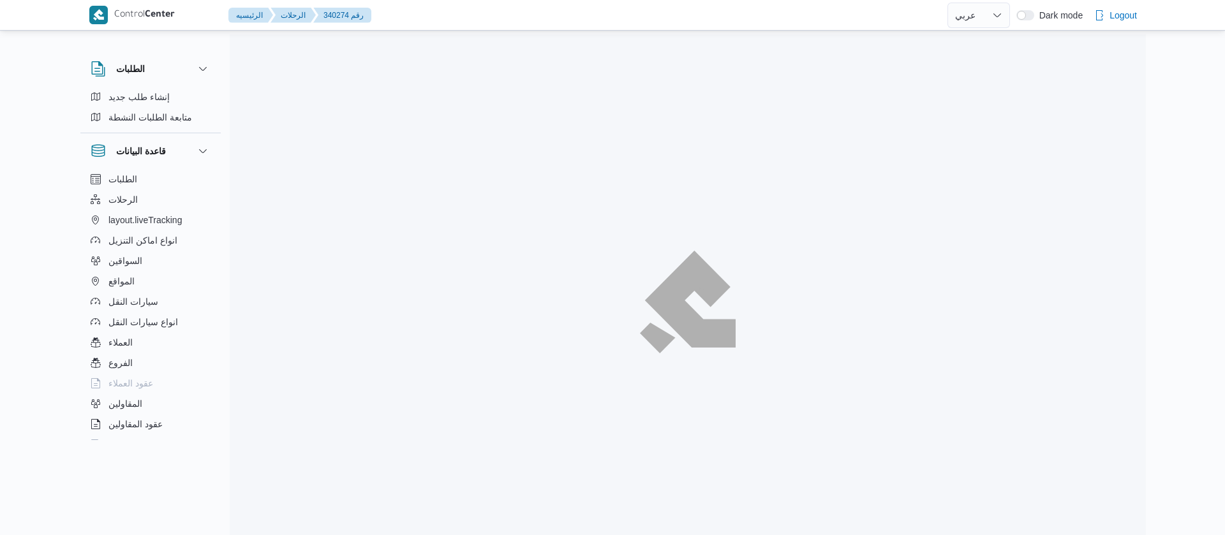
select select "ar"
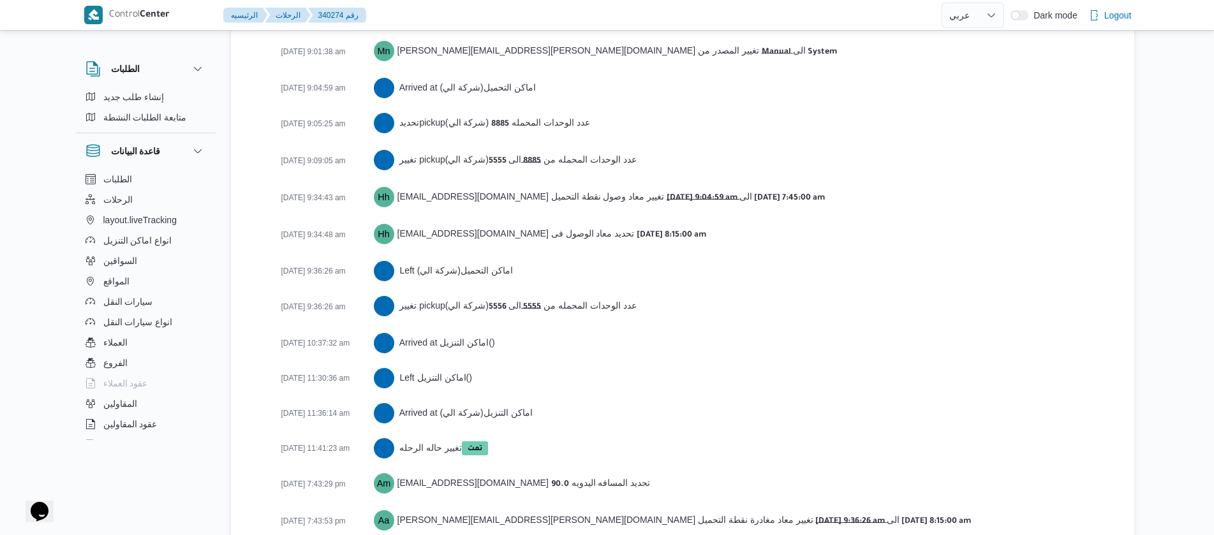
scroll to position [2289, 0]
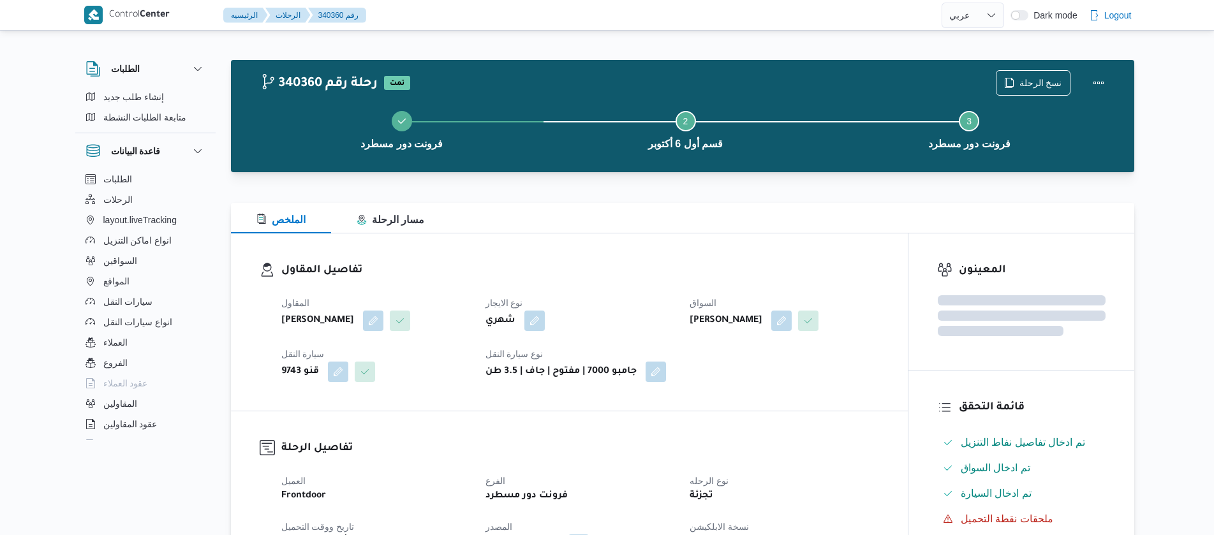
select select "ar"
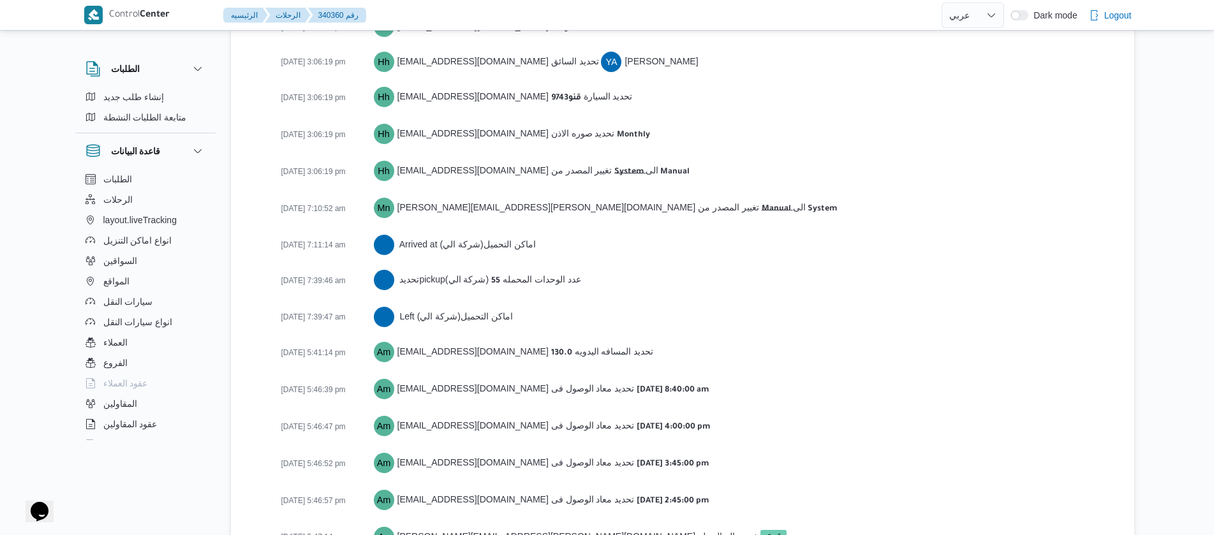
scroll to position [2004, 0]
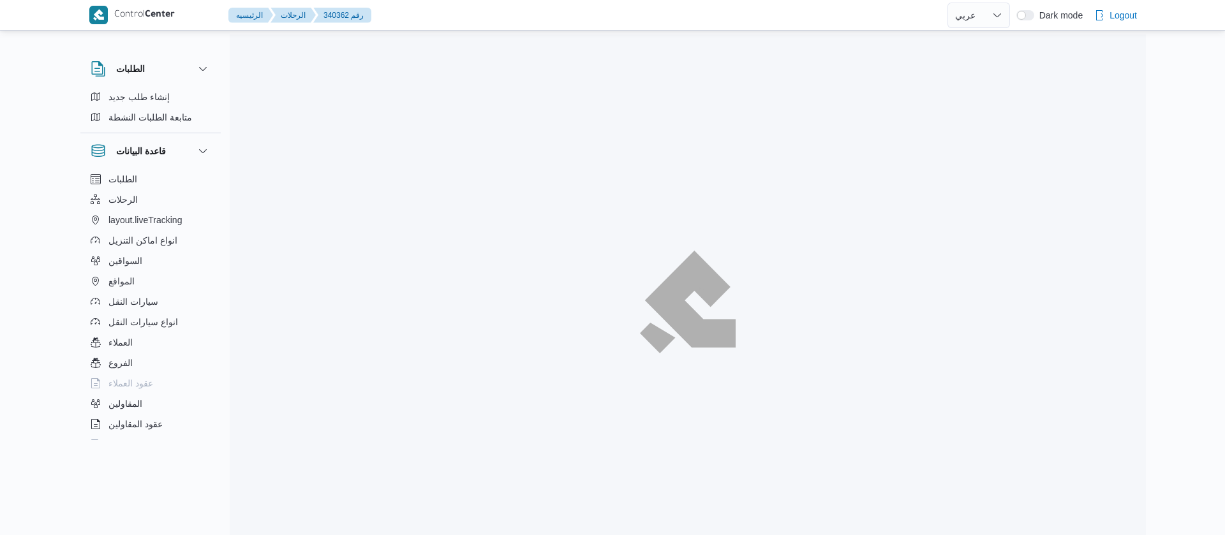
select select "ar"
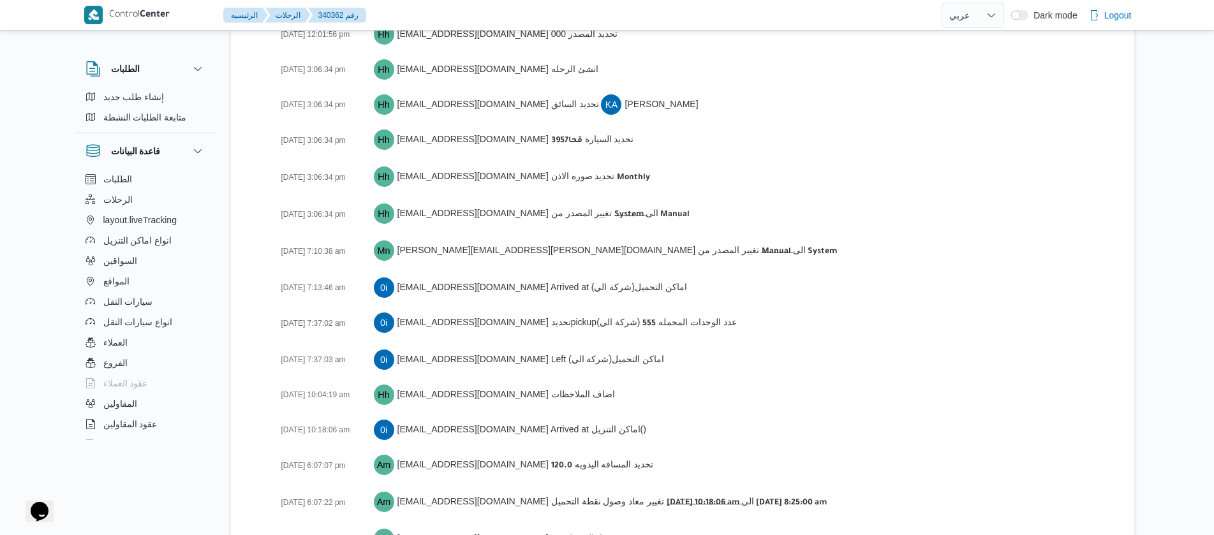
scroll to position [2054, 0]
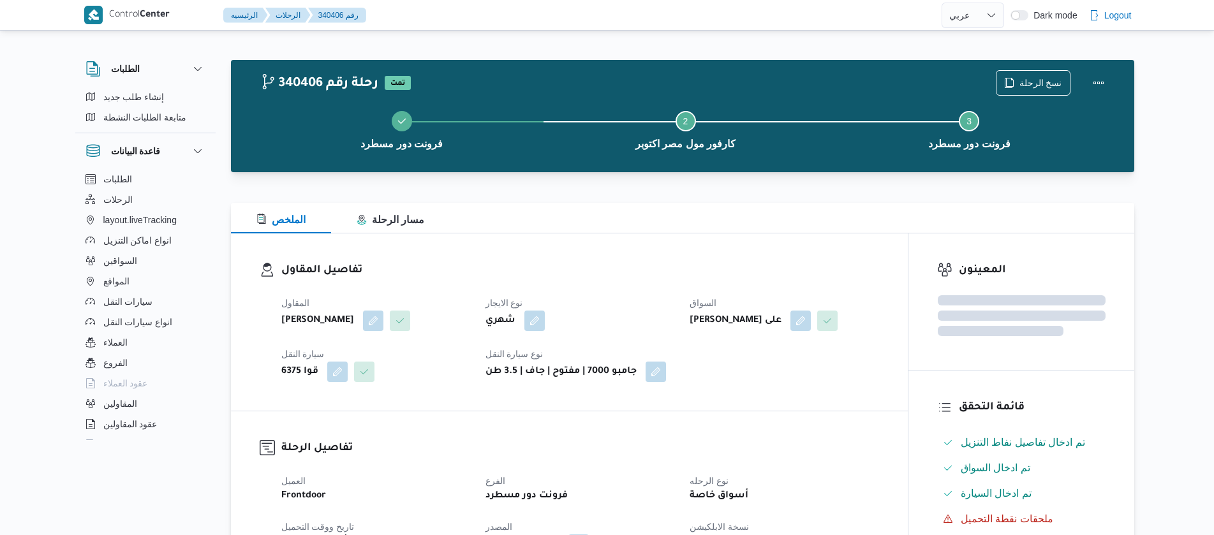
select select "ar"
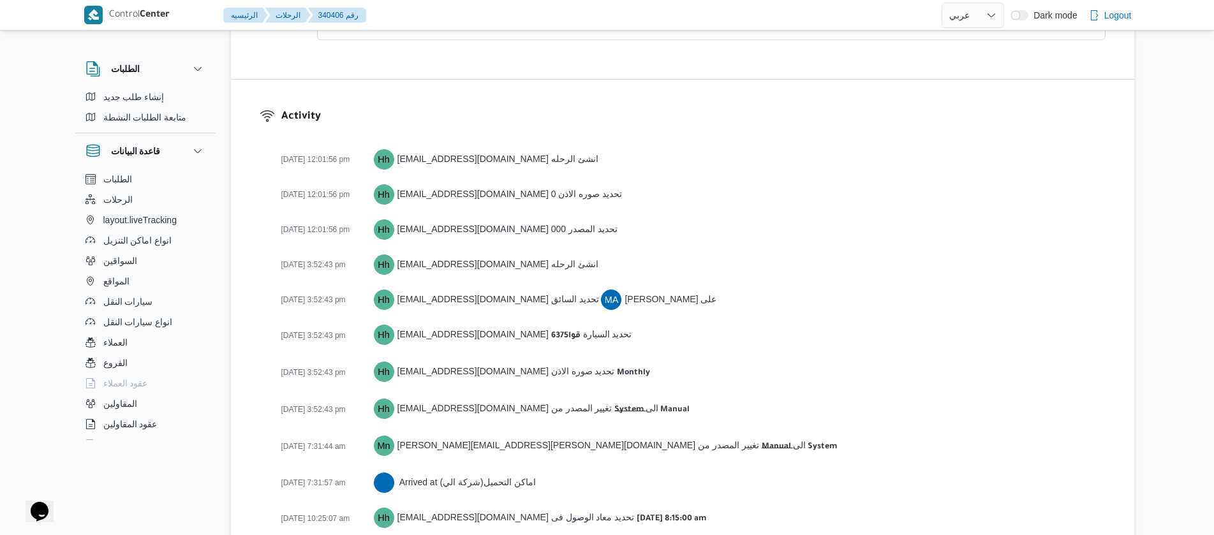
scroll to position [1969, 0]
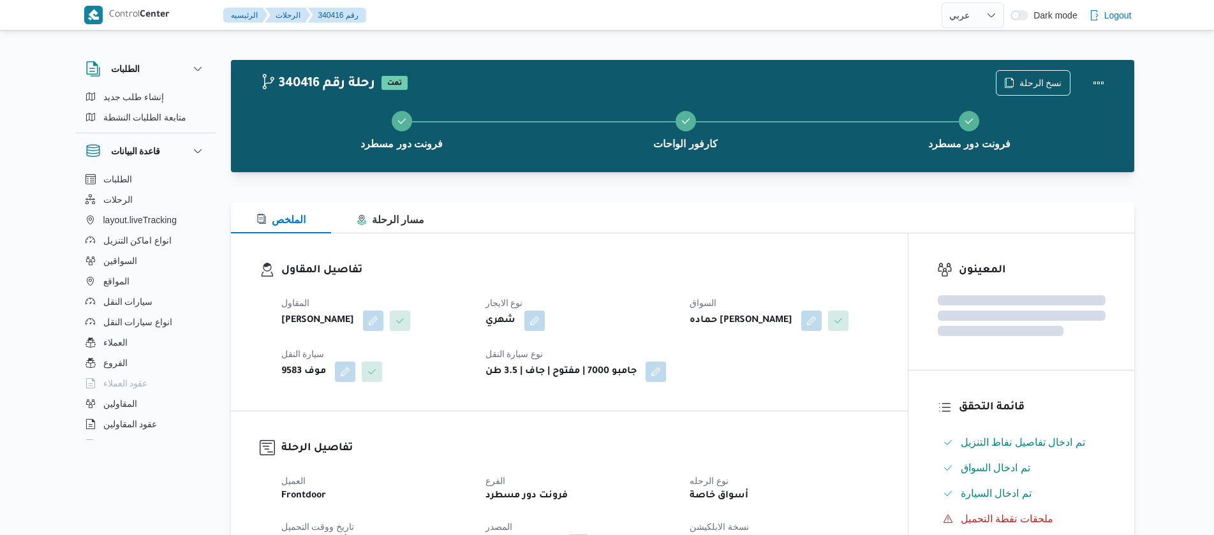
select select "ar"
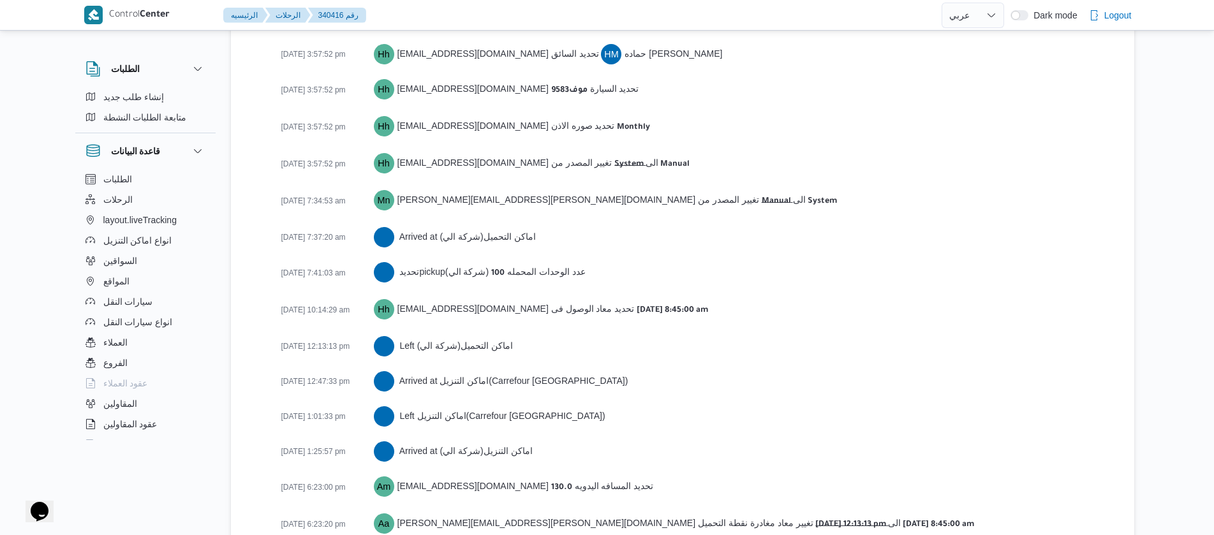
scroll to position [2182, 0]
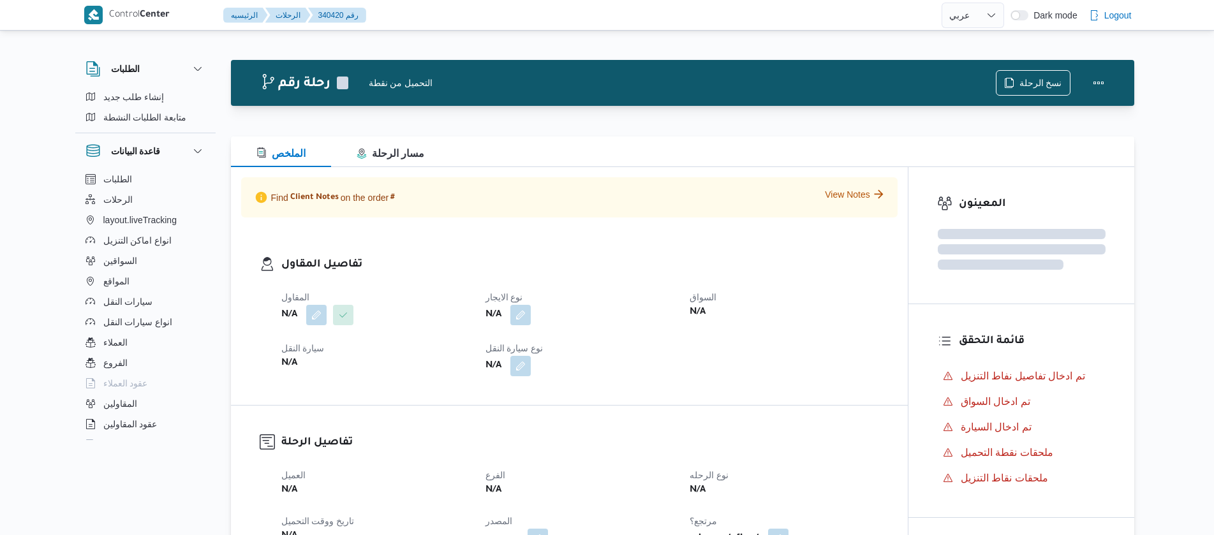
select select "ar"
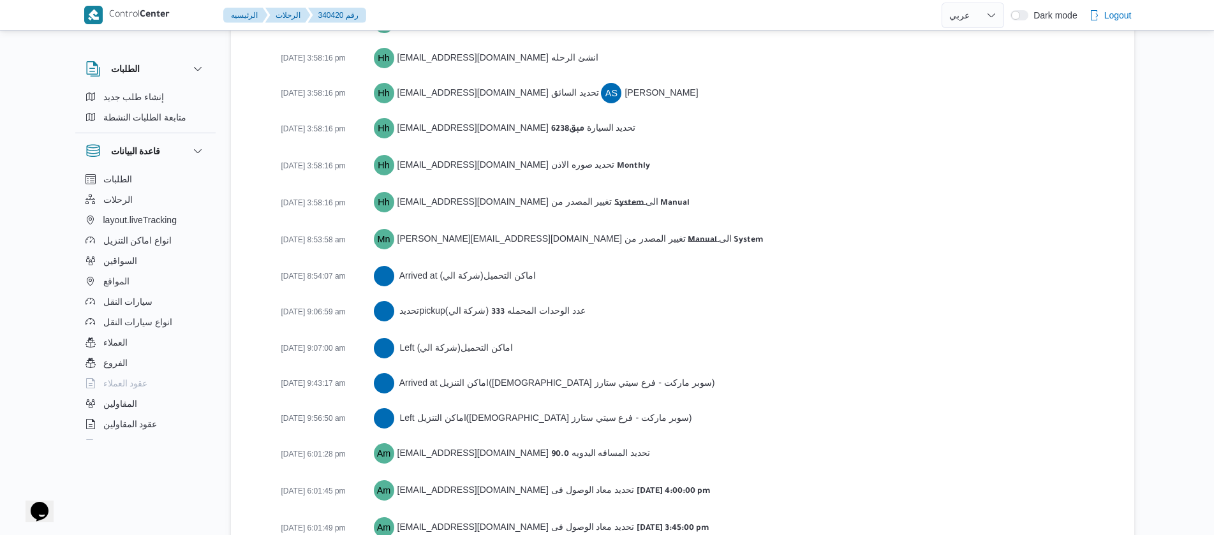
scroll to position [2039, 0]
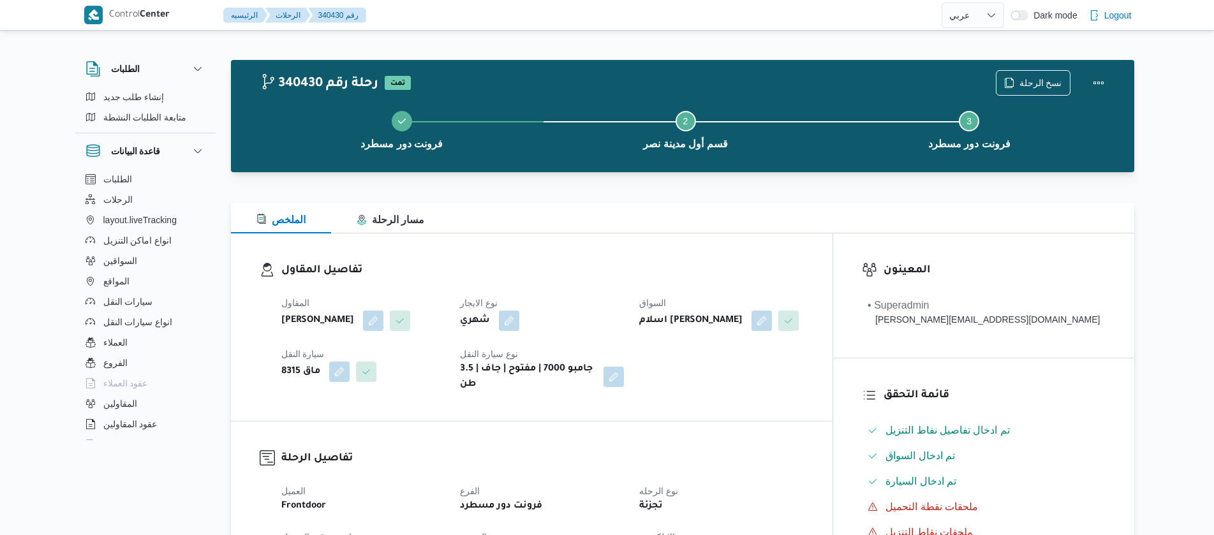
select select "ar"
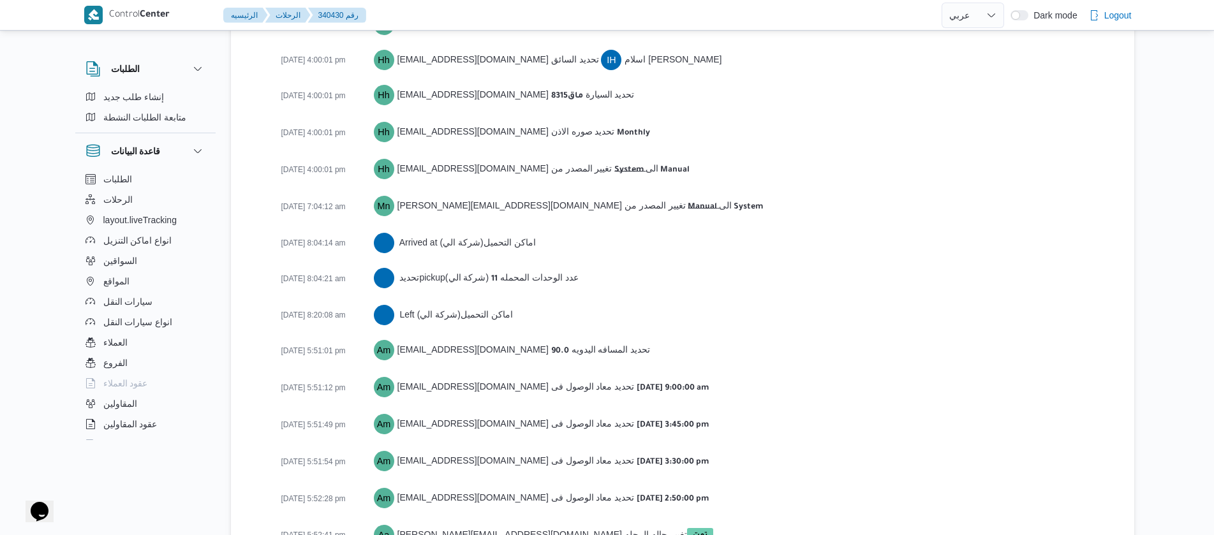
scroll to position [2004, 0]
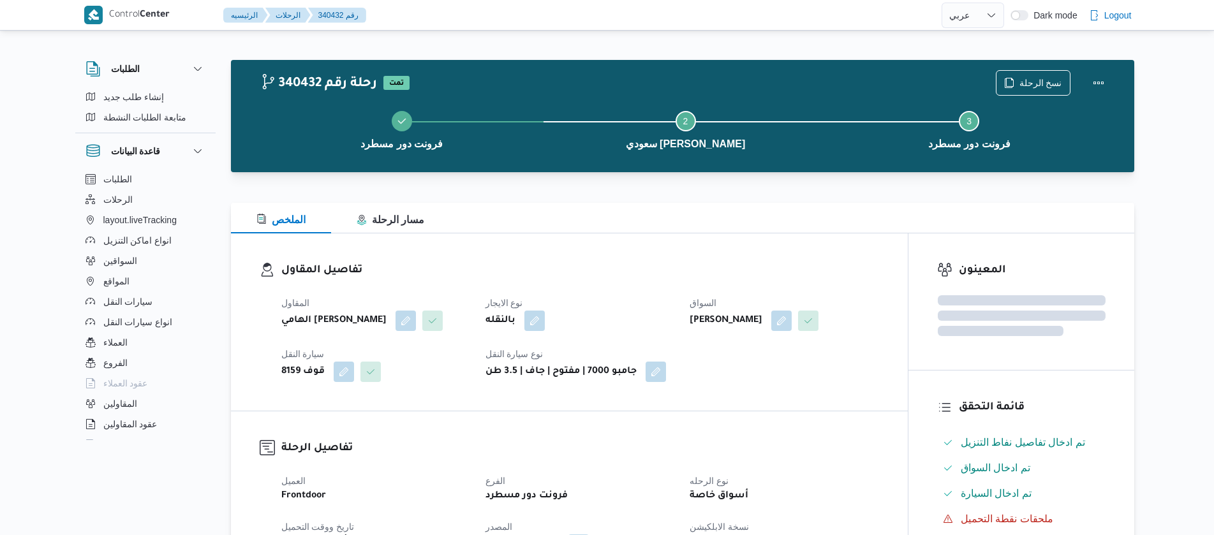
select select "ar"
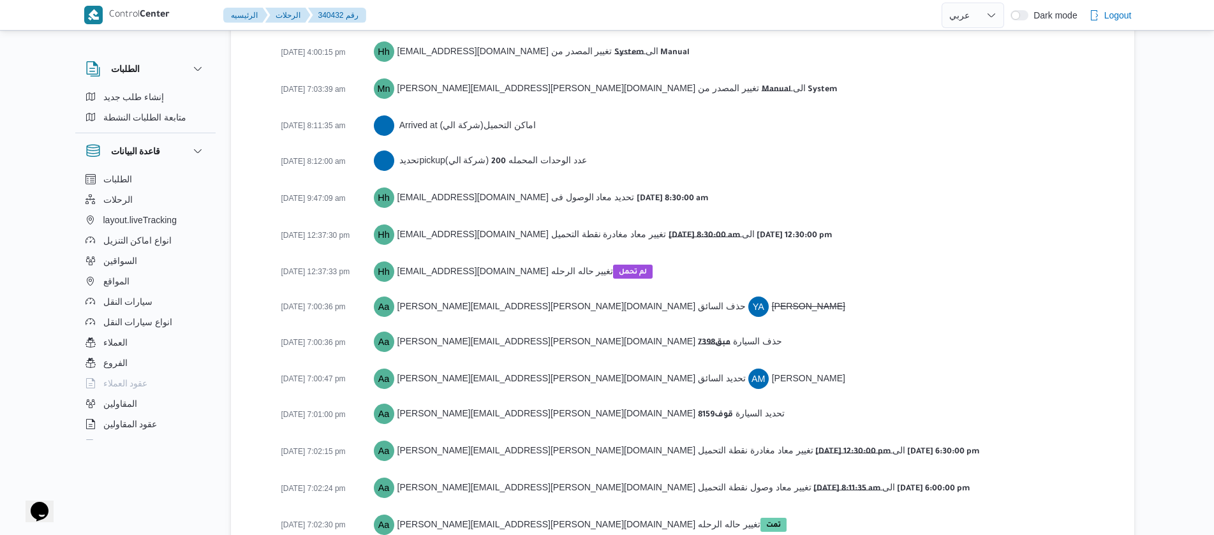
scroll to position [1886, 0]
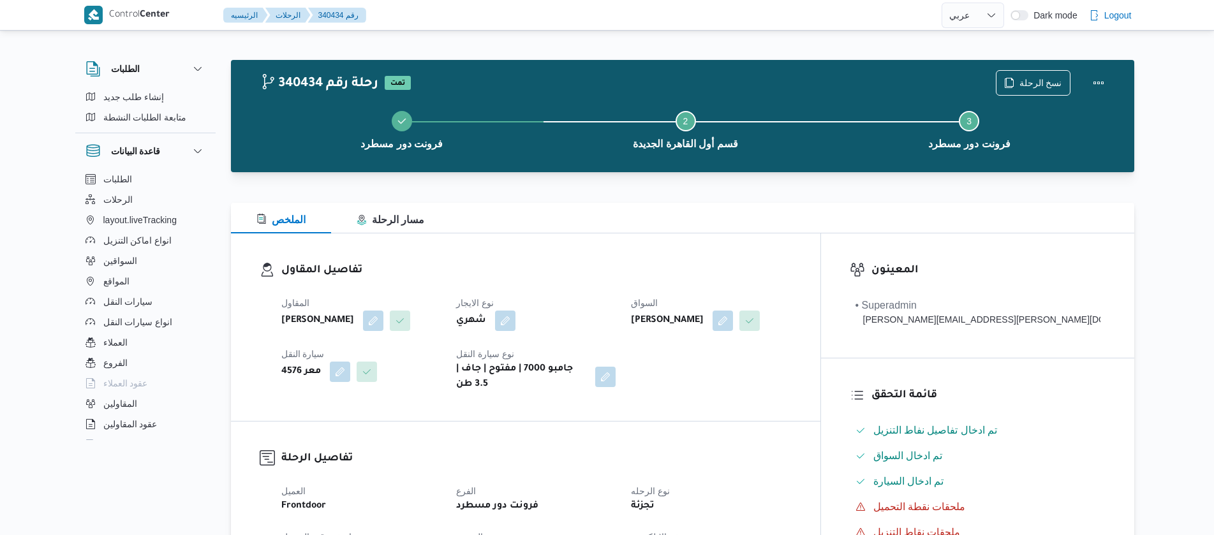
select select "ar"
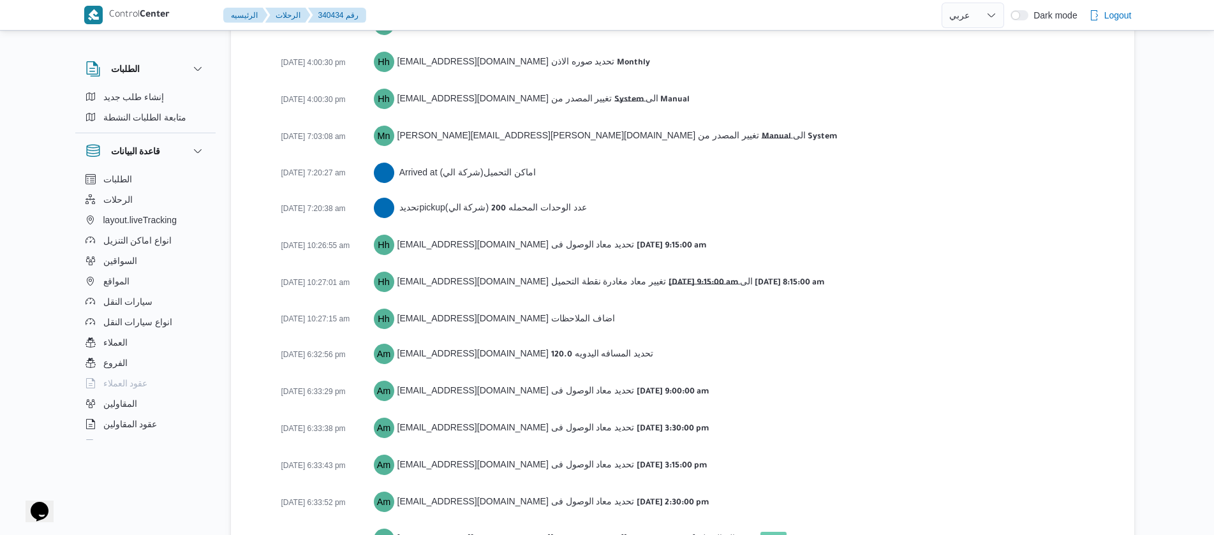
scroll to position [1979, 0]
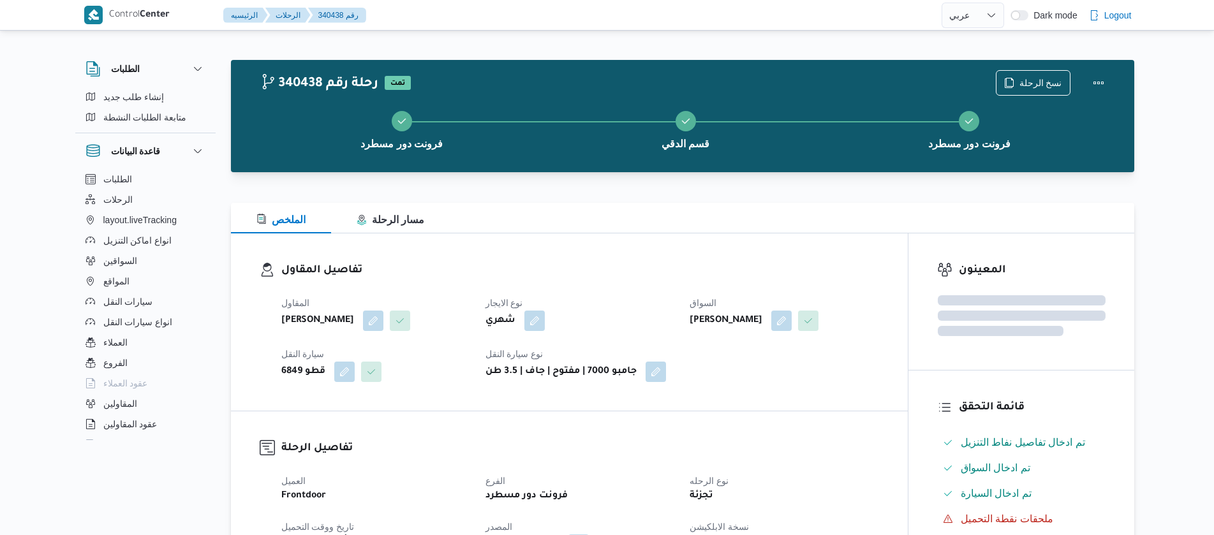
select select "ar"
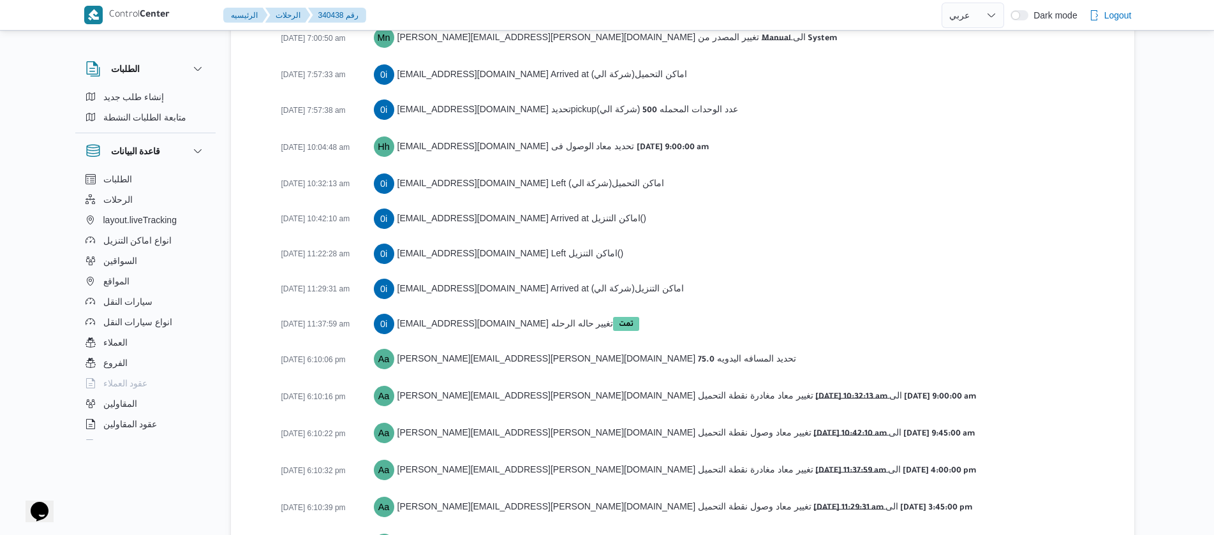
scroll to position [2161, 0]
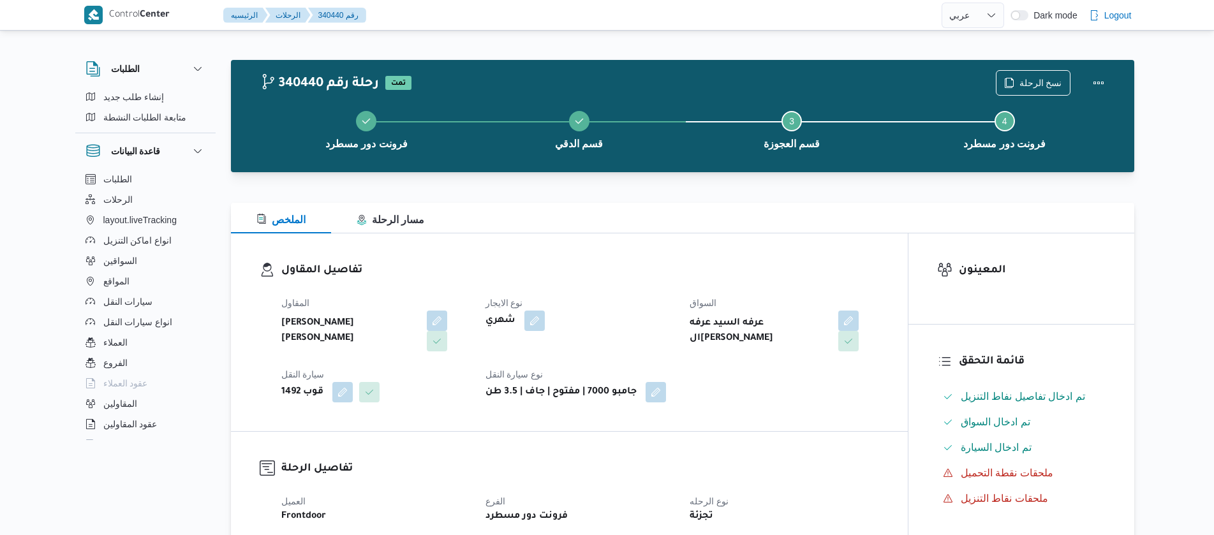
select select "ar"
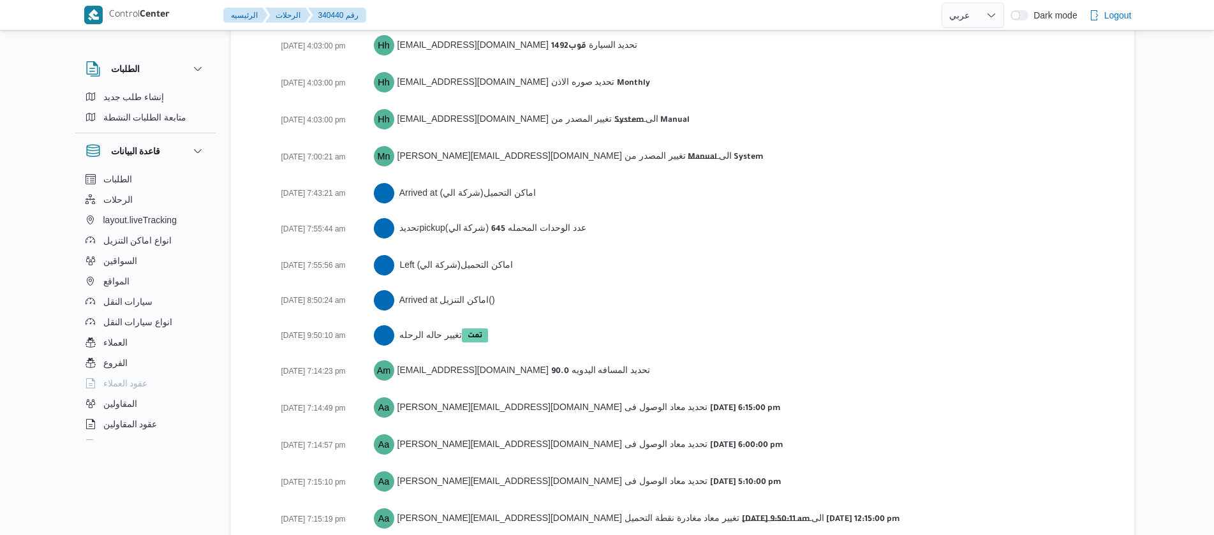
scroll to position [1982, 0]
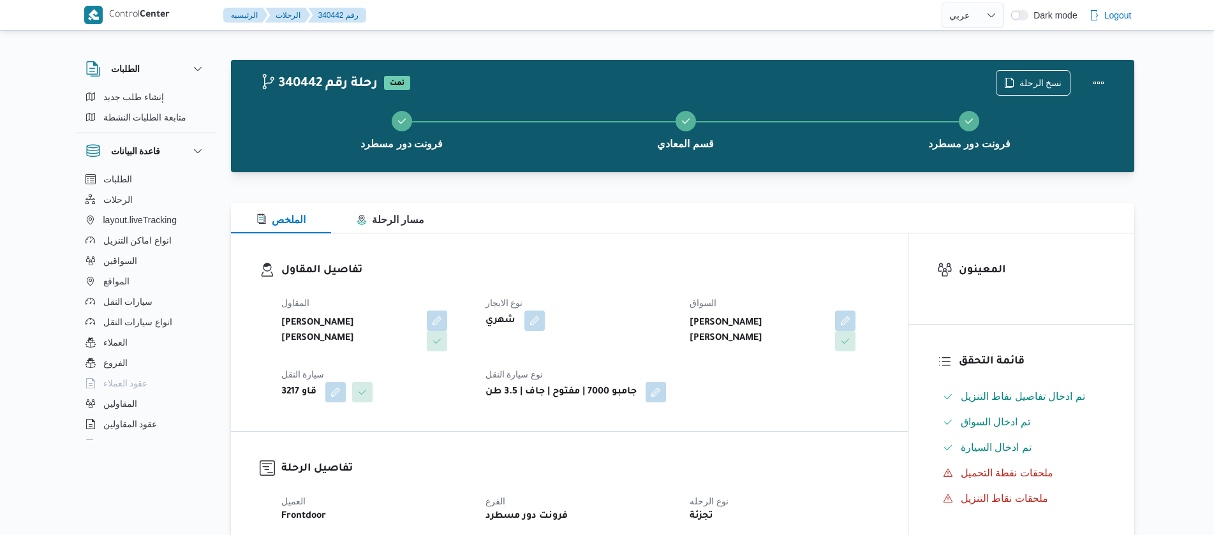
select select "ar"
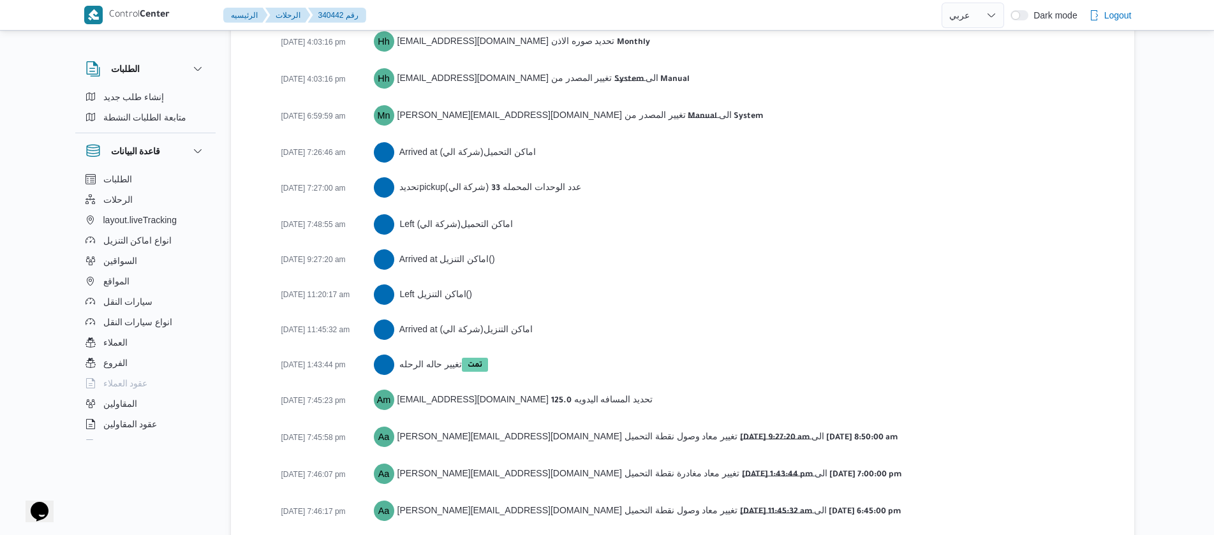
scroll to position [1983, 0]
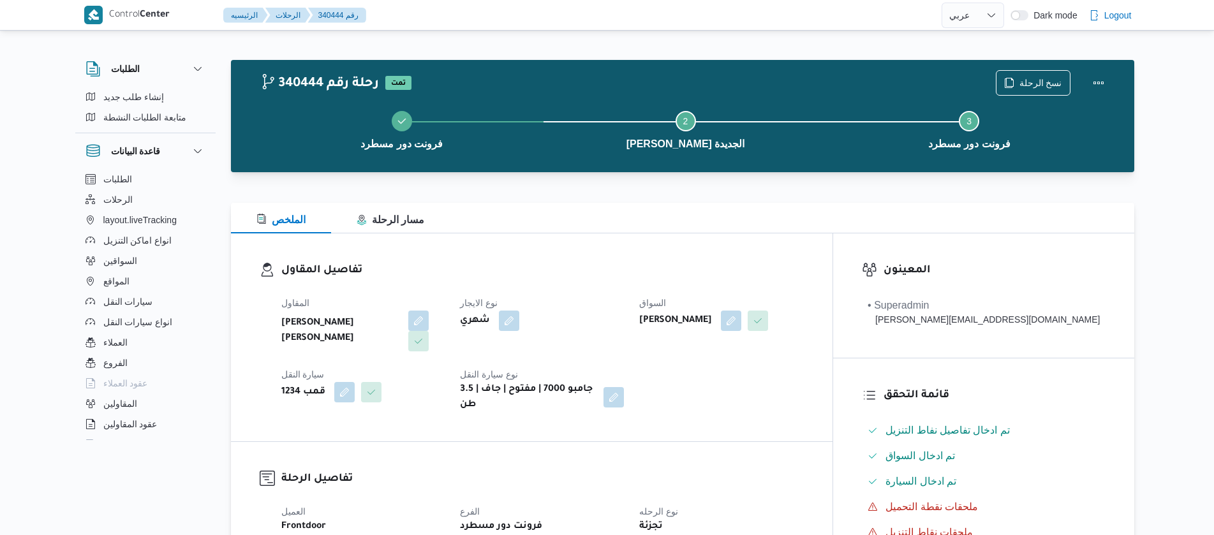
select select "ar"
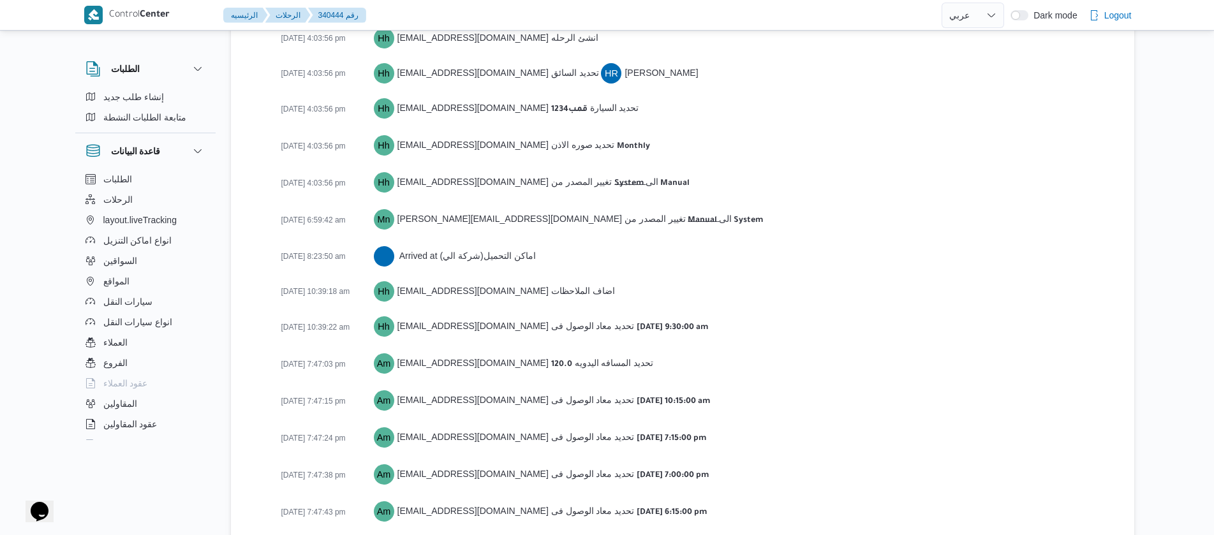
scroll to position [1983, 0]
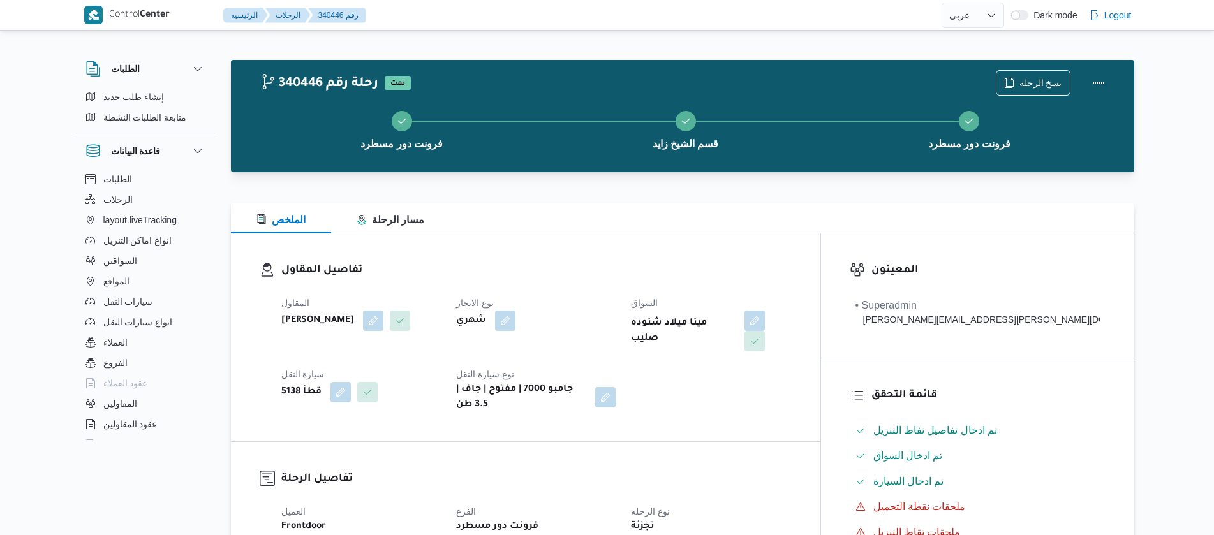
select select "ar"
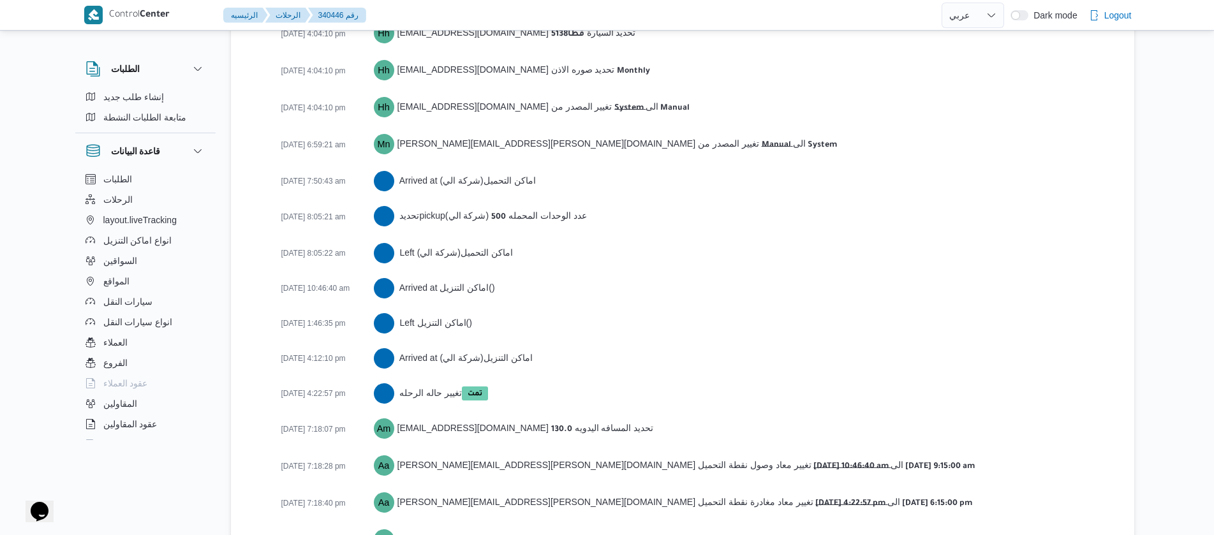
scroll to position [2090, 0]
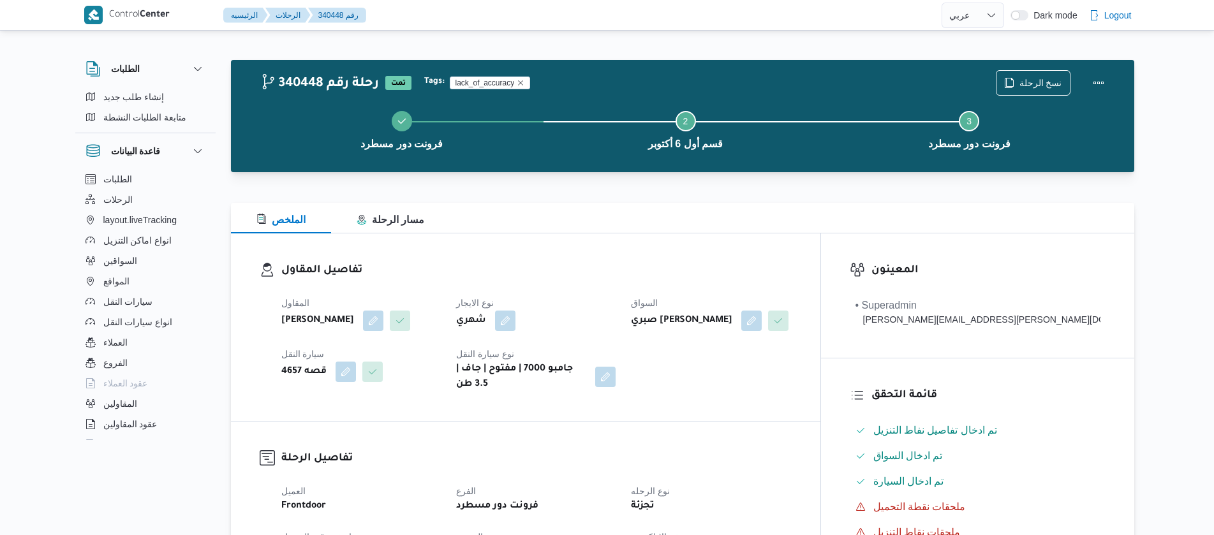
select select "ar"
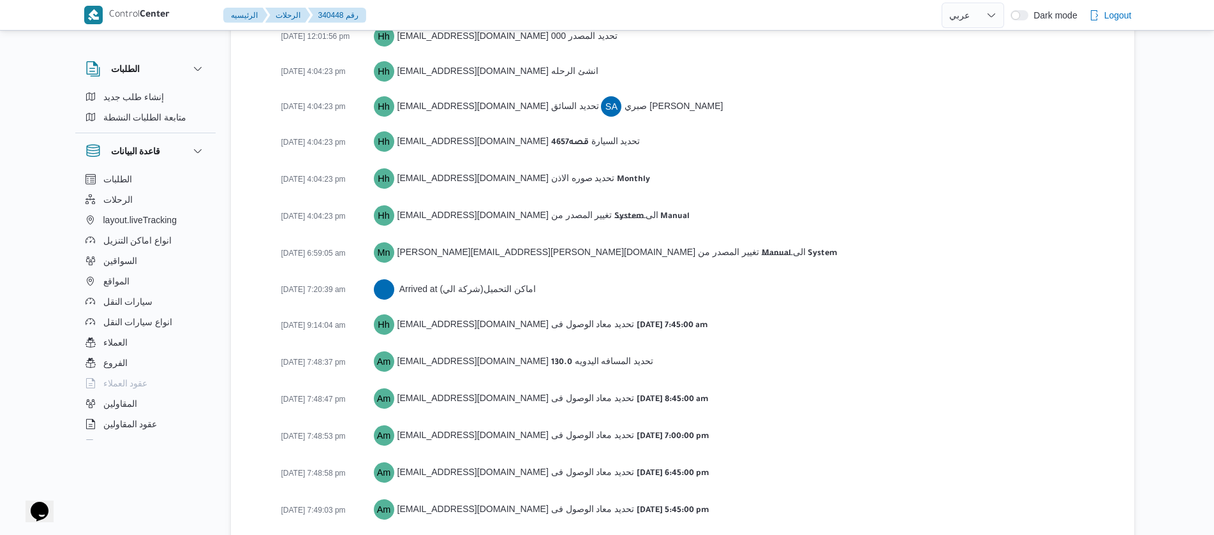
scroll to position [1948, 0]
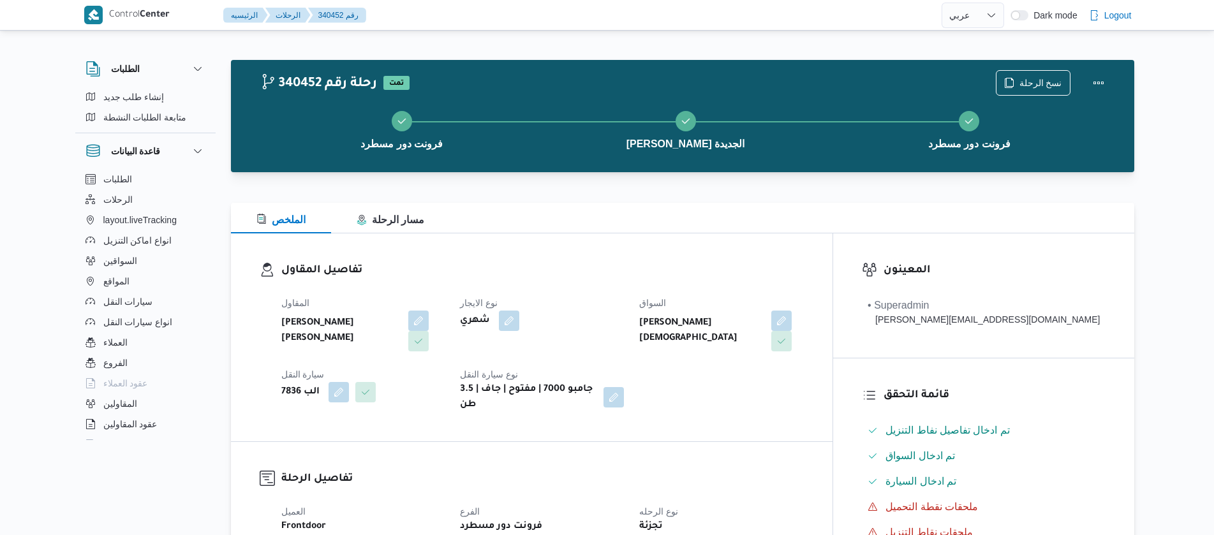
select select "ar"
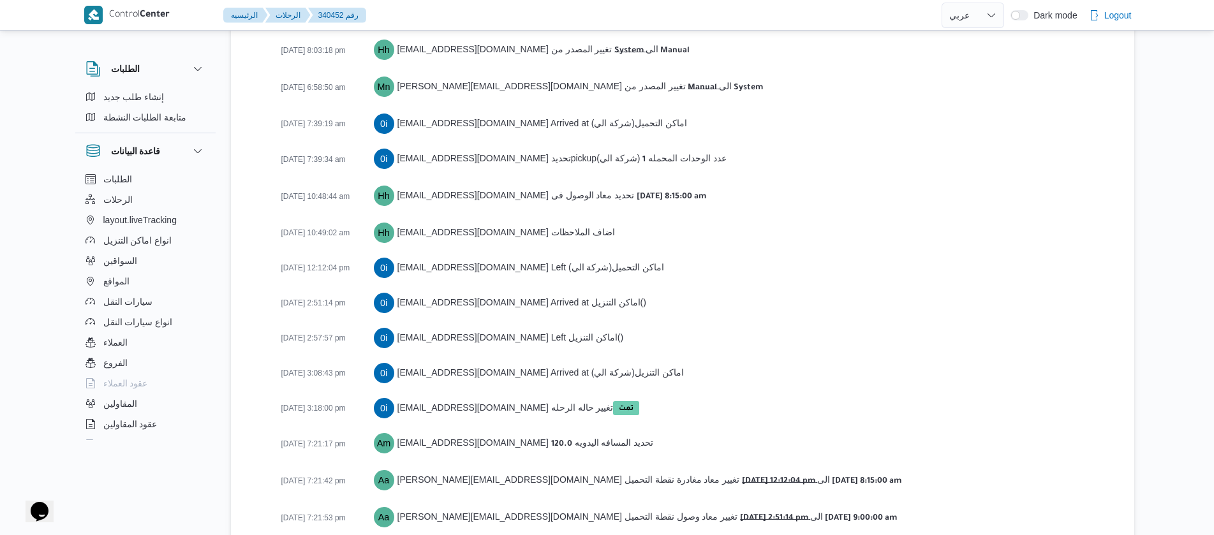
scroll to position [2217, 0]
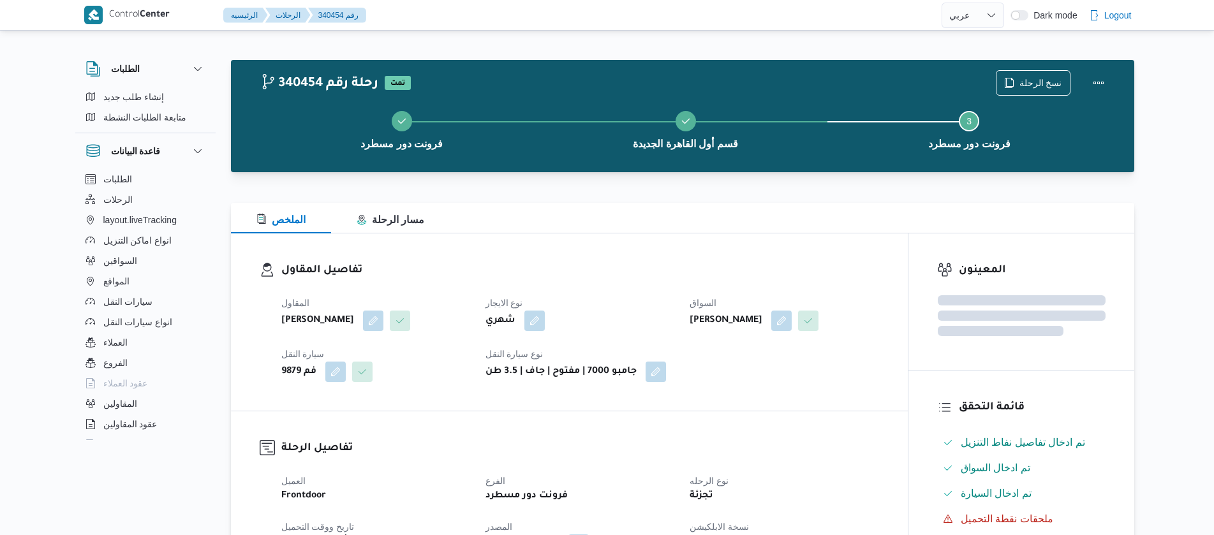
select select "ar"
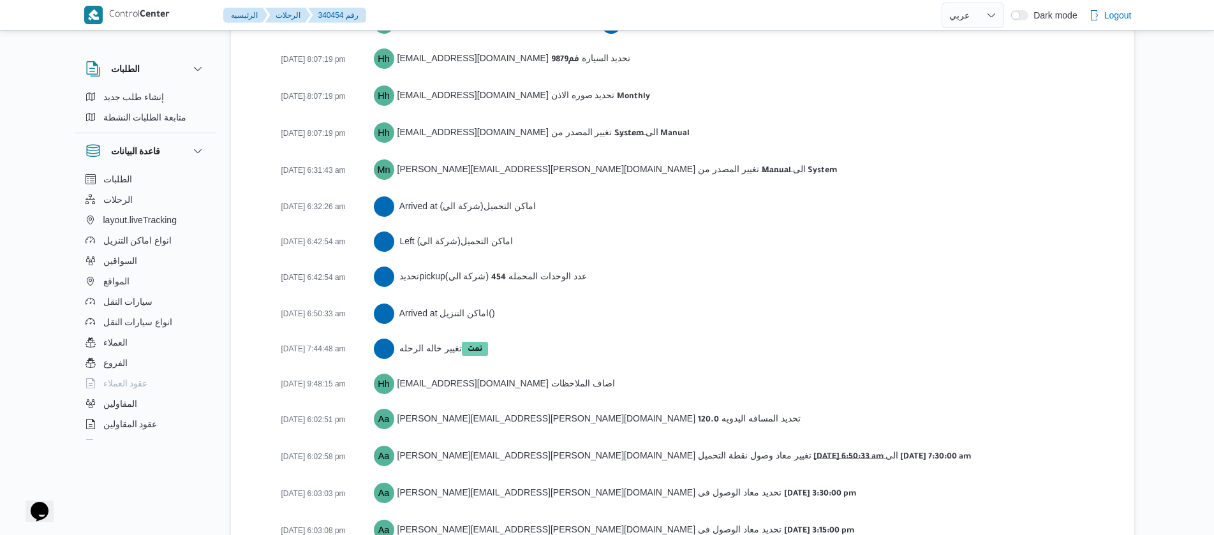
scroll to position [2074, 0]
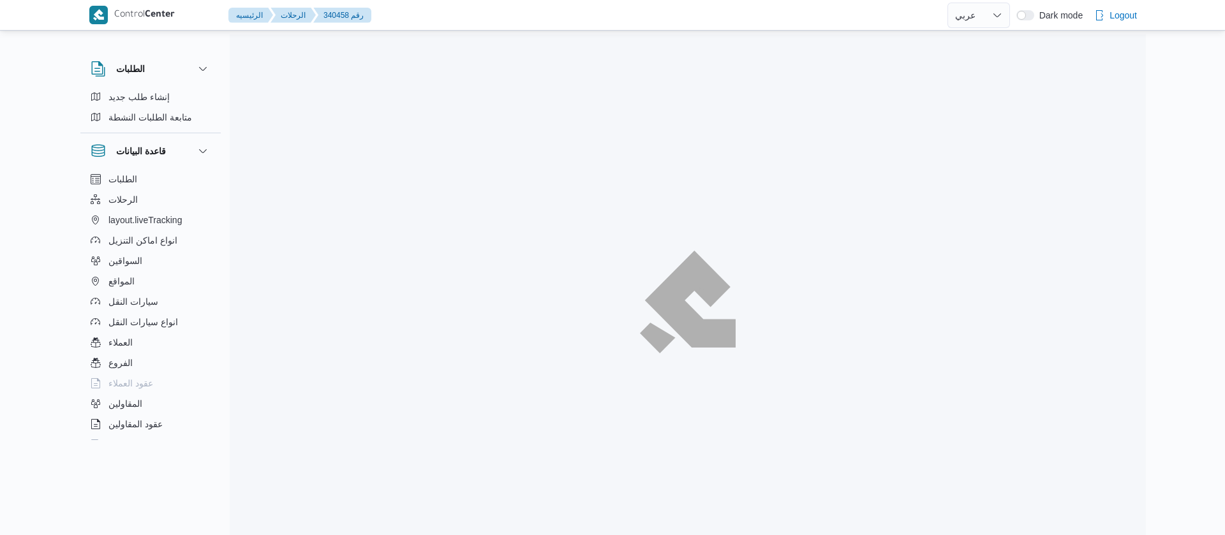
select select "ar"
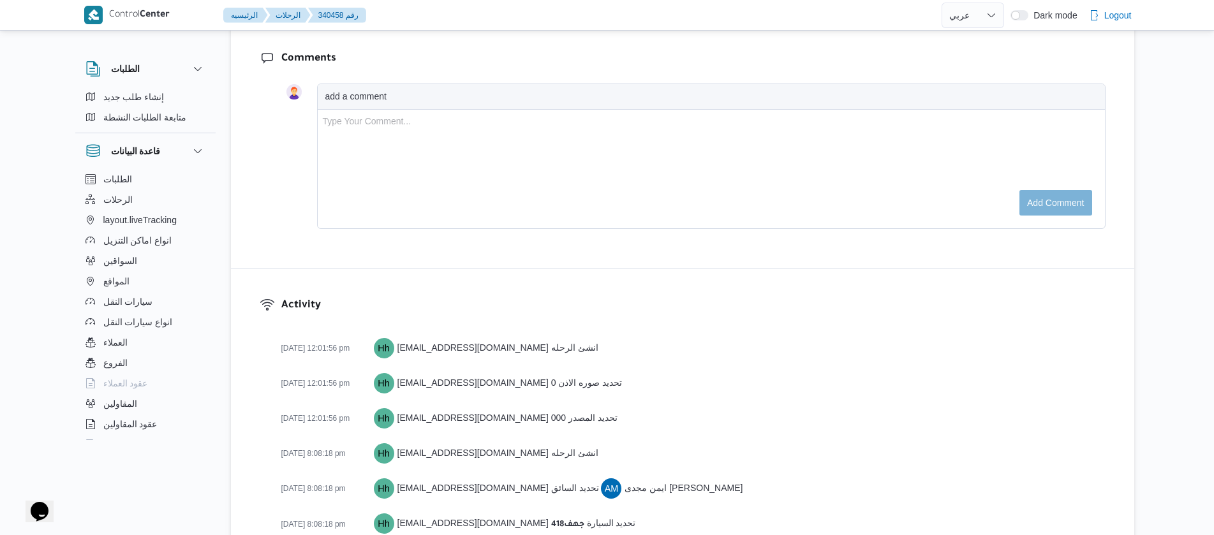
scroll to position [2004, 0]
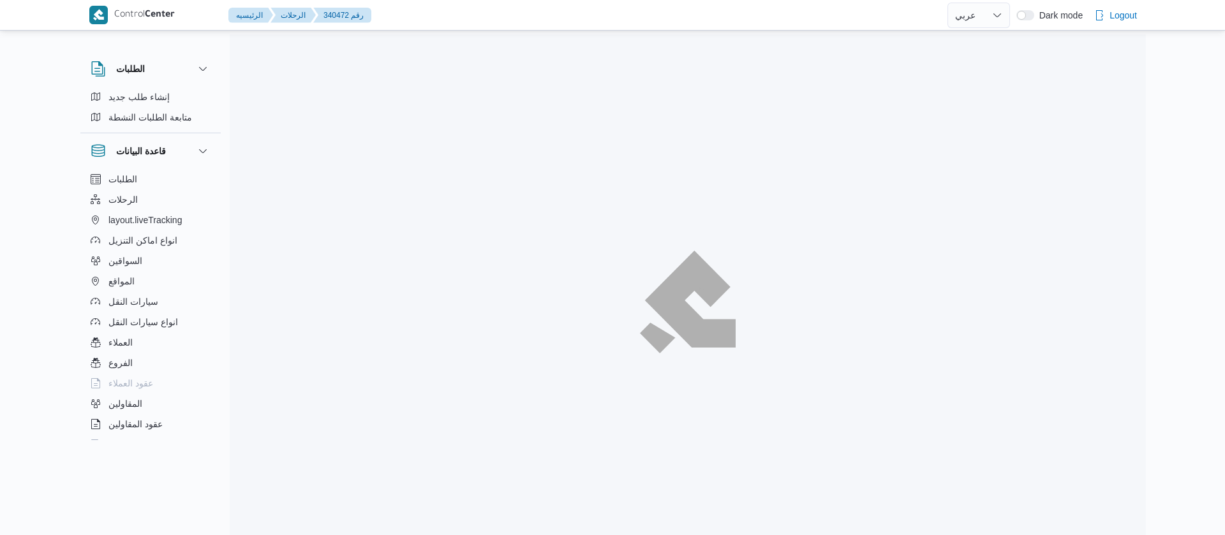
select select "ar"
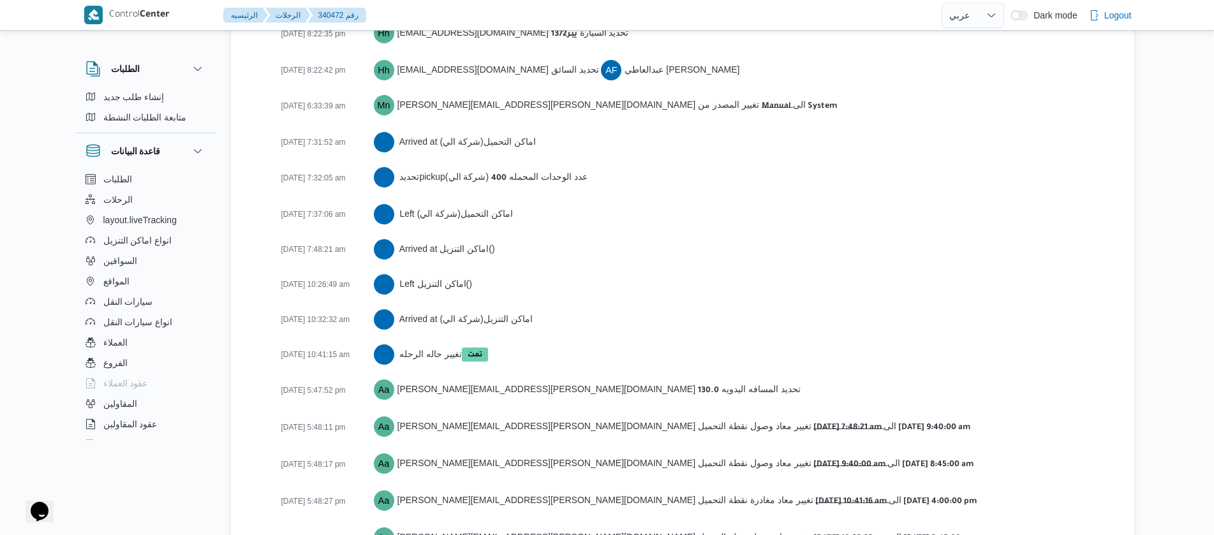
scroll to position [2288, 0]
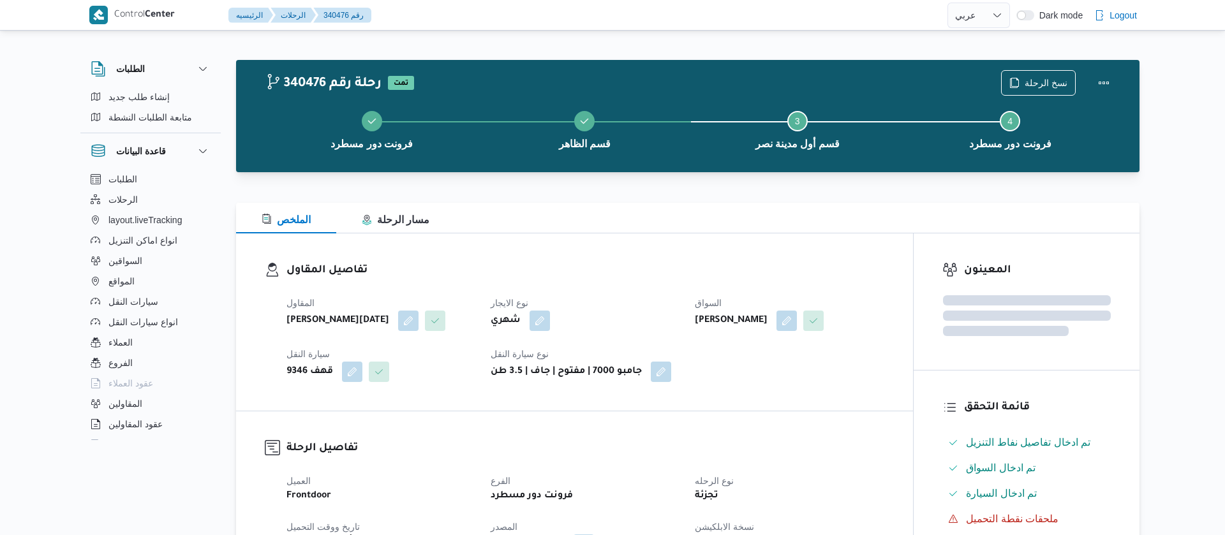
select select "ar"
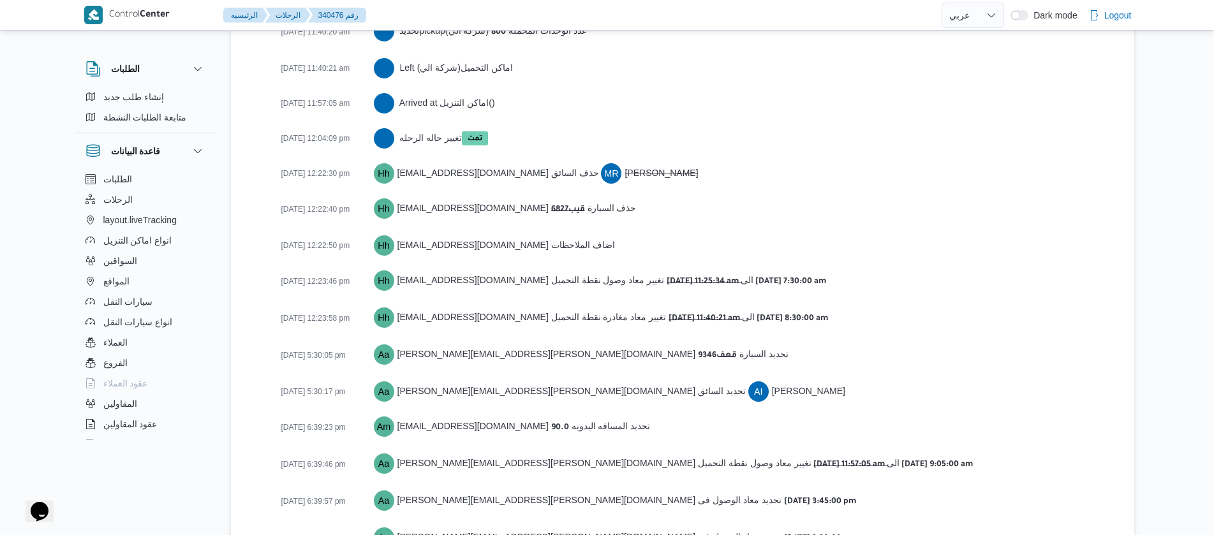
scroll to position [2309, 0]
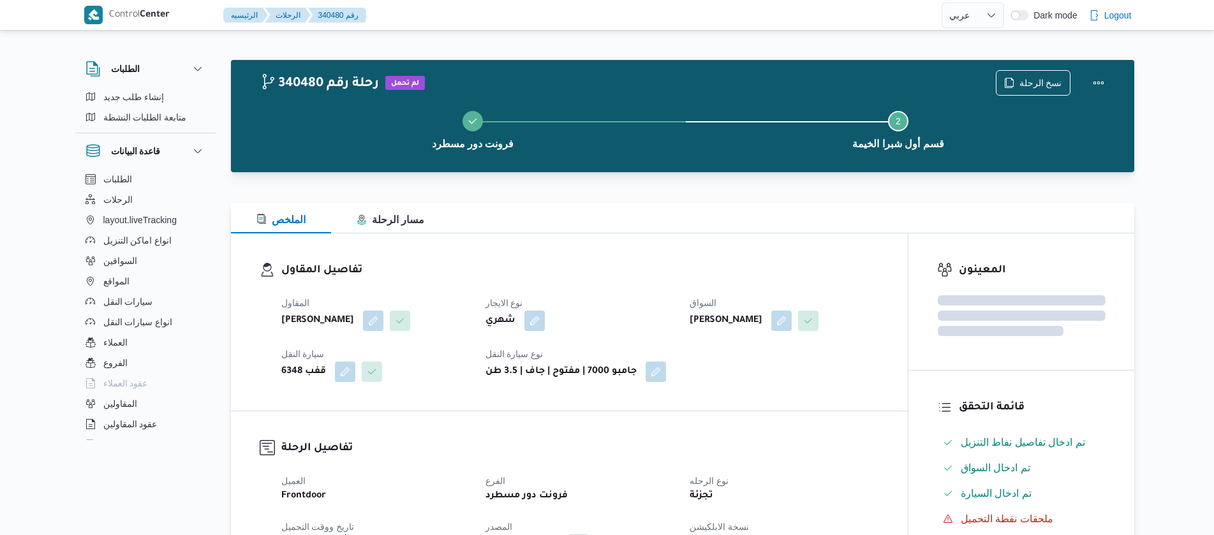
select select "ar"
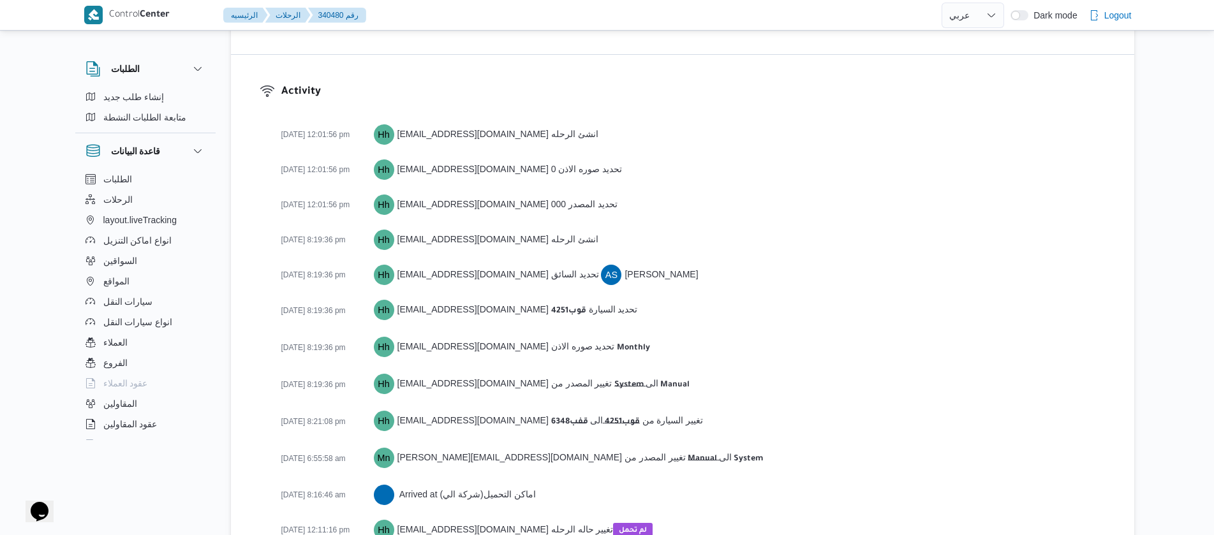
scroll to position [1771, 0]
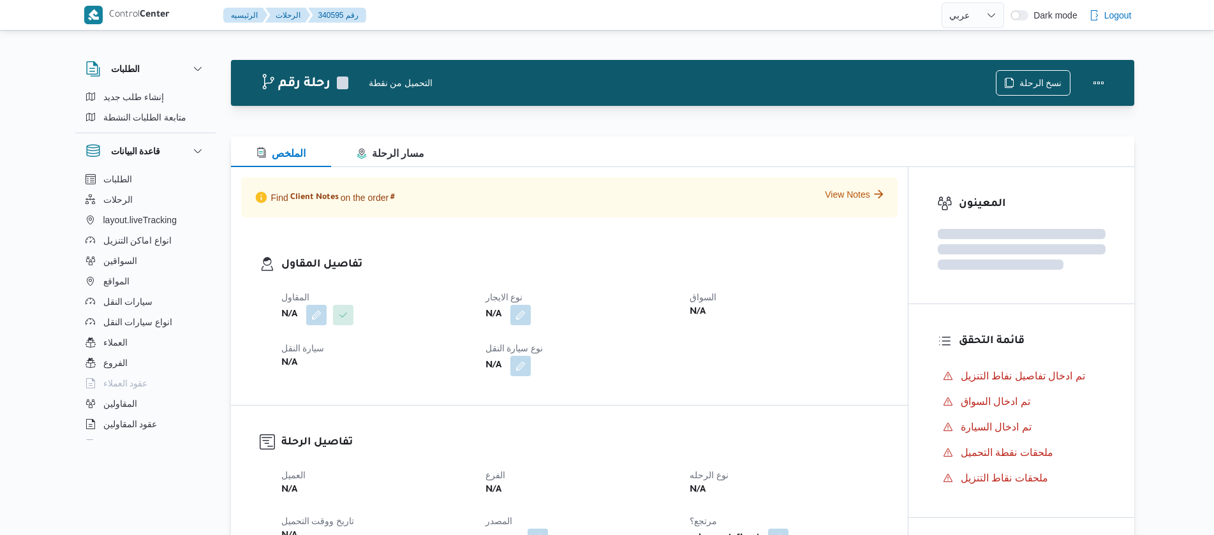
select select "ar"
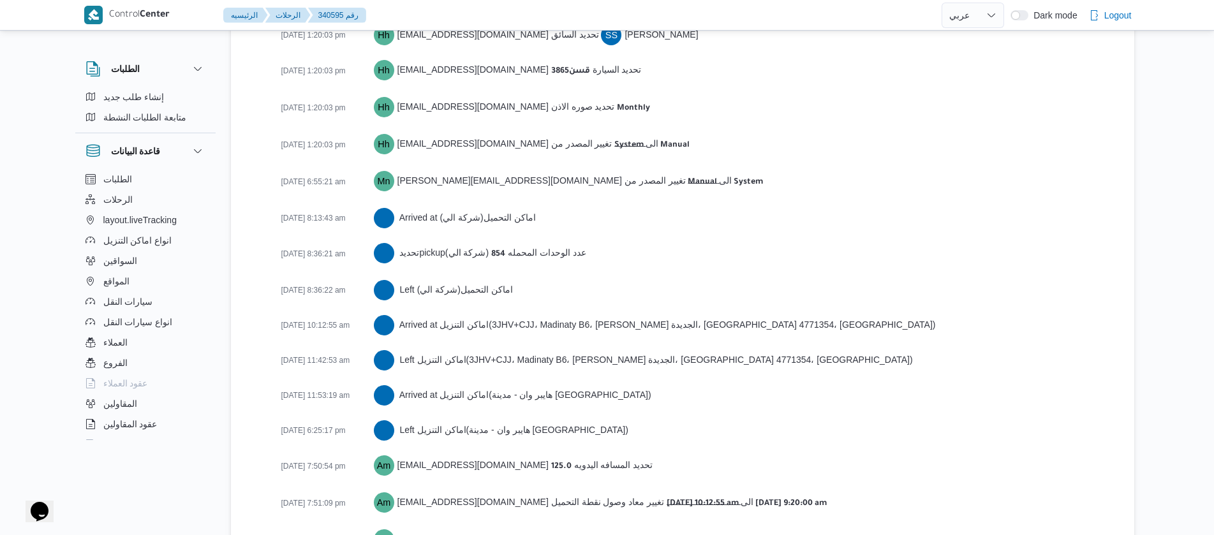
scroll to position [2264, 0]
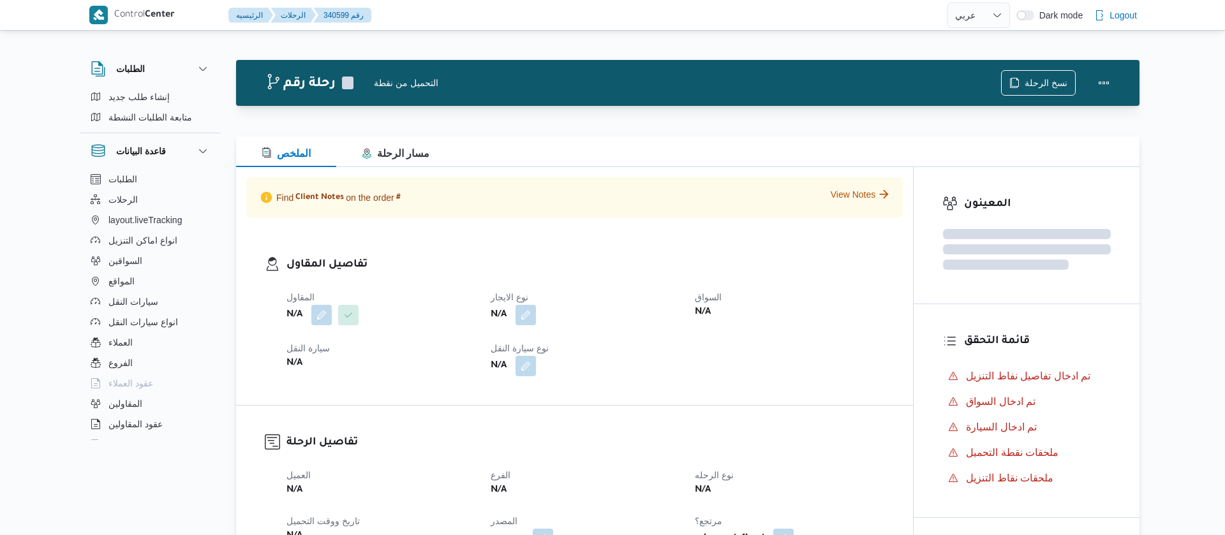
select select "ar"
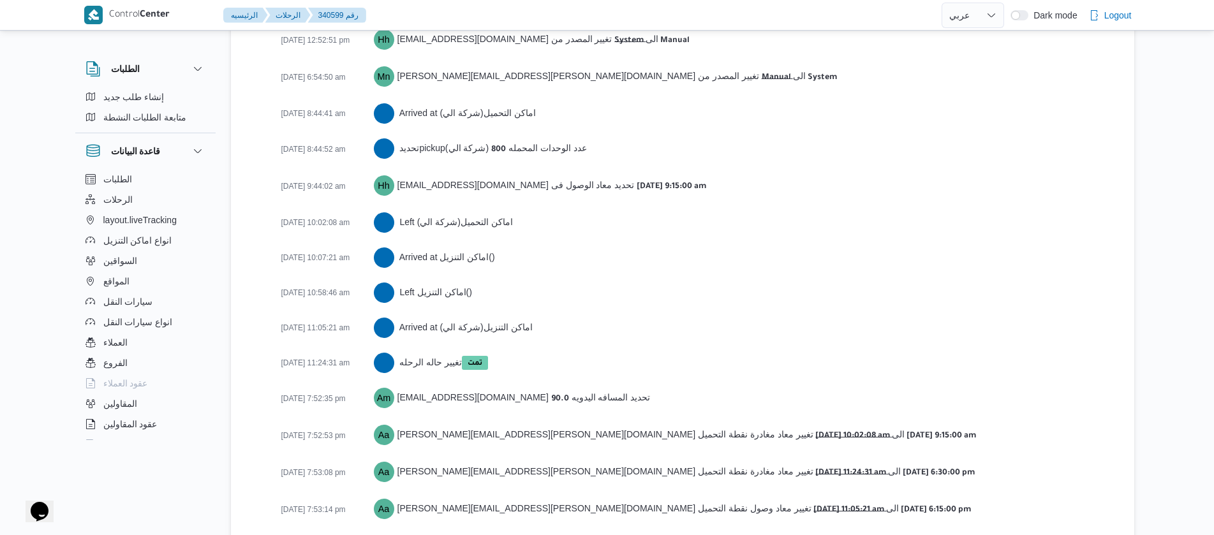
scroll to position [2146, 0]
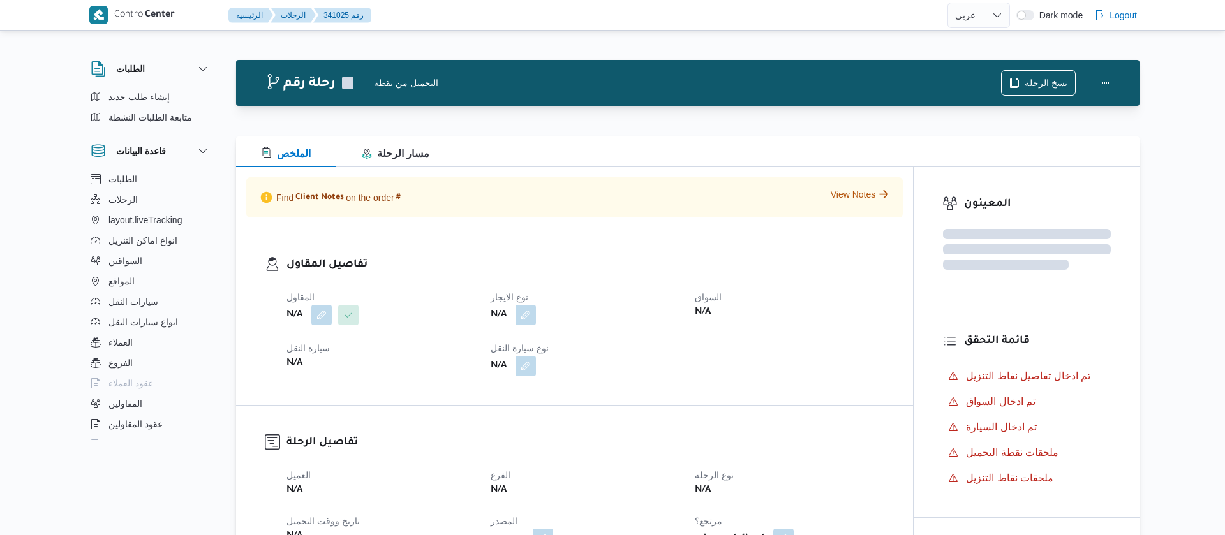
select select "ar"
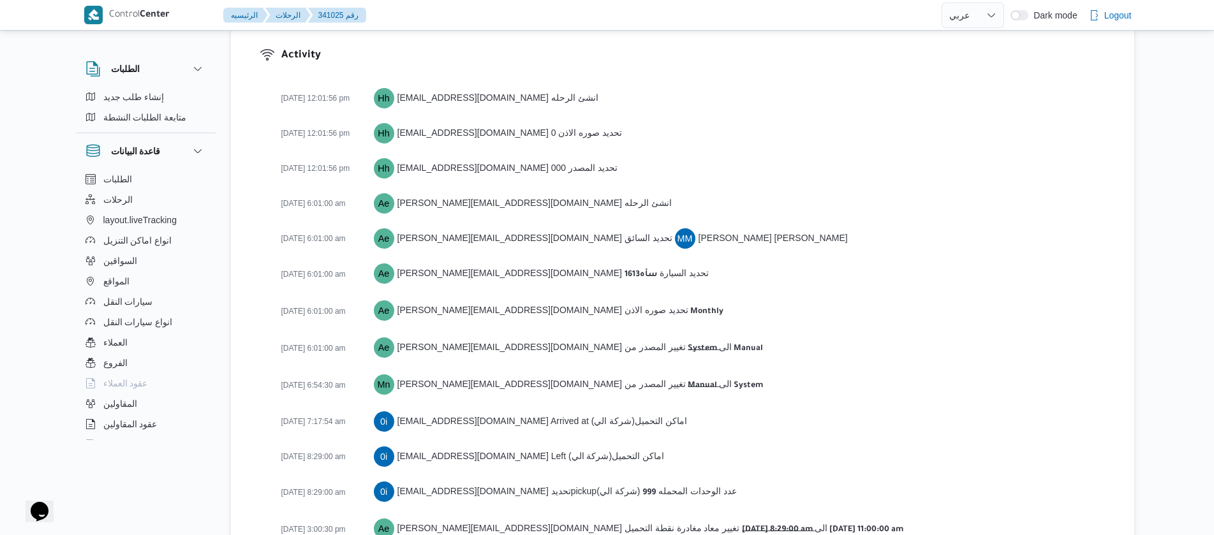
scroll to position [1874, 0]
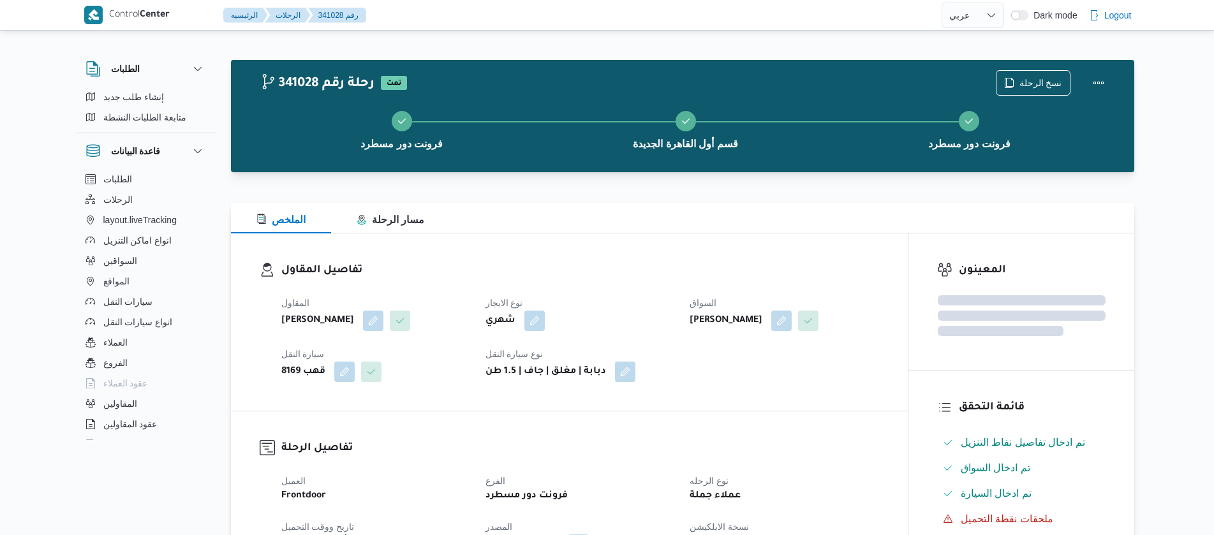
select select "ar"
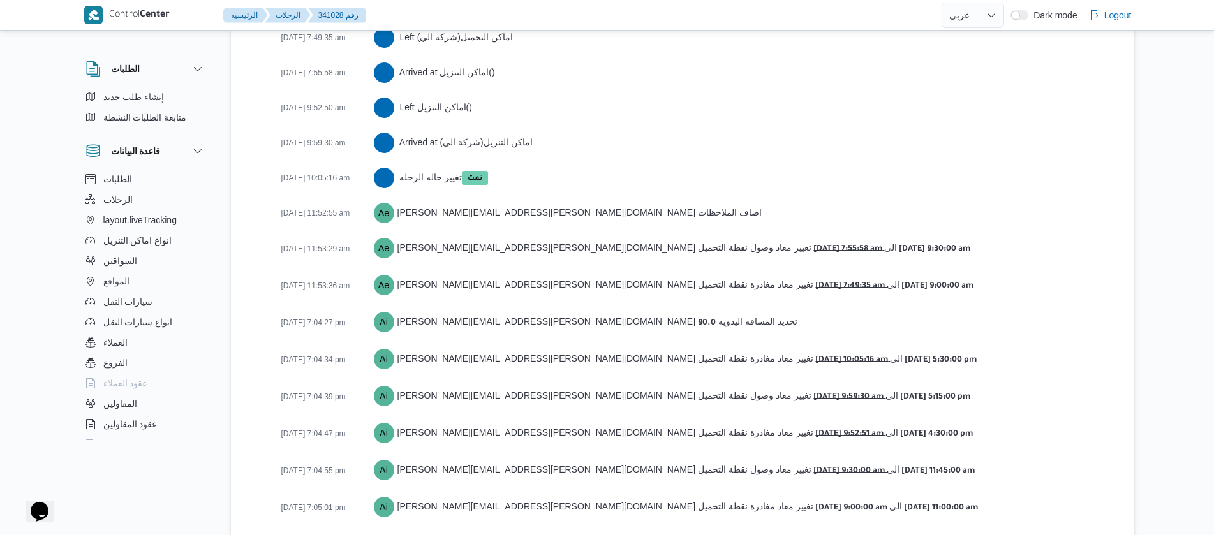
scroll to position [2395, 0]
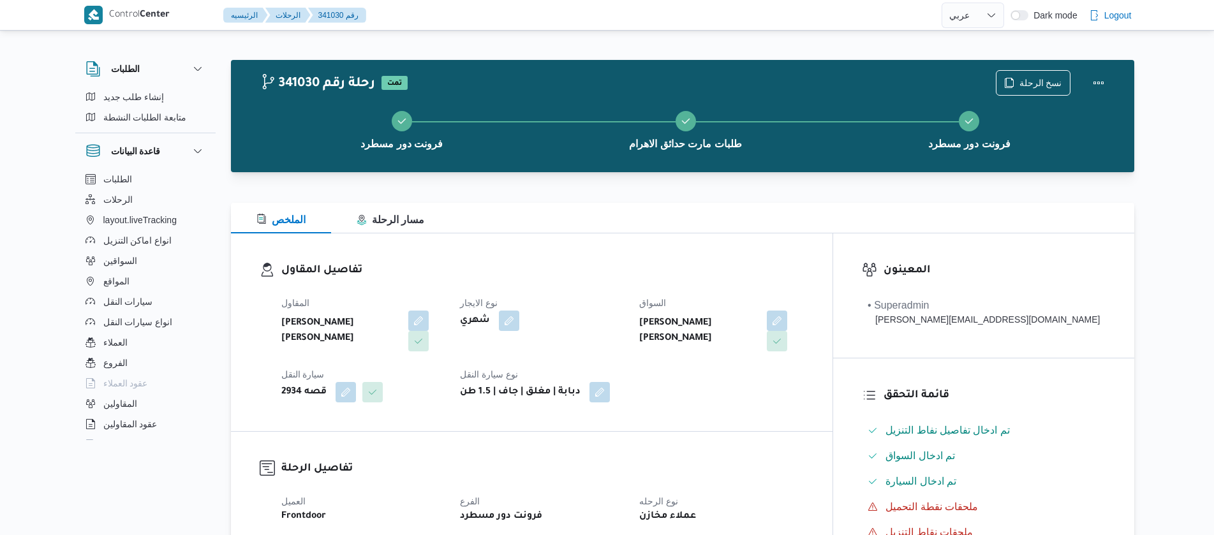
select select "ar"
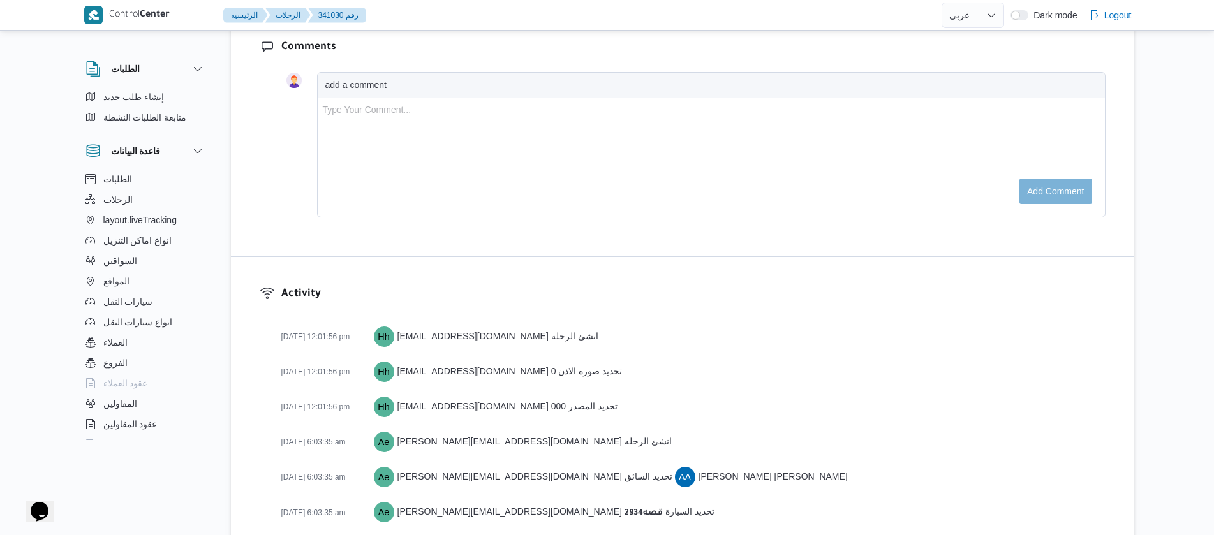
scroll to position [2074, 0]
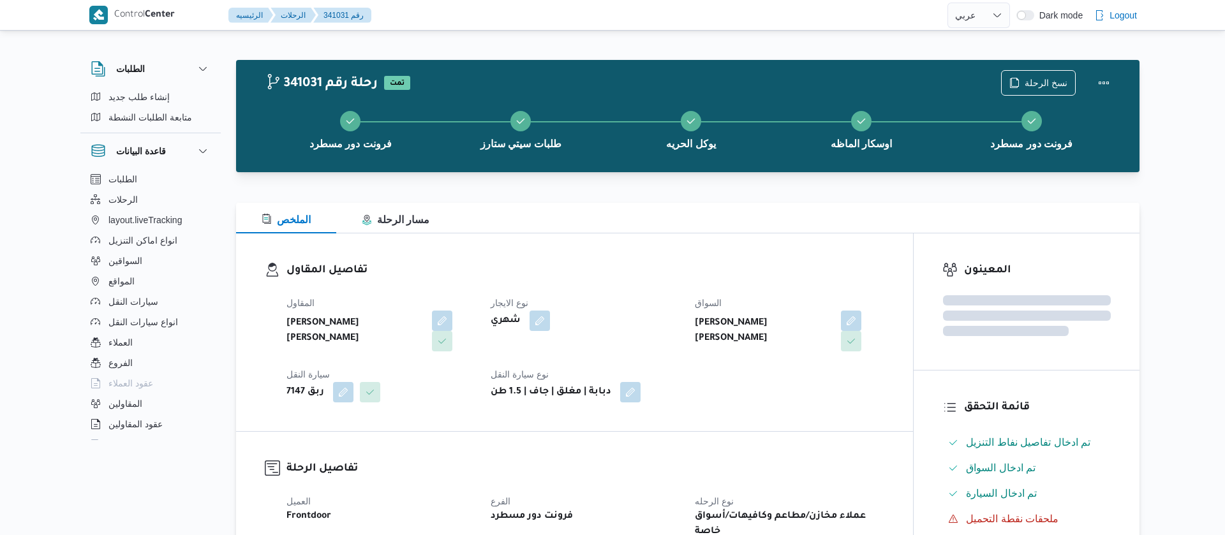
select select "ar"
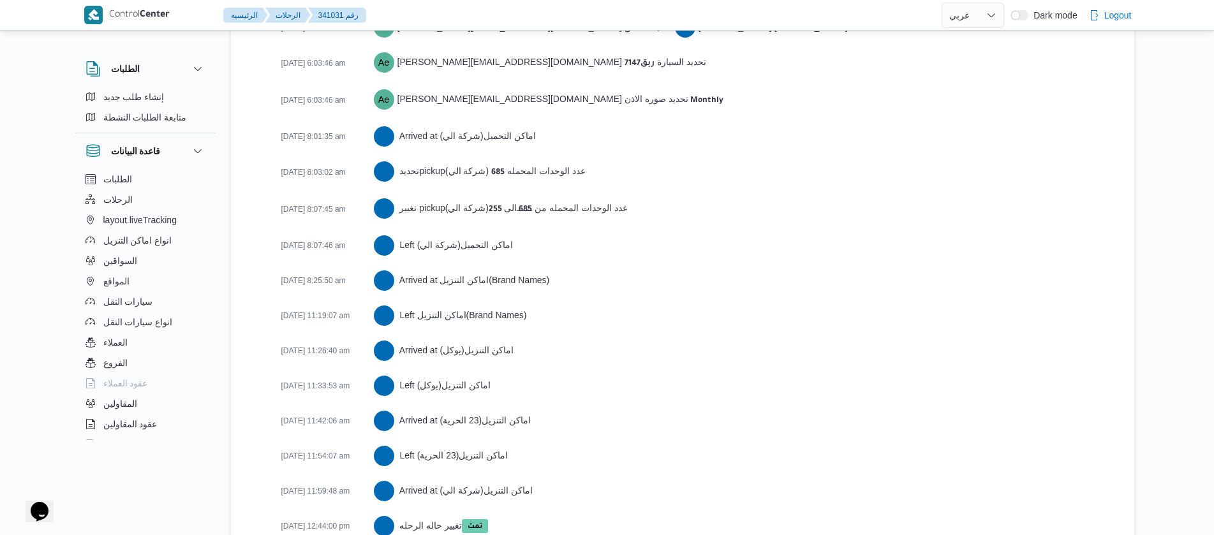
scroll to position [2228, 0]
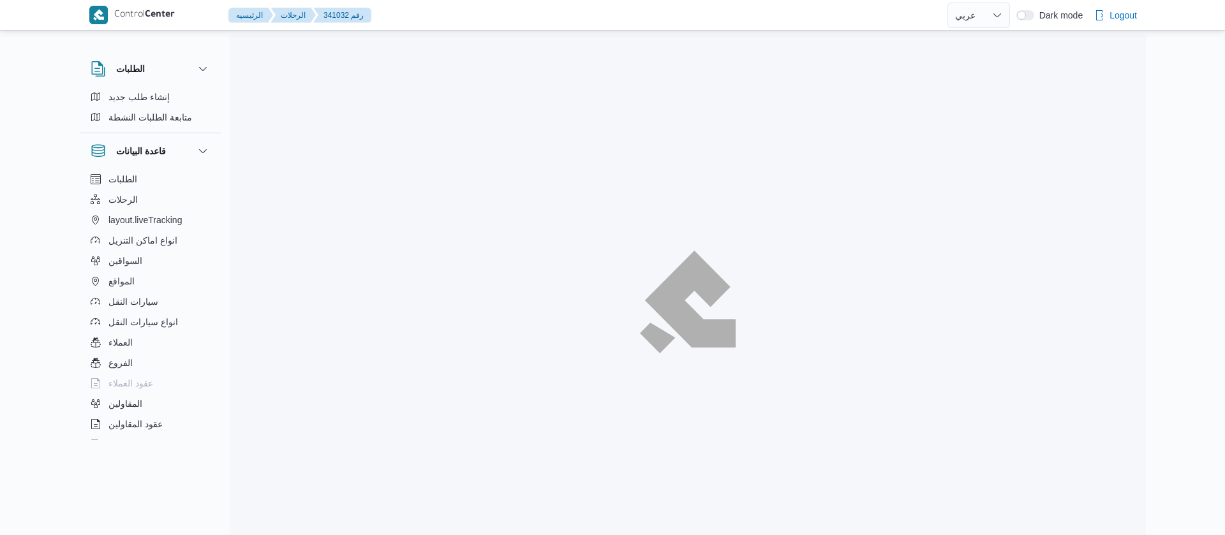
select select "ar"
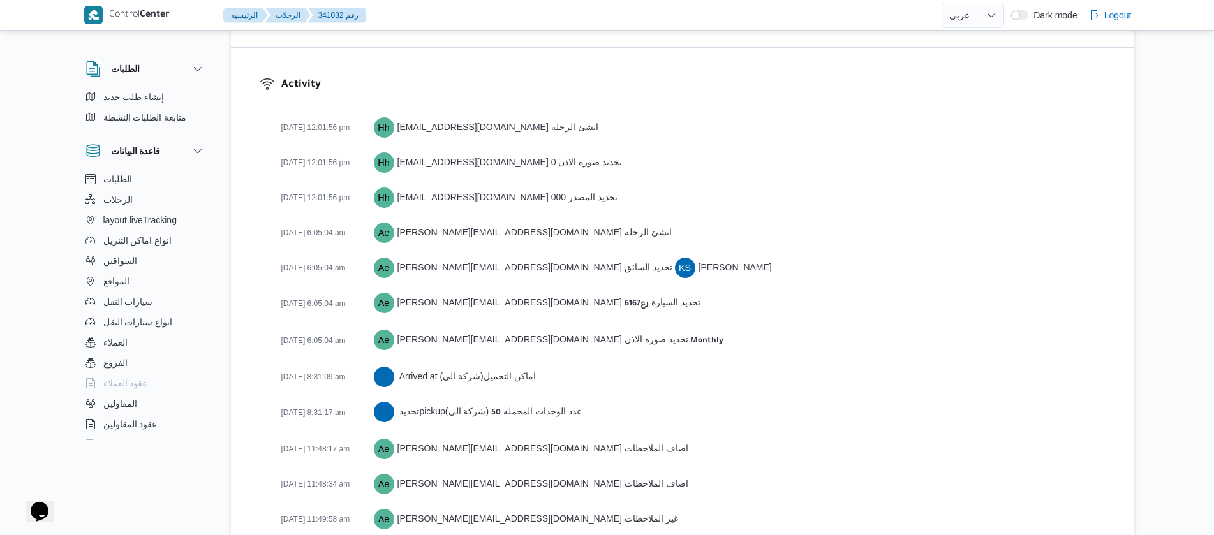
scroll to position [1763, 0]
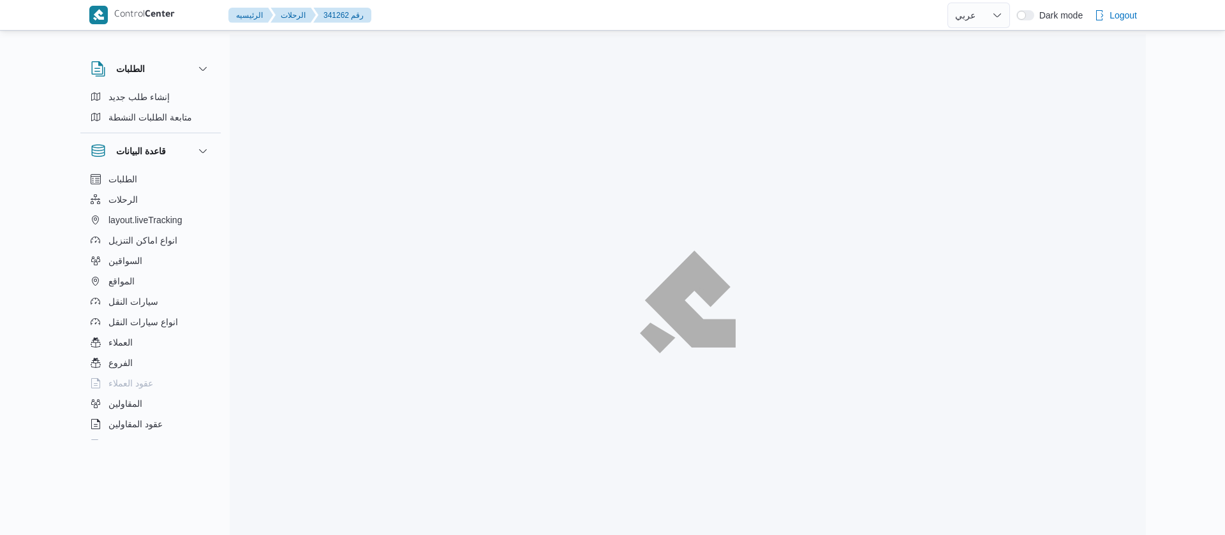
select select "ar"
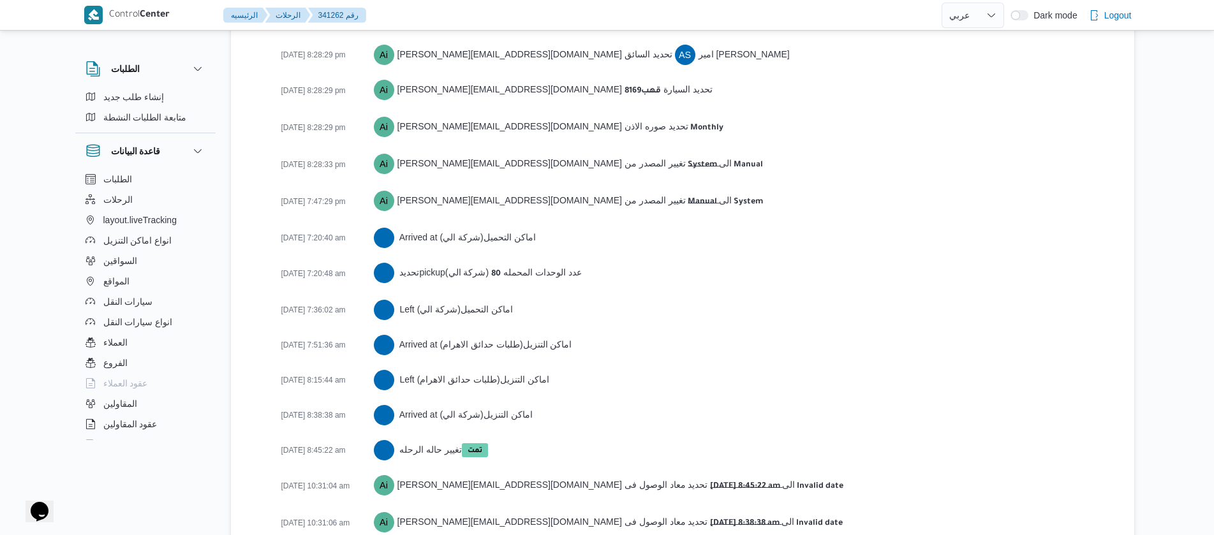
scroll to position [2050, 0]
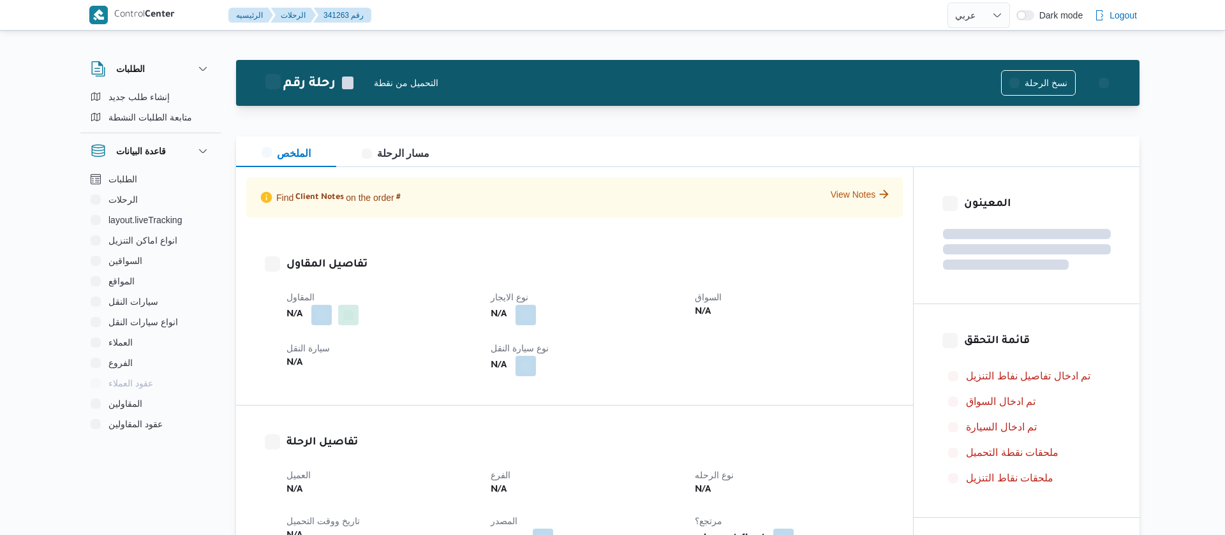
select select "ar"
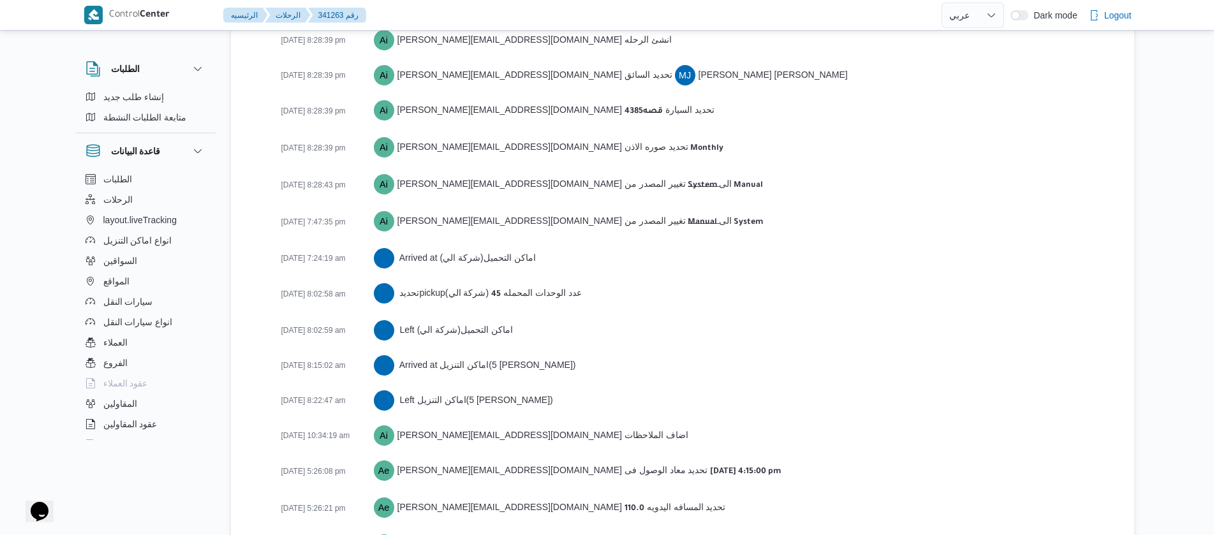
scroll to position [2066, 0]
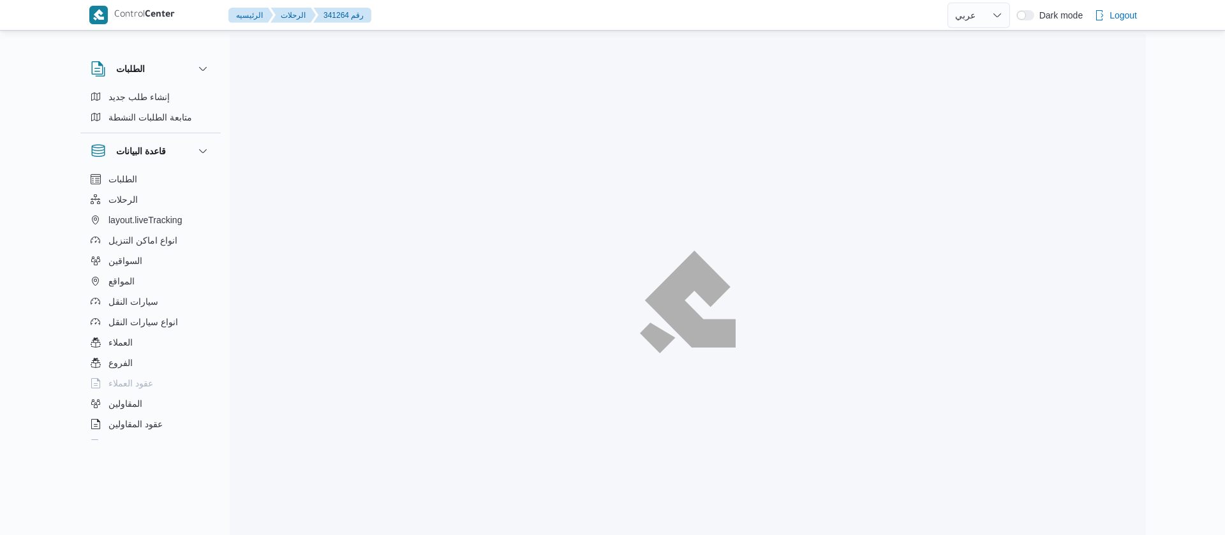
select select "ar"
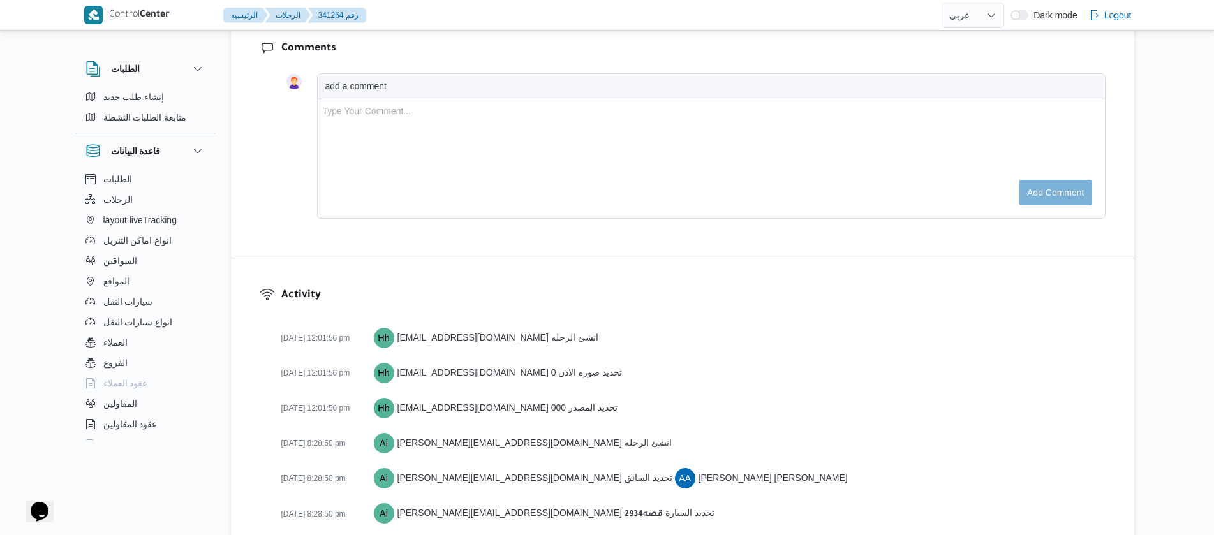
scroll to position [1967, 0]
